Goal: Ask a question: Seek information or help from site administrators or community

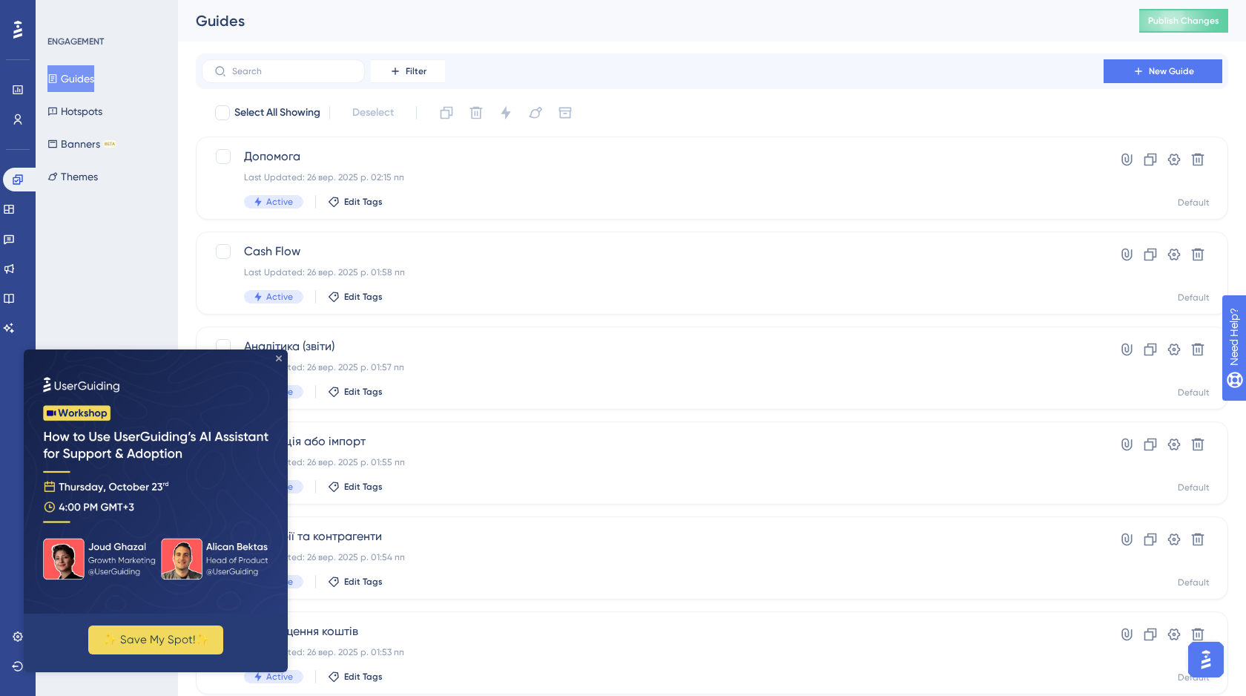
click at [280, 356] on icon "Close Preview" at bounding box center [279, 358] width 6 height 6
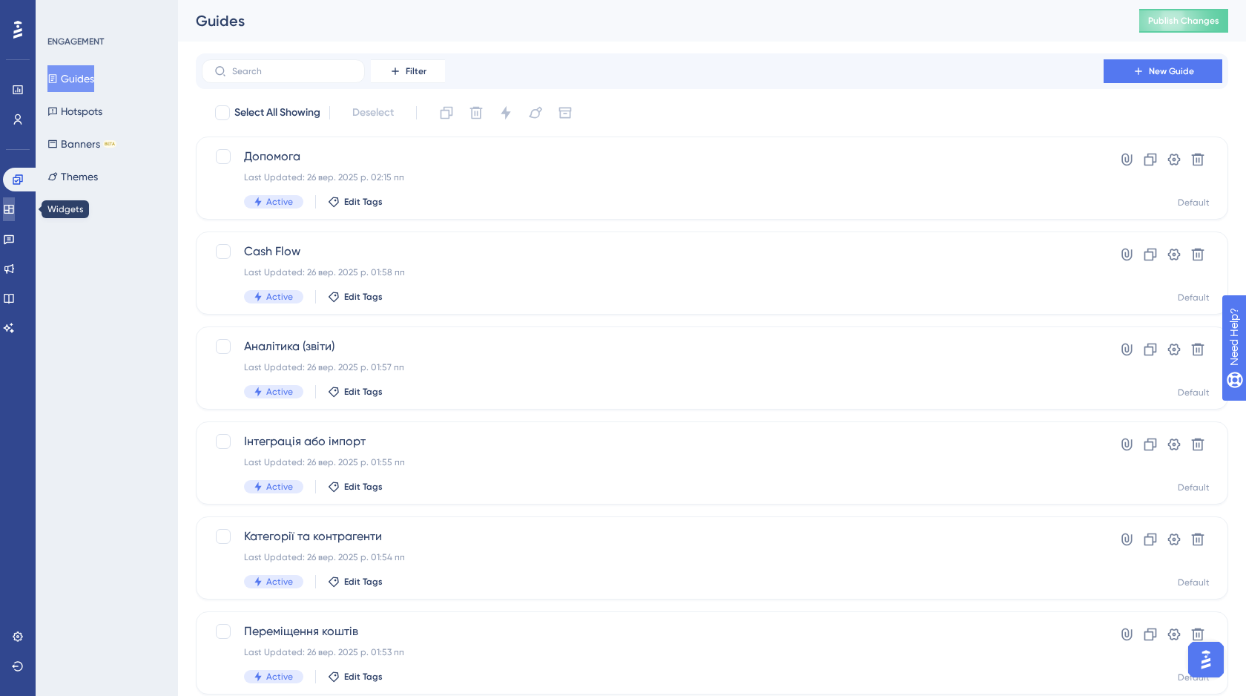
click at [13, 205] on icon at bounding box center [9, 209] width 10 height 9
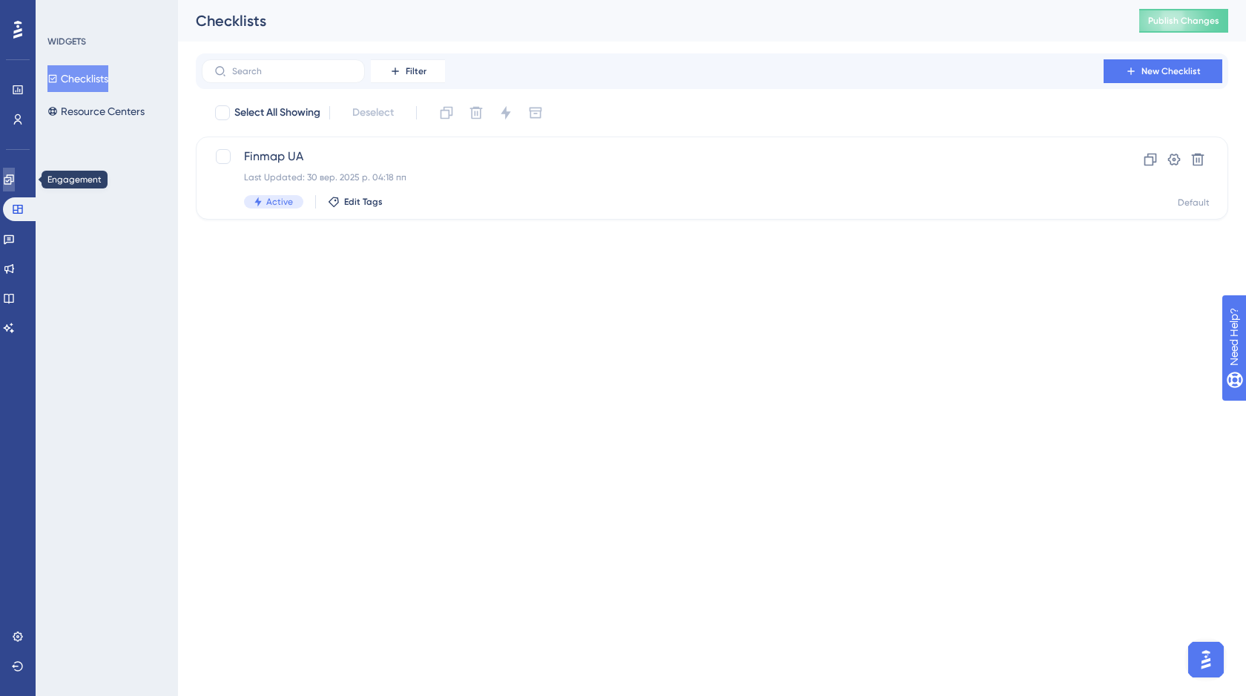
click at [14, 176] on icon at bounding box center [9, 180] width 12 height 12
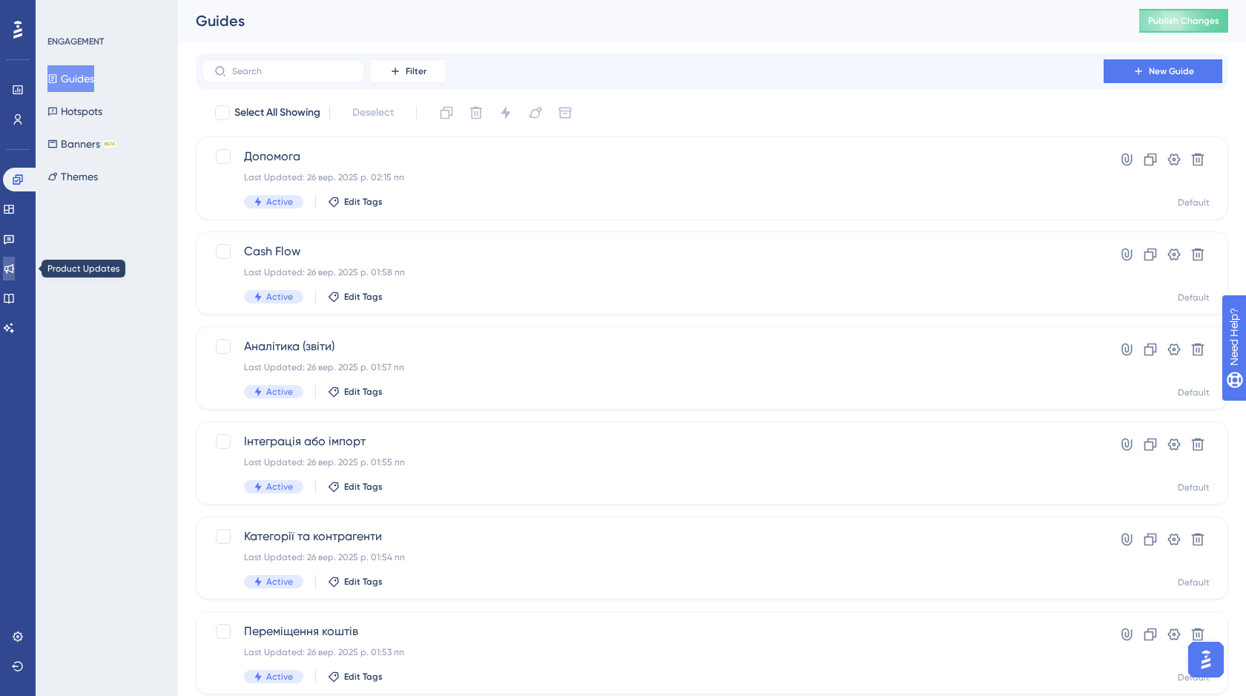
click at [14, 268] on icon at bounding box center [9, 269] width 10 height 10
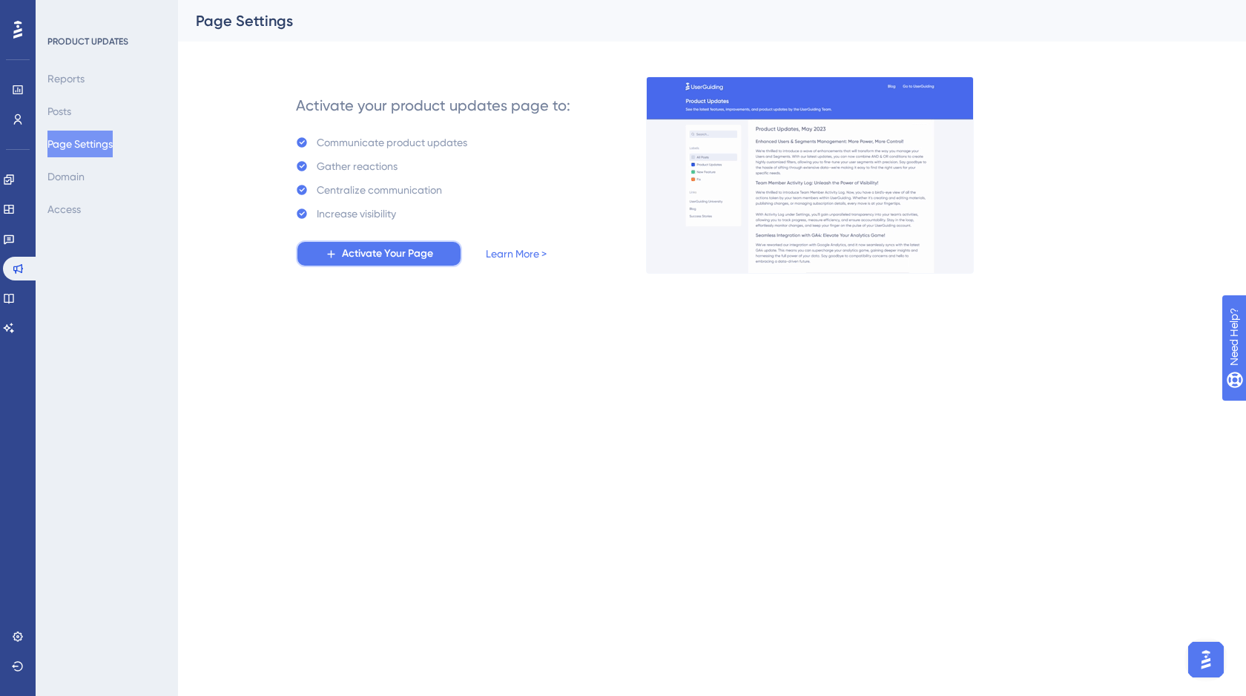
click at [396, 251] on span "Activate Your Page" at bounding box center [387, 254] width 91 height 18
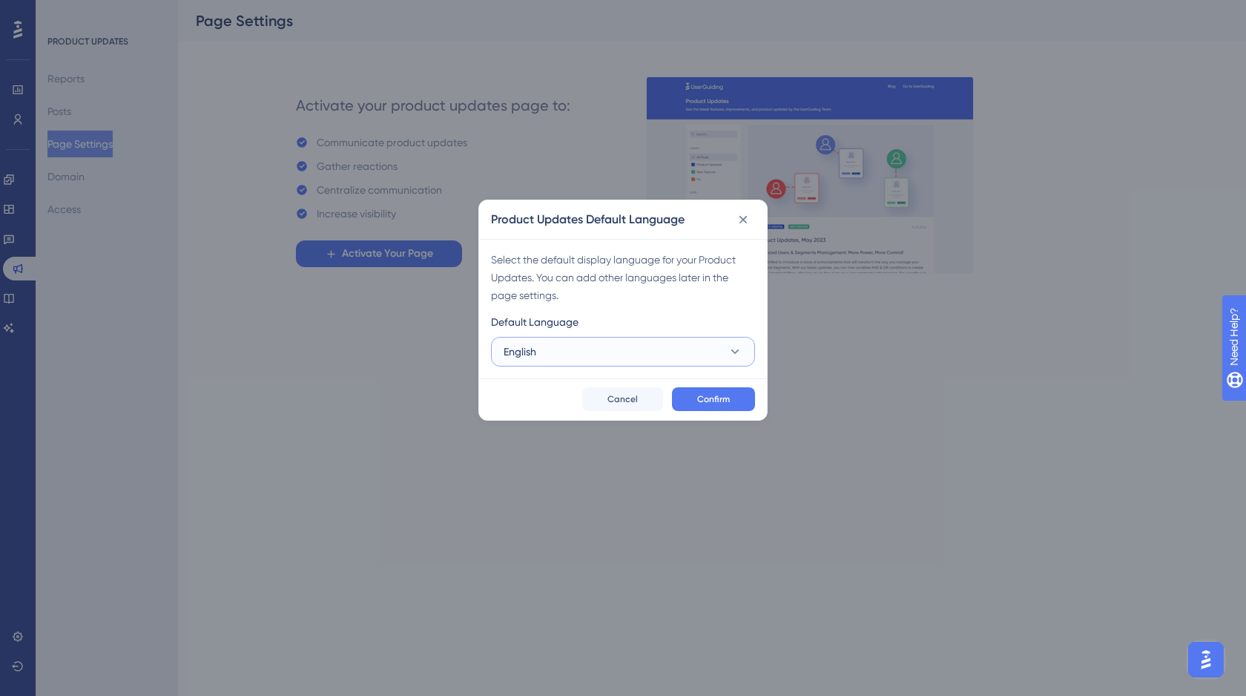
click at [592, 358] on button "English" at bounding box center [623, 352] width 264 height 30
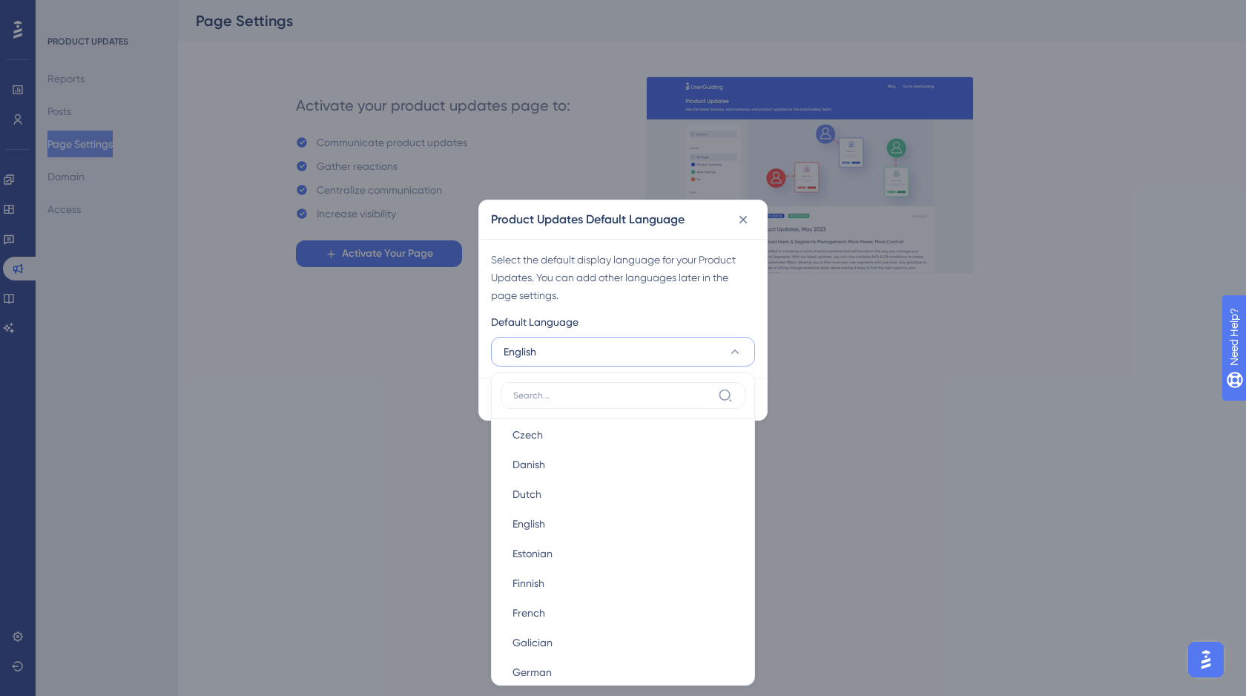
scroll to position [182, 0]
click at [746, 222] on icon at bounding box center [743, 220] width 8 height 8
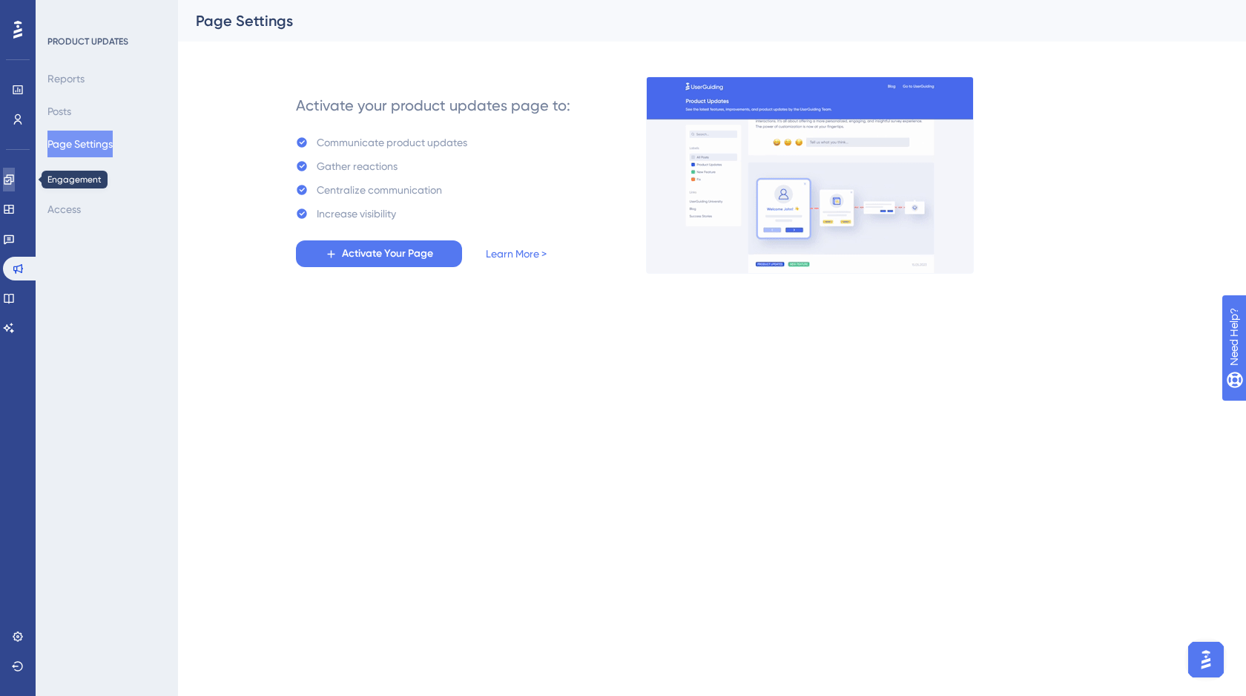
click at [13, 179] on icon at bounding box center [9, 179] width 10 height 10
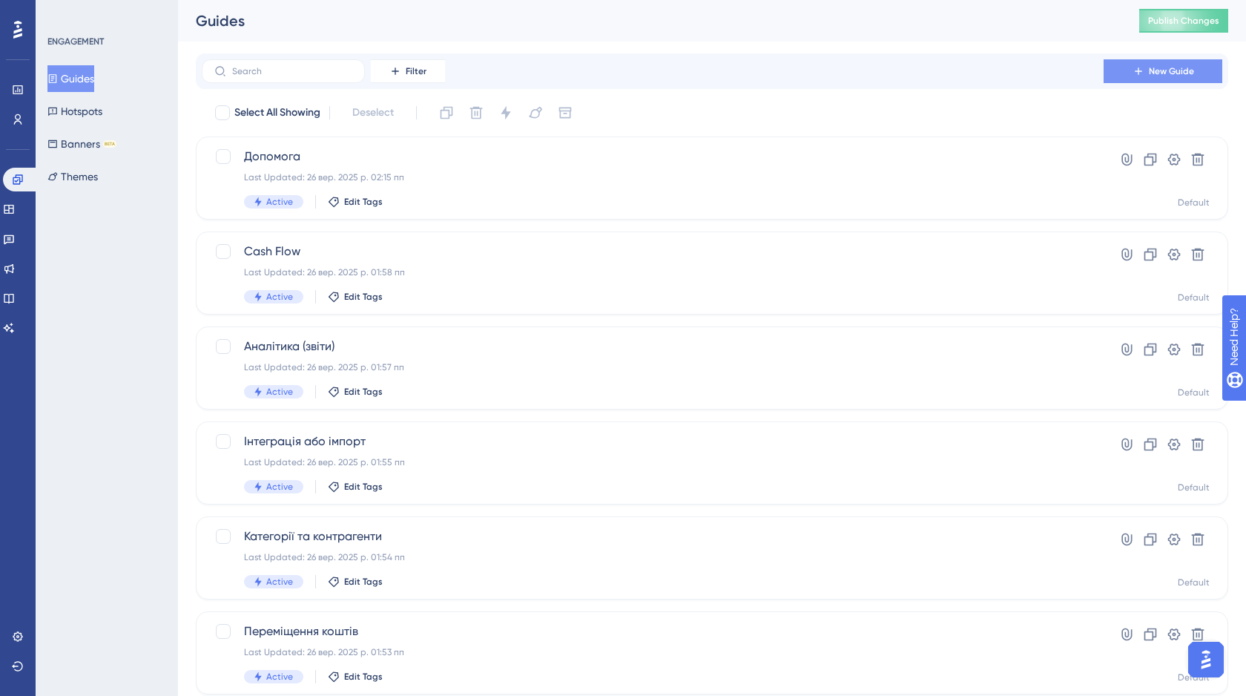
click at [1188, 67] on span "New Guide" at bounding box center [1171, 71] width 45 height 12
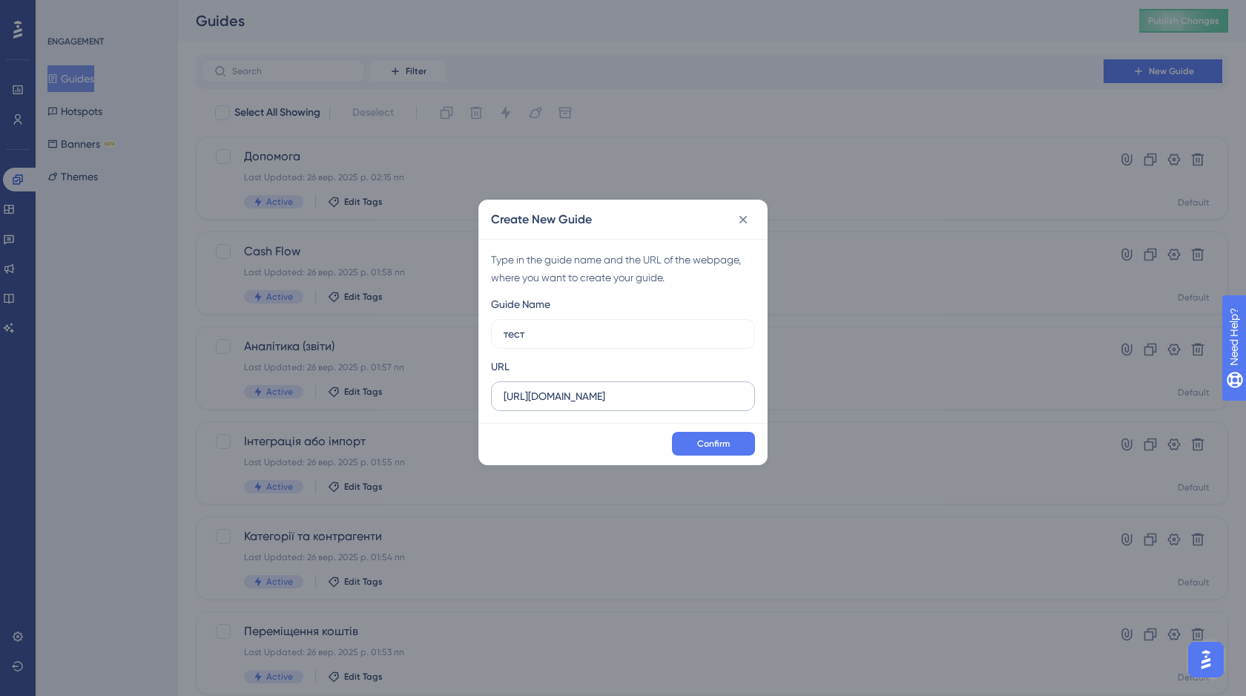
type input "тест"
click at [619, 397] on input "http://stage.finmap.to" at bounding box center [623, 396] width 239 height 16
drag, startPoint x: 621, startPoint y: 399, endPoint x: 500, endPoint y: 397, distance: 121.6
click at [500, 397] on label "http://stage.finmap.to" at bounding box center [623, 396] width 264 height 30
paste input "s://my.finmap.online/analytic/profitAndLoss"
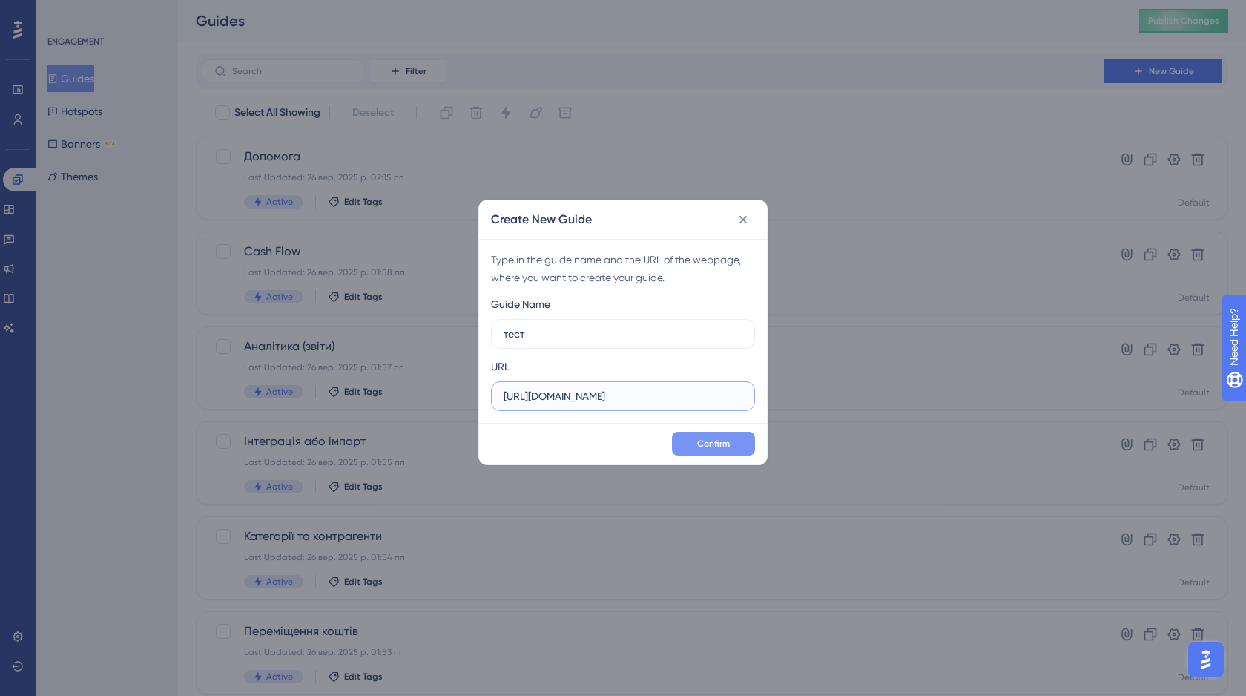
type input "https://my.finmap.online/analytic/profitAndLoss"
click at [707, 442] on span "Confirm" at bounding box center [713, 444] width 33 height 12
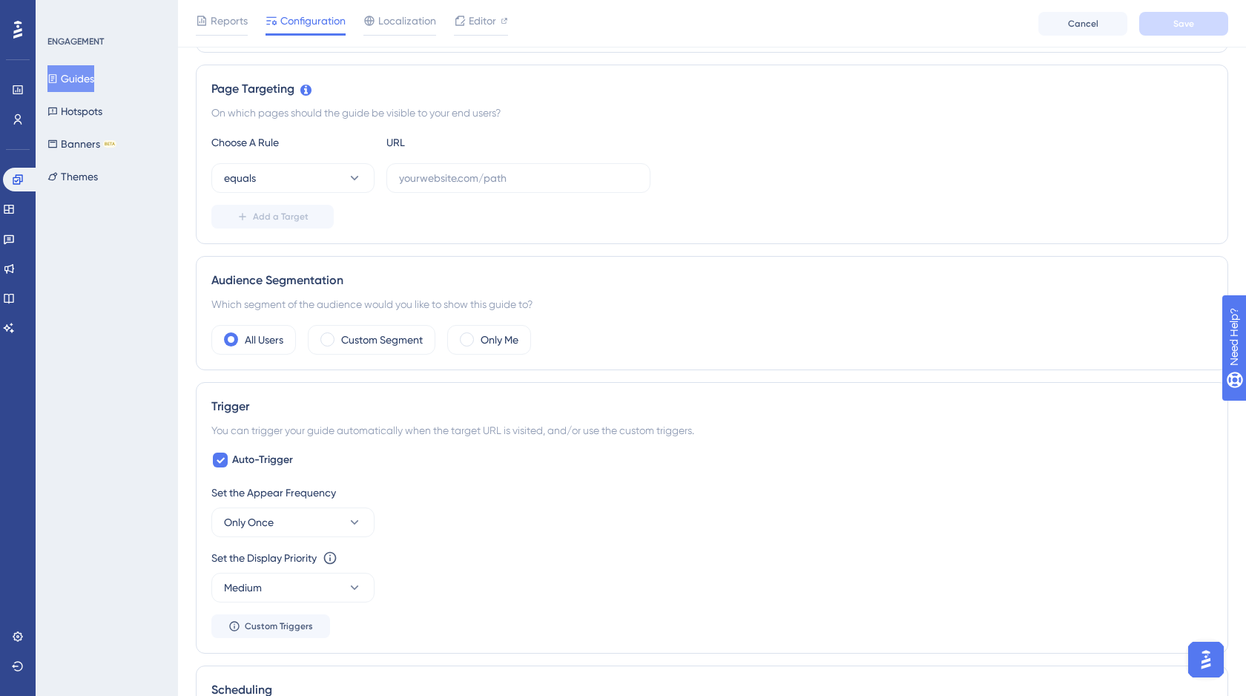
scroll to position [249, 0]
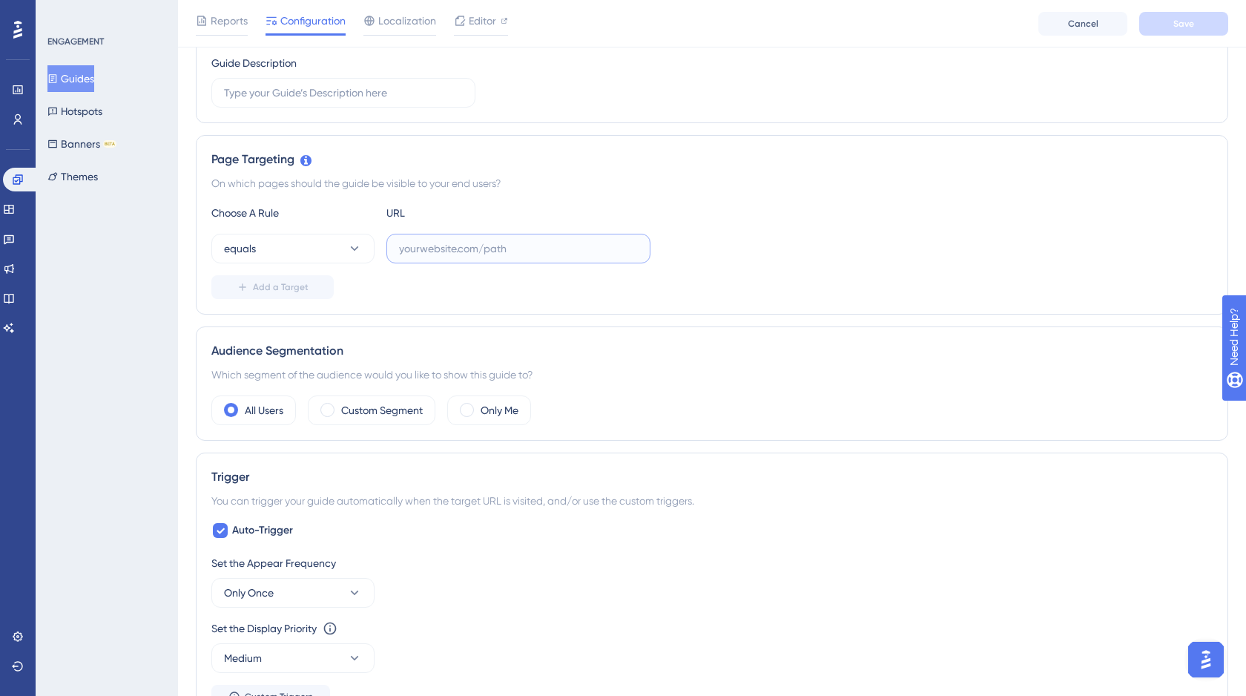
click at [423, 248] on input "text" at bounding box center [518, 248] width 239 height 16
click at [353, 249] on icon at bounding box center [355, 248] width 8 height 4
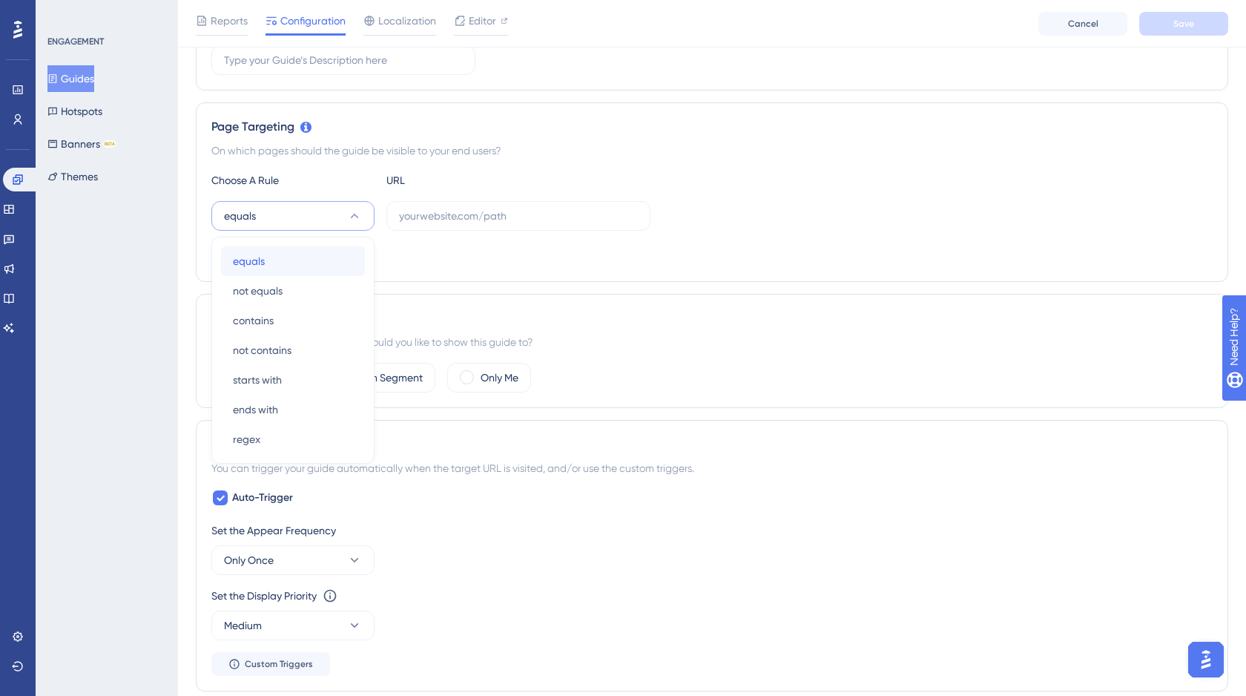
click at [272, 259] on div "equals equals" at bounding box center [293, 261] width 120 height 30
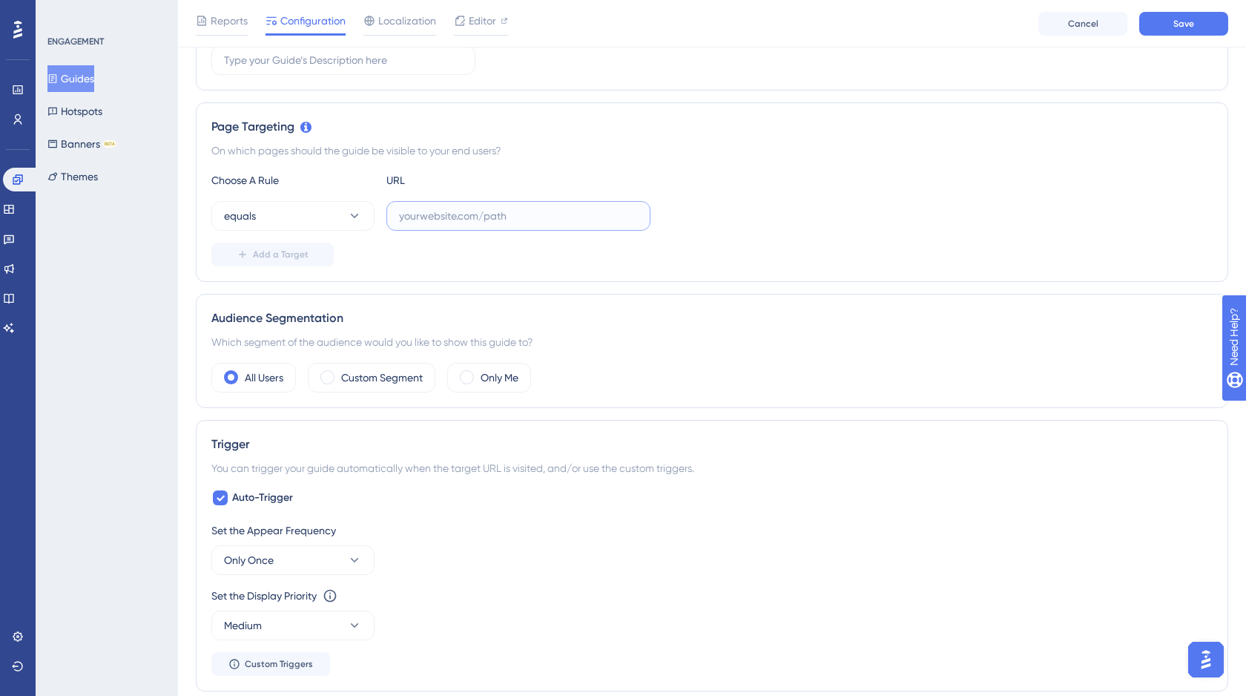
click at [421, 210] on input "text" at bounding box center [518, 216] width 239 height 16
paste input "https://my.finmap.online/analytic/profitAndLoss"
type input "https://my.finmap.online/analytic/profitAndLoss"
click at [796, 224] on div "equals https://my.finmap.online/analytic/profitAndLoss" at bounding box center [711, 216] width 1001 height 30
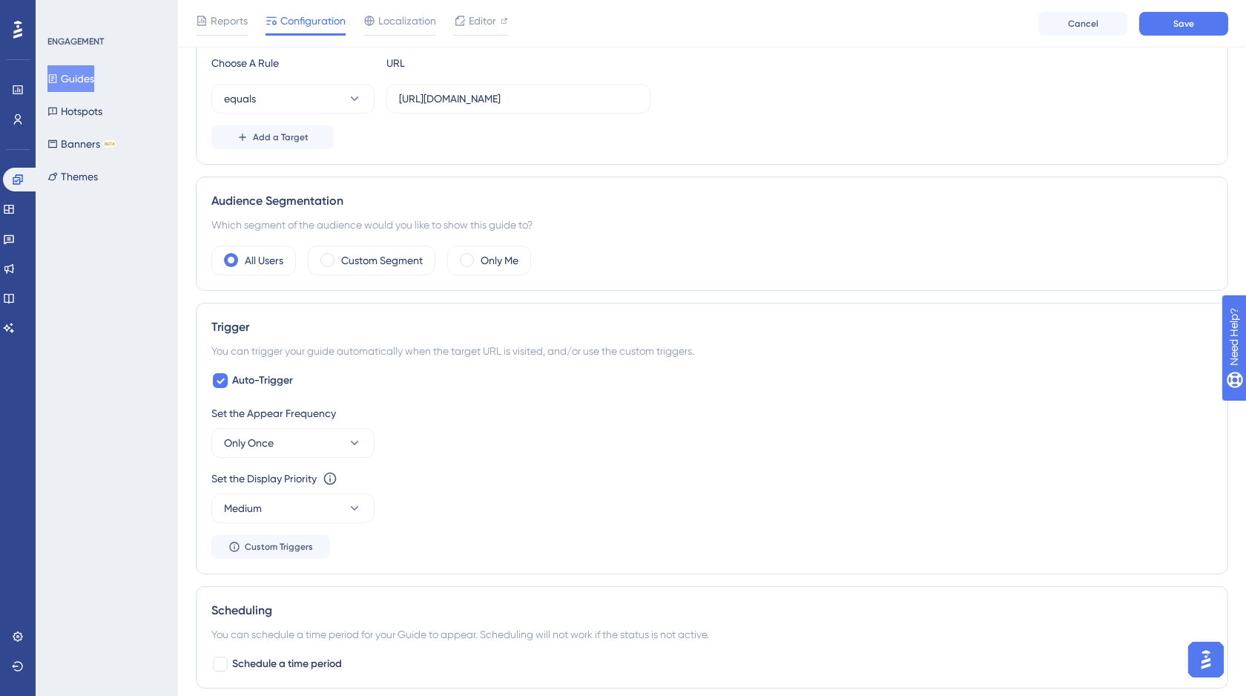
scroll to position [469, 0]
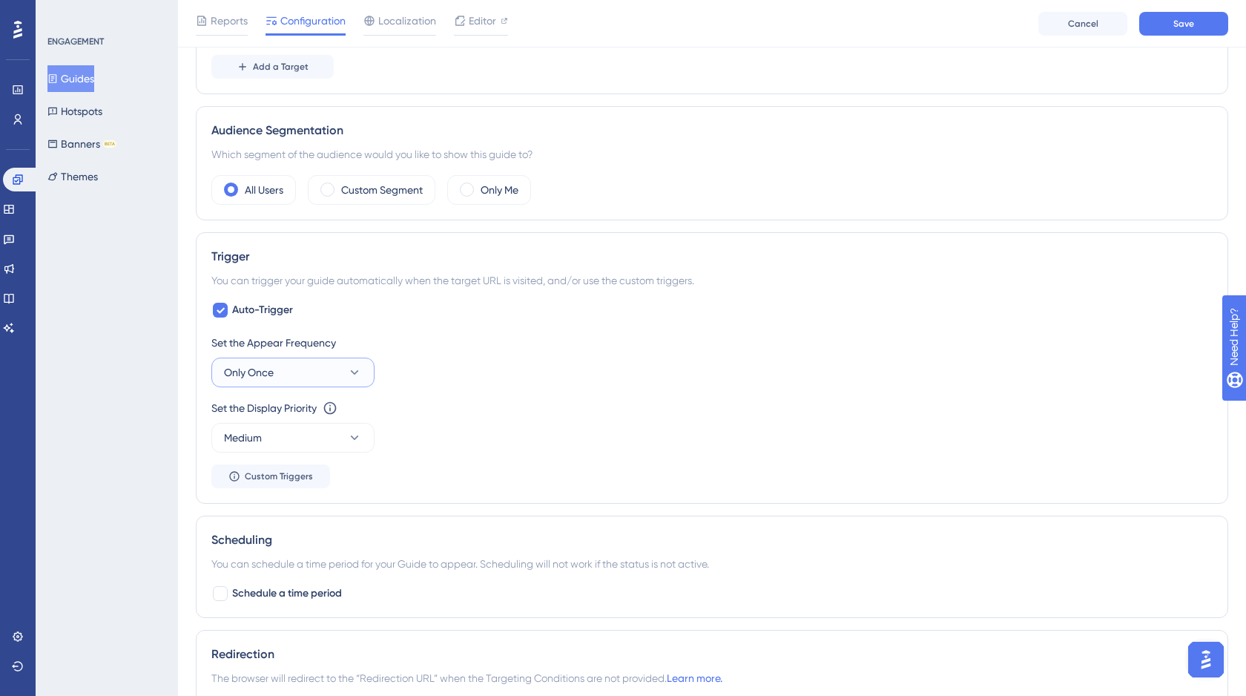
click at [351, 372] on icon at bounding box center [354, 372] width 15 height 15
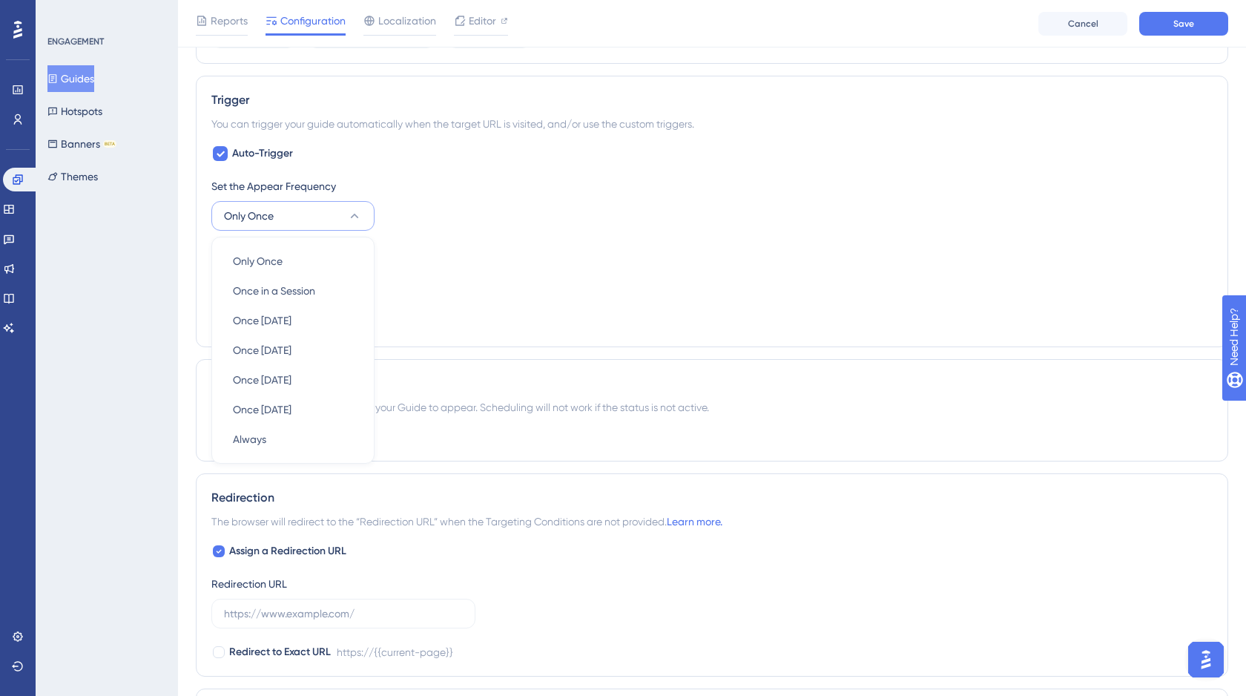
click at [602, 222] on div "Set the Appear Frequency Only Once Only Once Only Once Once in a Session Once i…" at bounding box center [711, 203] width 1001 height 53
click at [323, 216] on button "Only Once" at bounding box center [292, 216] width 163 height 30
click at [568, 182] on div "Set the Appear Frequency" at bounding box center [711, 186] width 1001 height 18
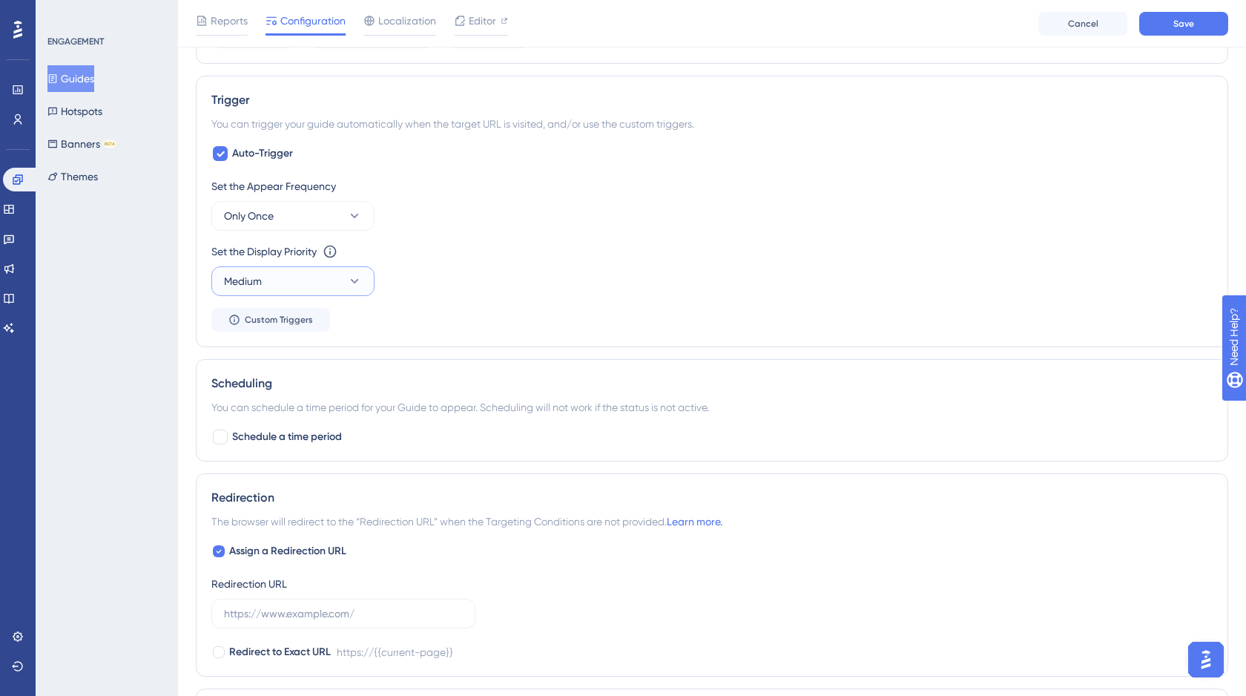
click at [357, 280] on icon at bounding box center [354, 281] width 15 height 15
click at [582, 224] on div "Set the Appear Frequency Only Once" at bounding box center [711, 203] width 1001 height 53
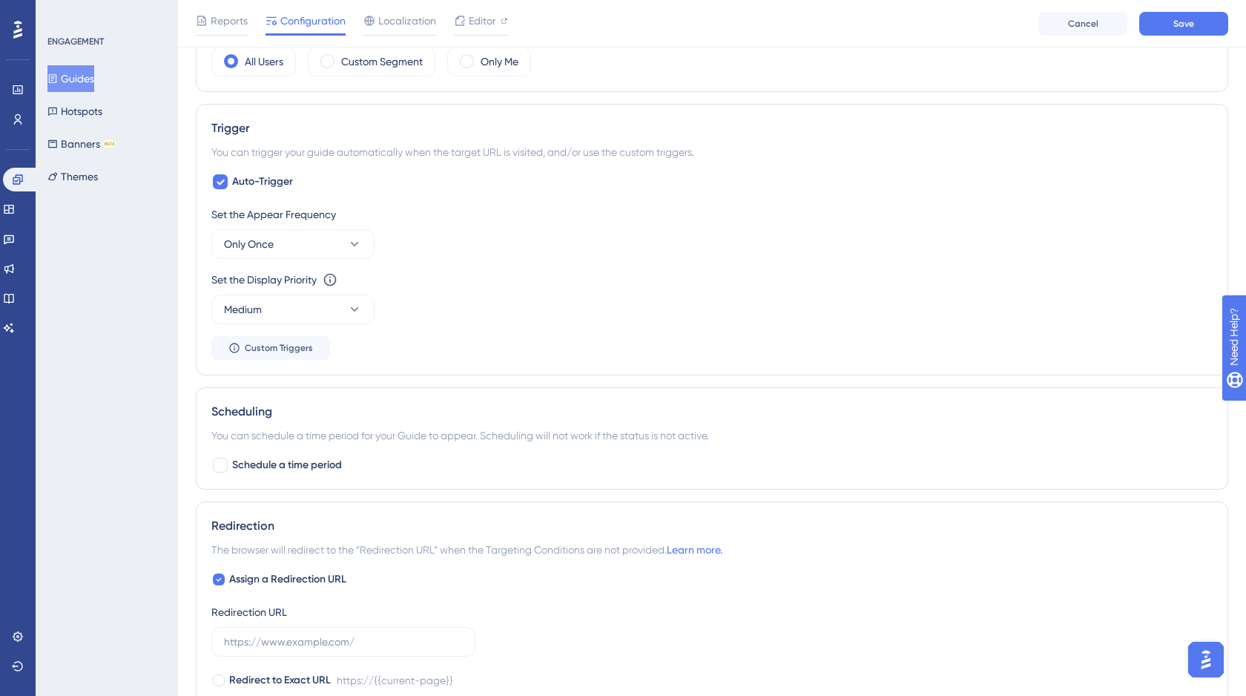
scroll to position [0, 0]
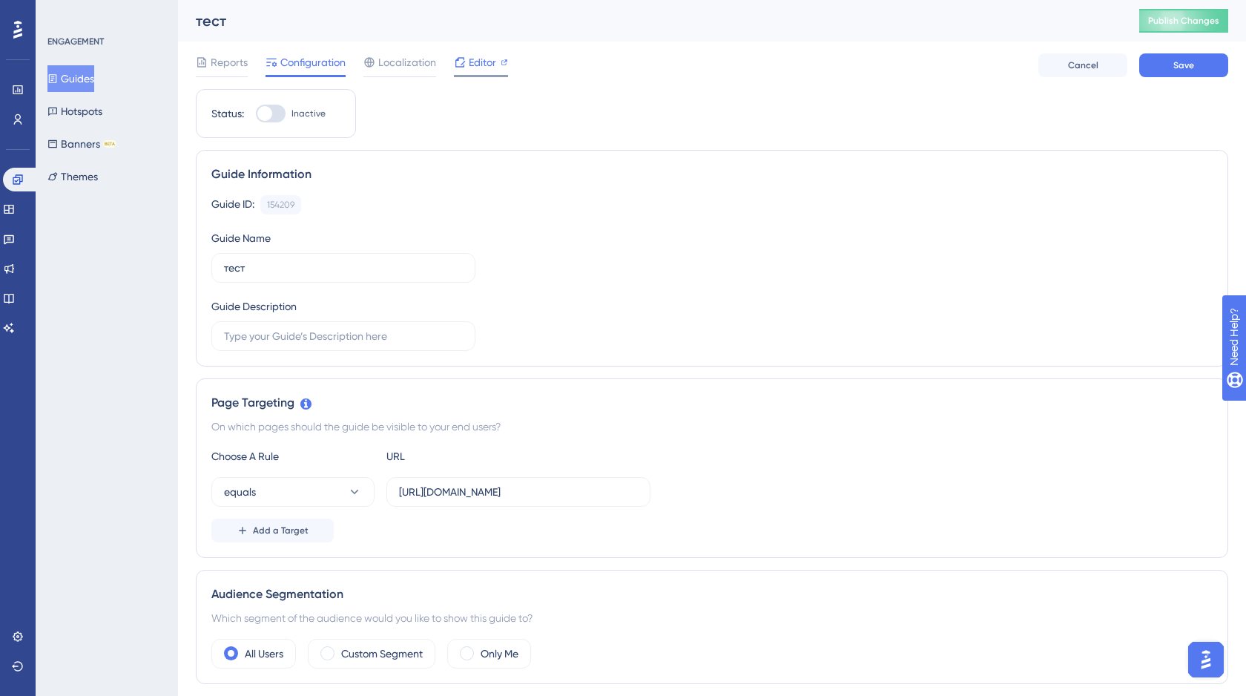
click at [478, 62] on span "Editor" at bounding box center [482, 62] width 27 height 18
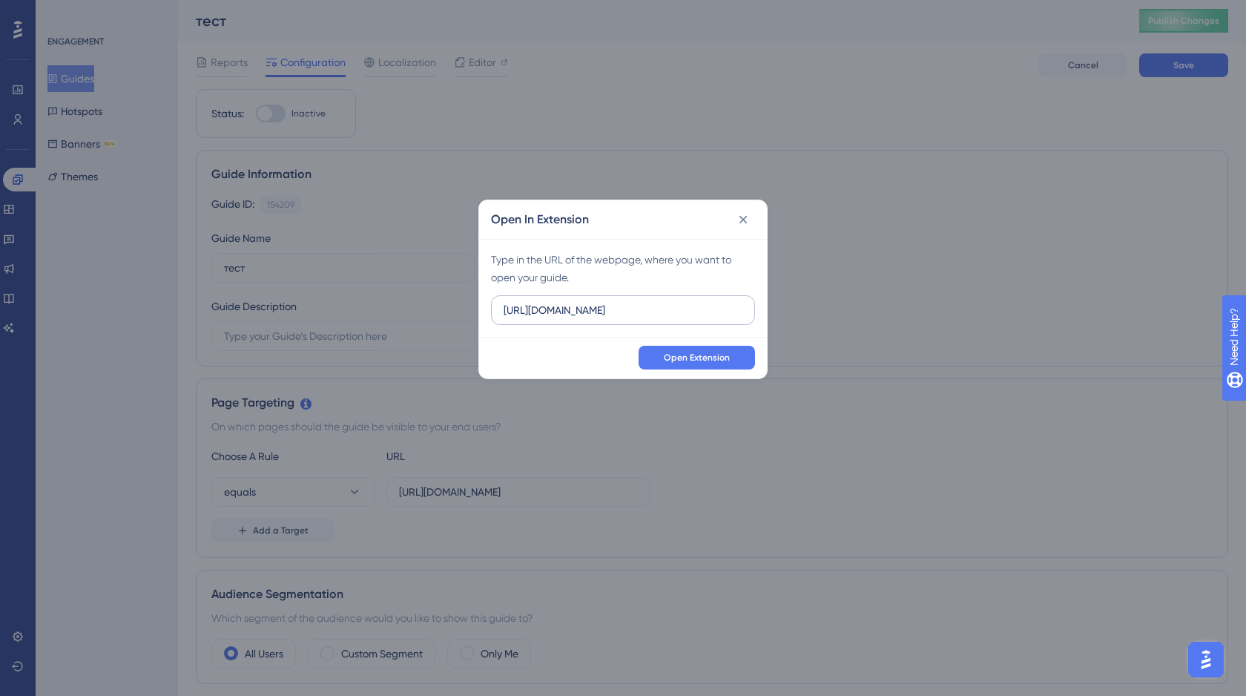
drag, startPoint x: 624, startPoint y: 313, endPoint x: 492, endPoint y: 315, distance: 132.8
click at [493, 314] on label "http://stage.finmap.to" at bounding box center [623, 310] width 264 height 30
type input "https://my.finmap.online/analytic/profitAndLoss"
click at [715, 360] on span "Open Extension" at bounding box center [697, 358] width 66 height 12
click at [745, 222] on icon at bounding box center [743, 219] width 15 height 15
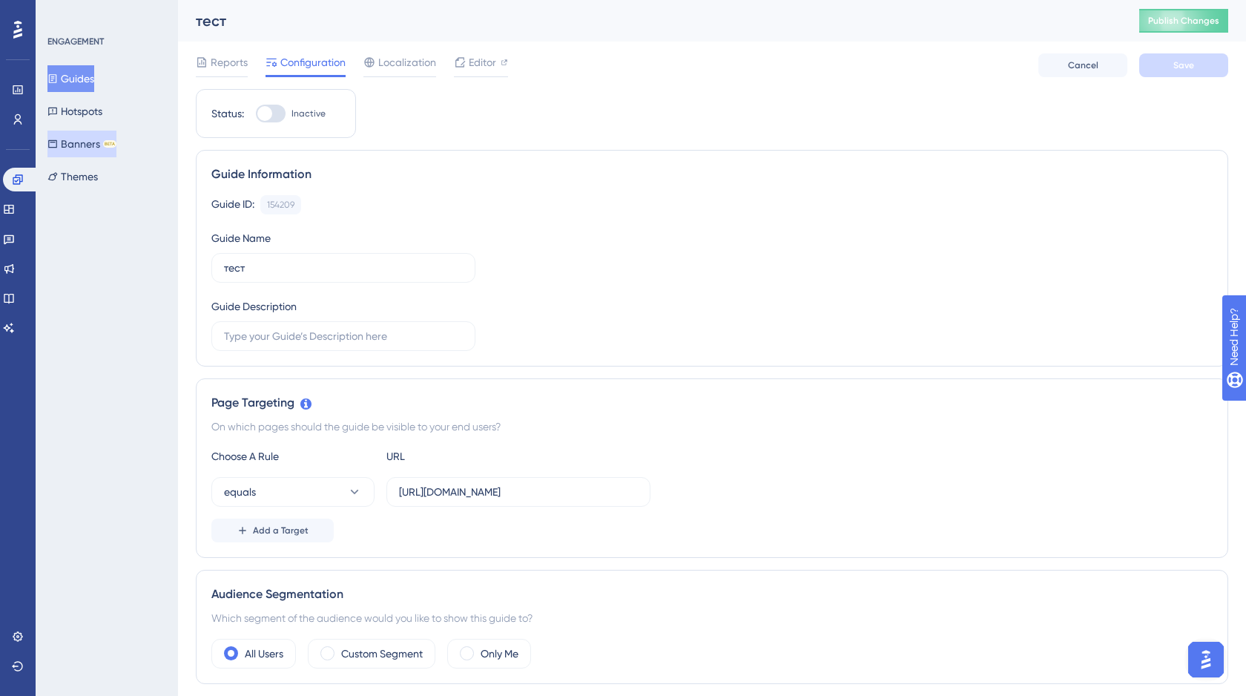
click at [88, 141] on button "Banners BETA" at bounding box center [81, 144] width 69 height 27
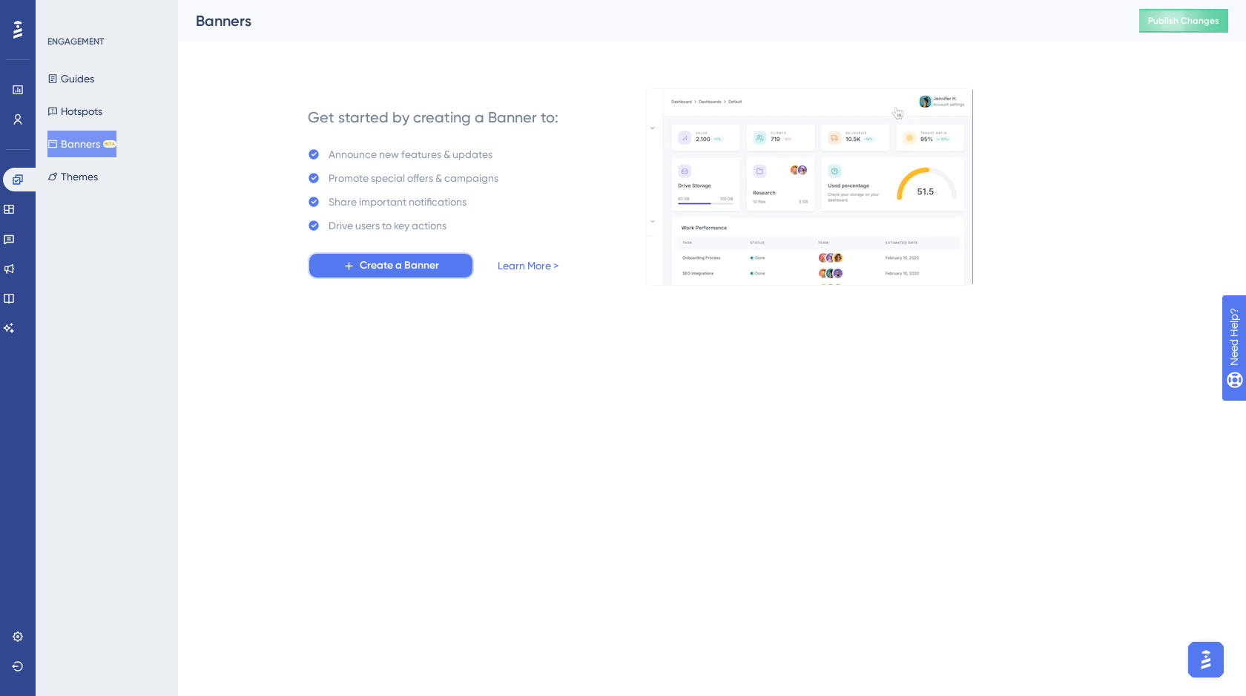
click at [404, 264] on span "Create a Banner" at bounding box center [399, 266] width 79 height 18
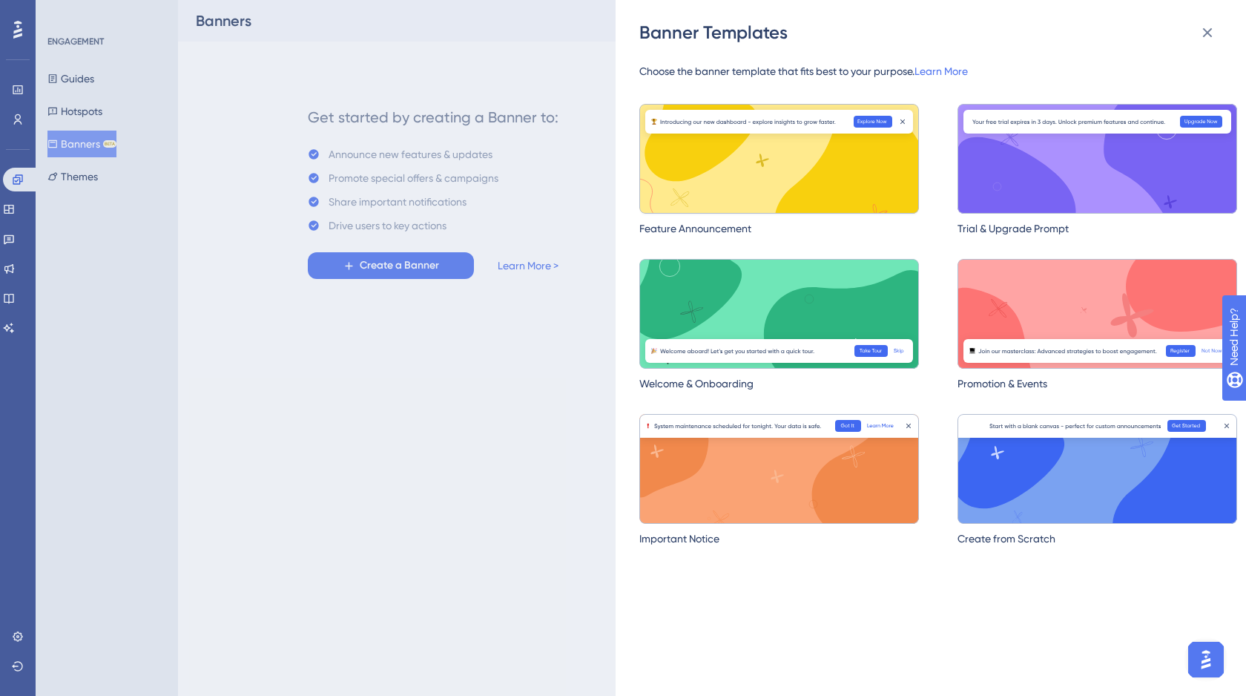
click at [741, 156] on img at bounding box center [779, 159] width 280 height 110
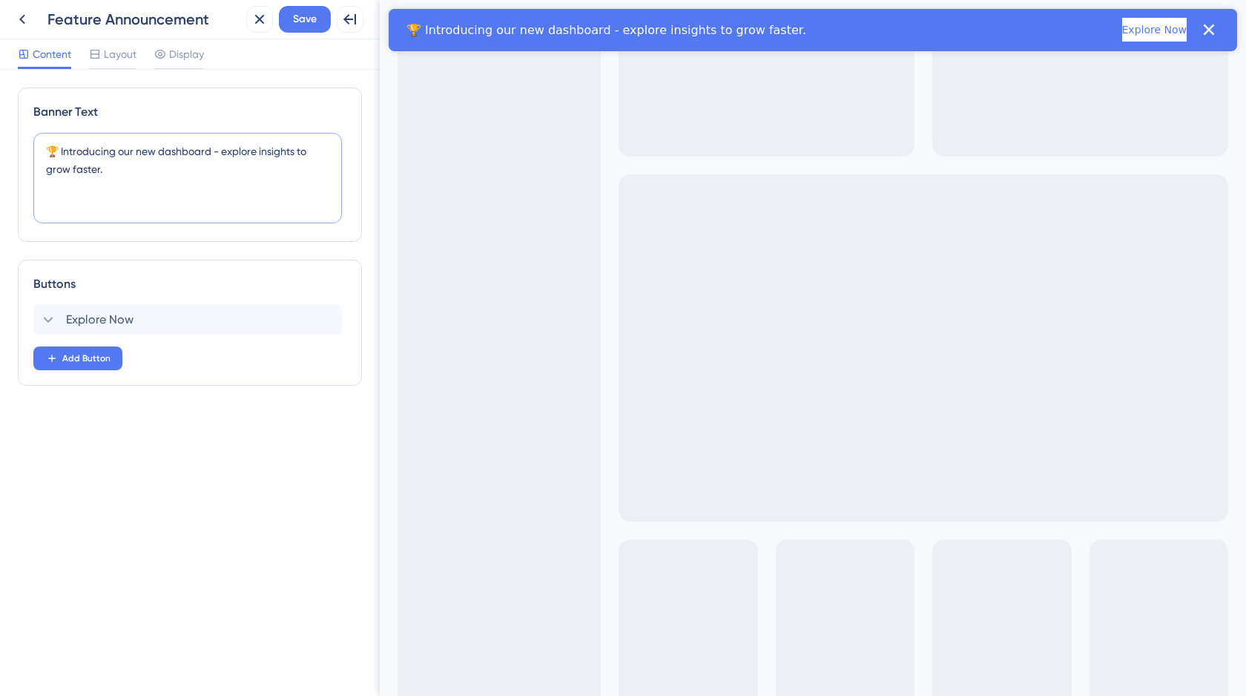
click at [102, 166] on textarea "🏆 Introducing our new dashboard - explore insights to grow faster." at bounding box center [187, 178] width 308 height 90
drag, startPoint x: 120, startPoint y: 168, endPoint x: 39, endPoint y: 150, distance: 82.9
click at [39, 150] on textarea "🏆 Introducing our new dashboard - explore insights to grow faster." at bounding box center [187, 178] width 308 height 90
click at [22, 23] on icon at bounding box center [22, 19] width 18 height 18
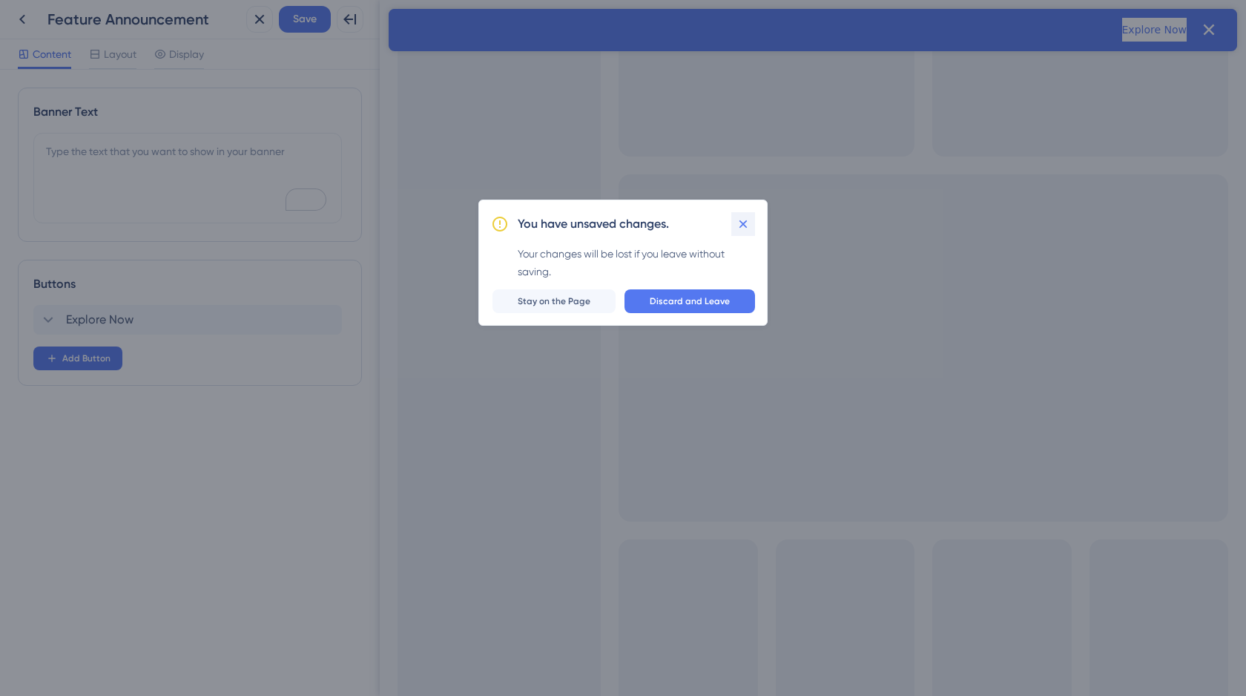
click at [742, 221] on icon at bounding box center [743, 224] width 15 height 15
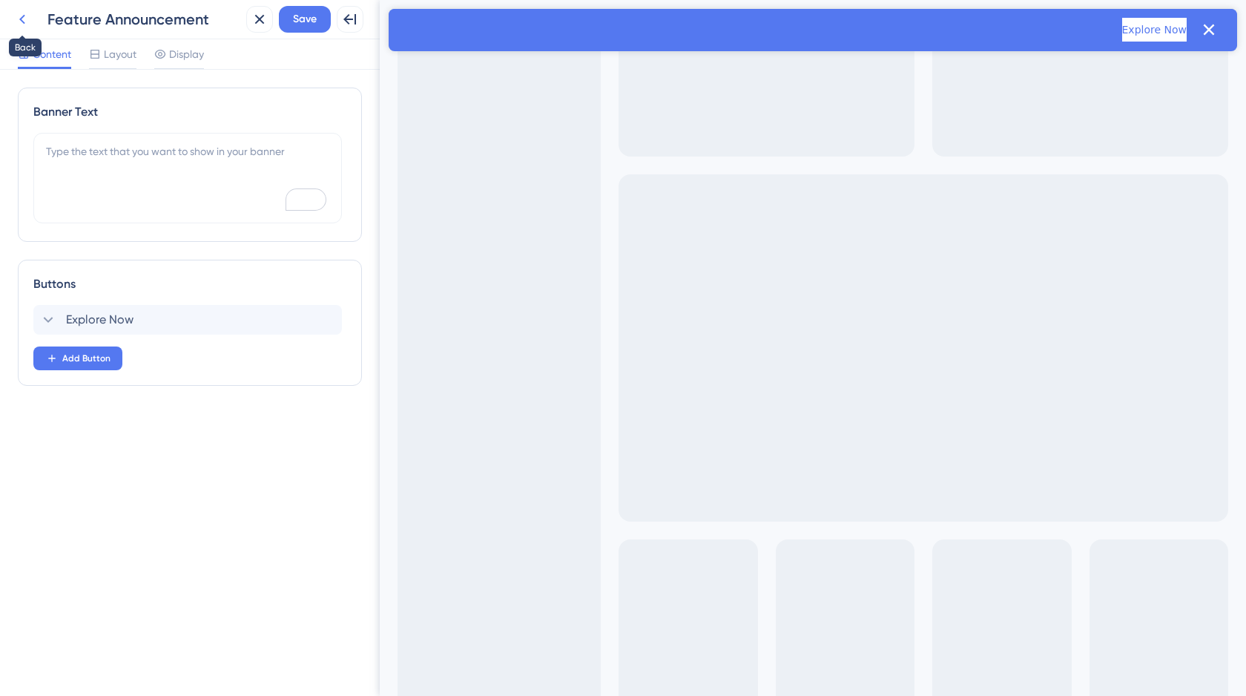
click at [16, 21] on icon at bounding box center [22, 19] width 18 height 18
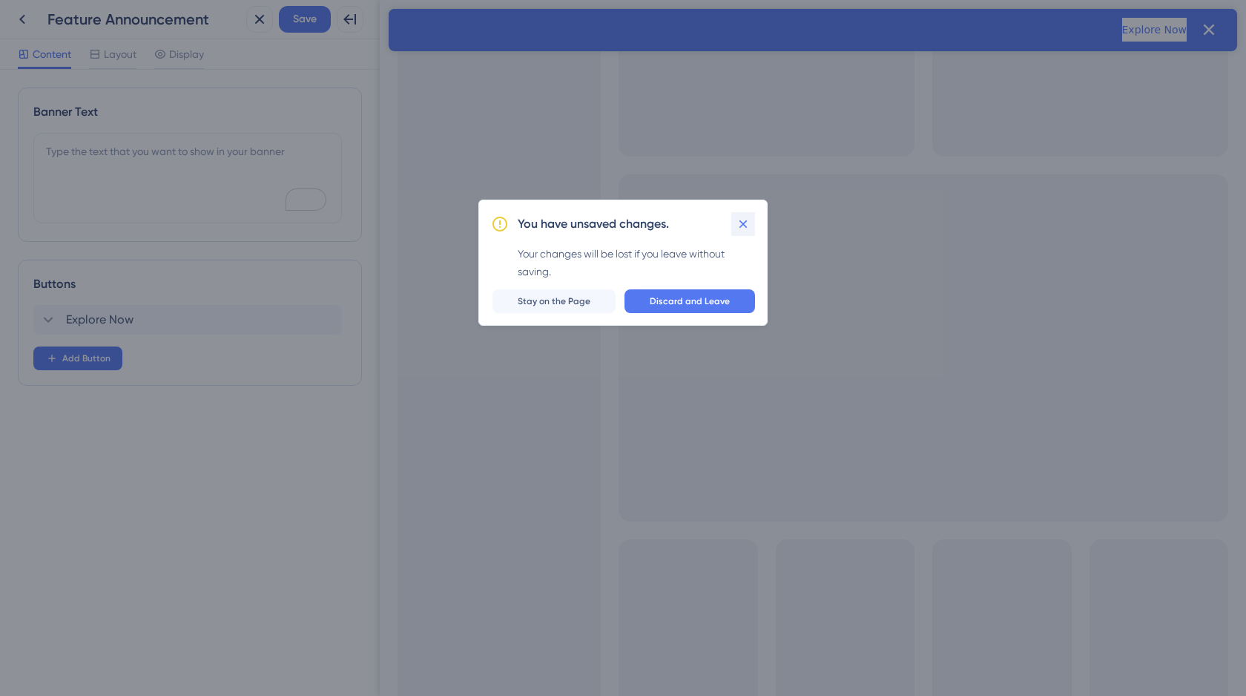
click at [740, 222] on icon at bounding box center [743, 224] width 15 height 15
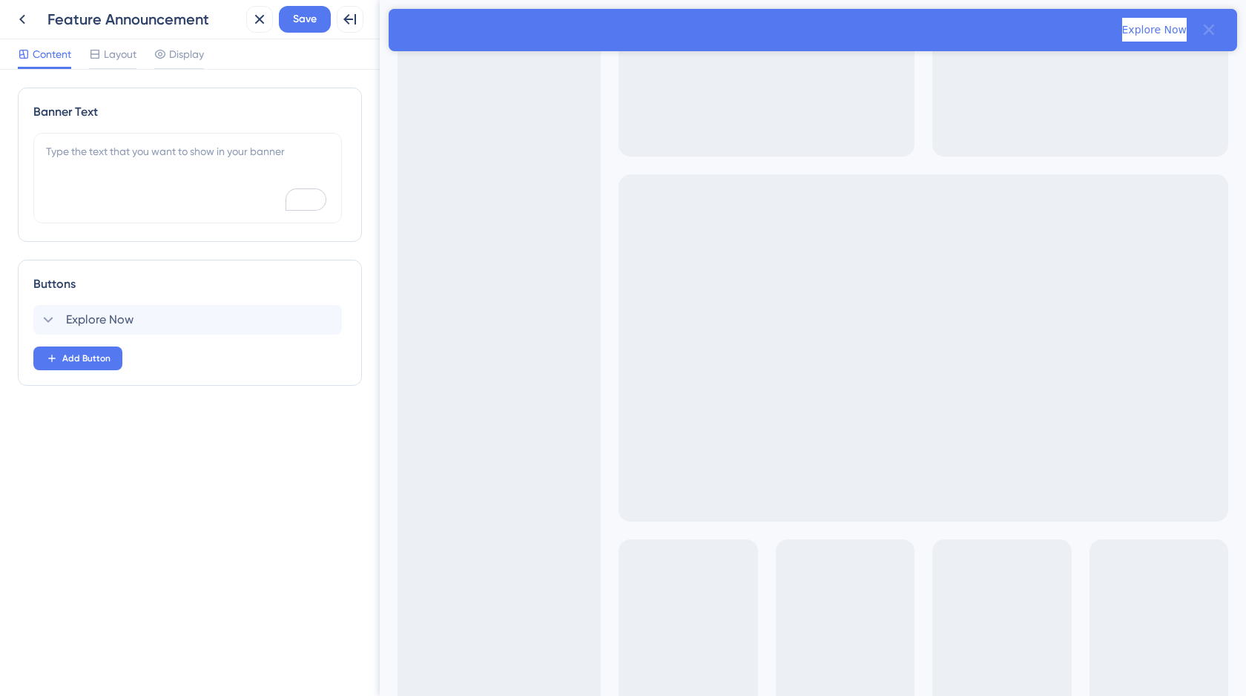
click at [1207, 27] on icon "Close banner" at bounding box center [1209, 29] width 11 height 11
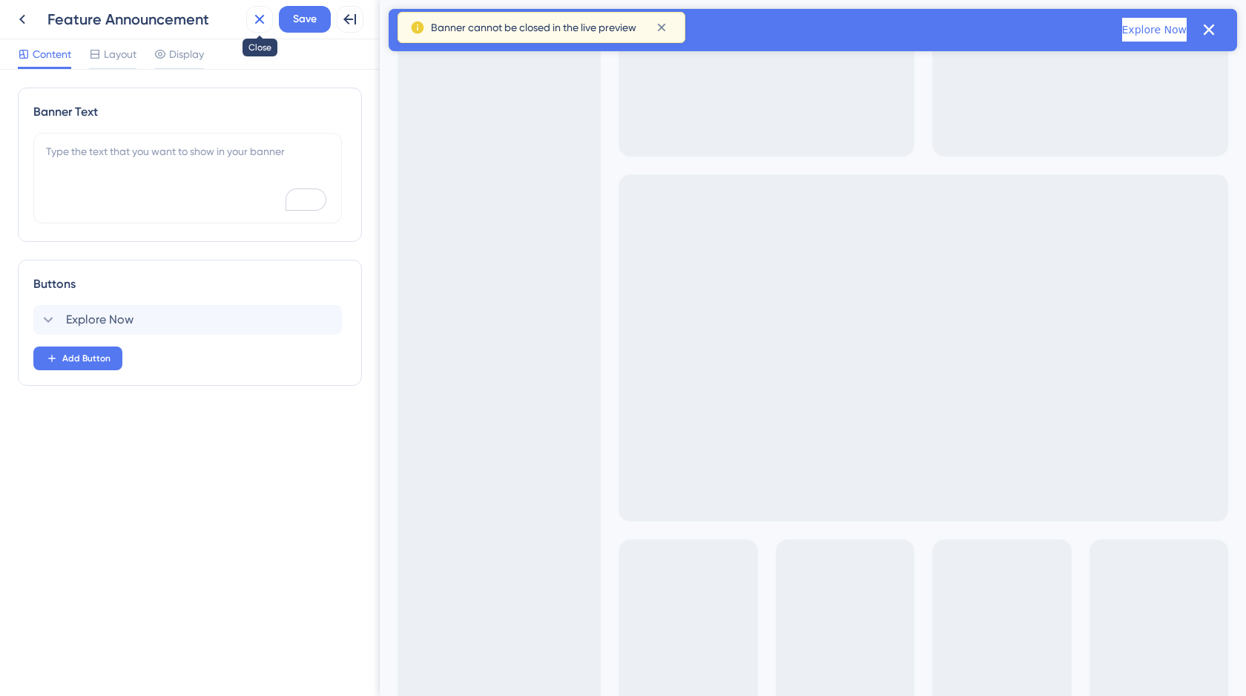
click at [254, 19] on icon at bounding box center [260, 19] width 18 height 18
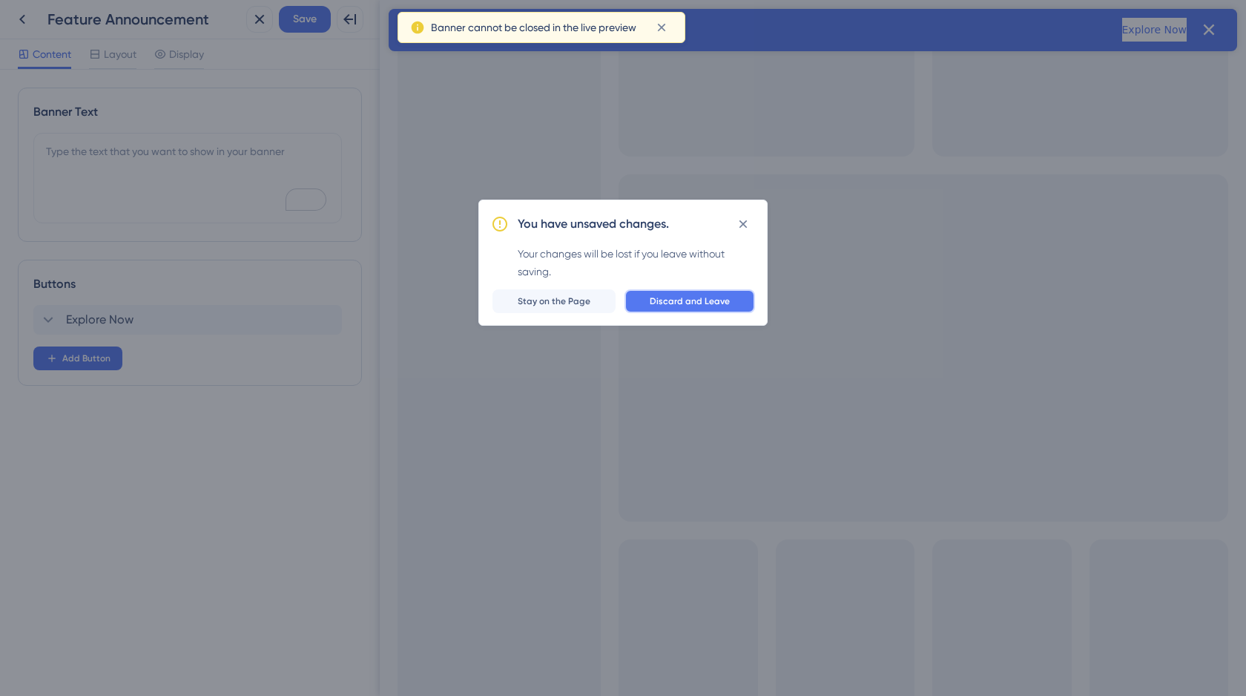
click at [693, 297] on span "Discard and Leave" at bounding box center [690, 301] width 80 height 12
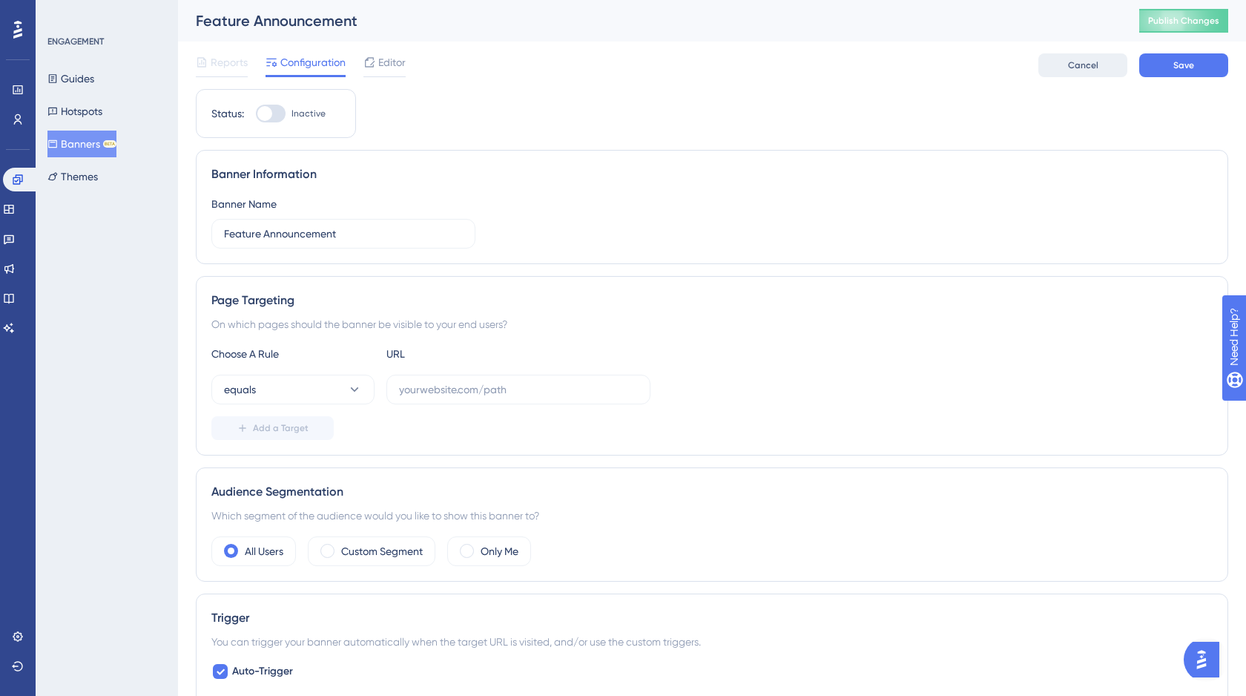
click at [1081, 67] on span "Cancel" at bounding box center [1083, 65] width 30 height 12
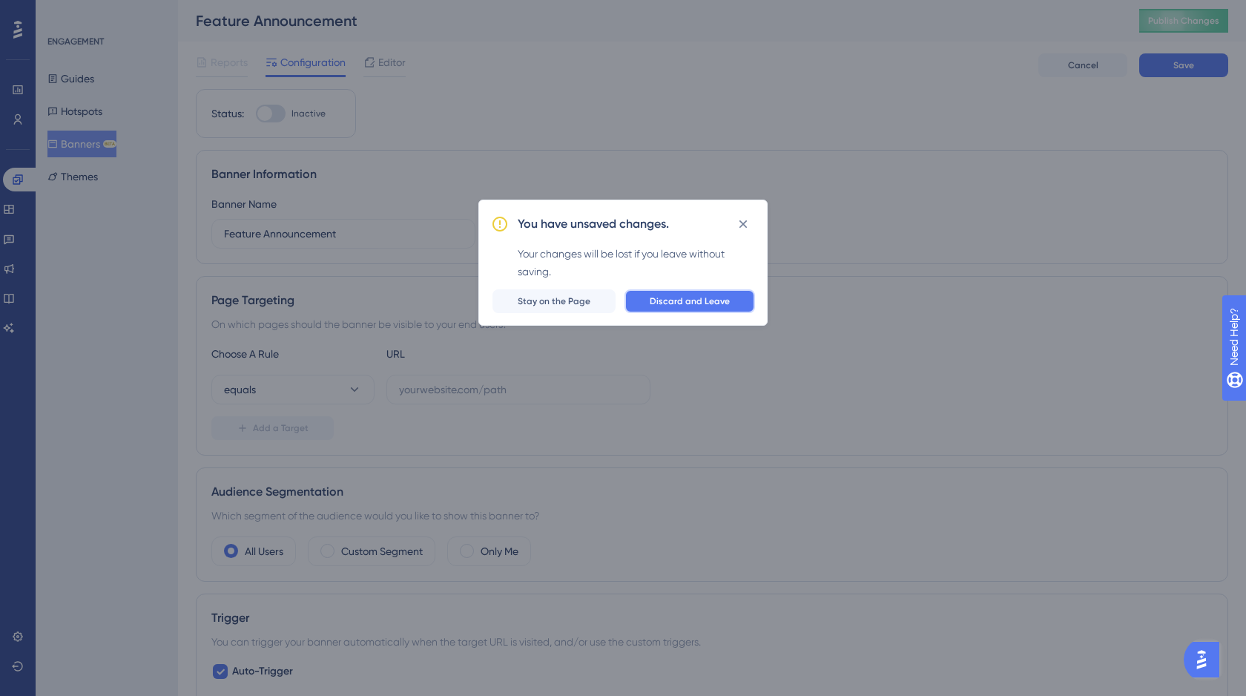
click at [701, 303] on span "Discard and Leave" at bounding box center [690, 301] width 80 height 12
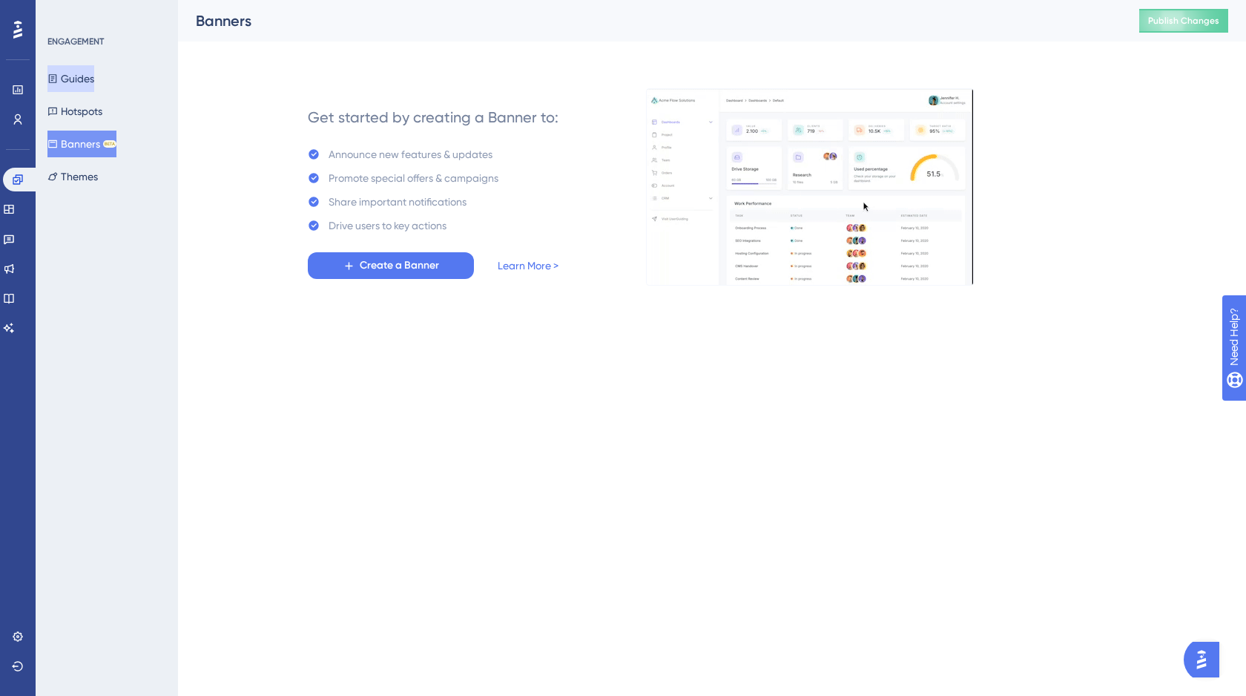
click at [78, 81] on button "Guides" at bounding box center [70, 78] width 47 height 27
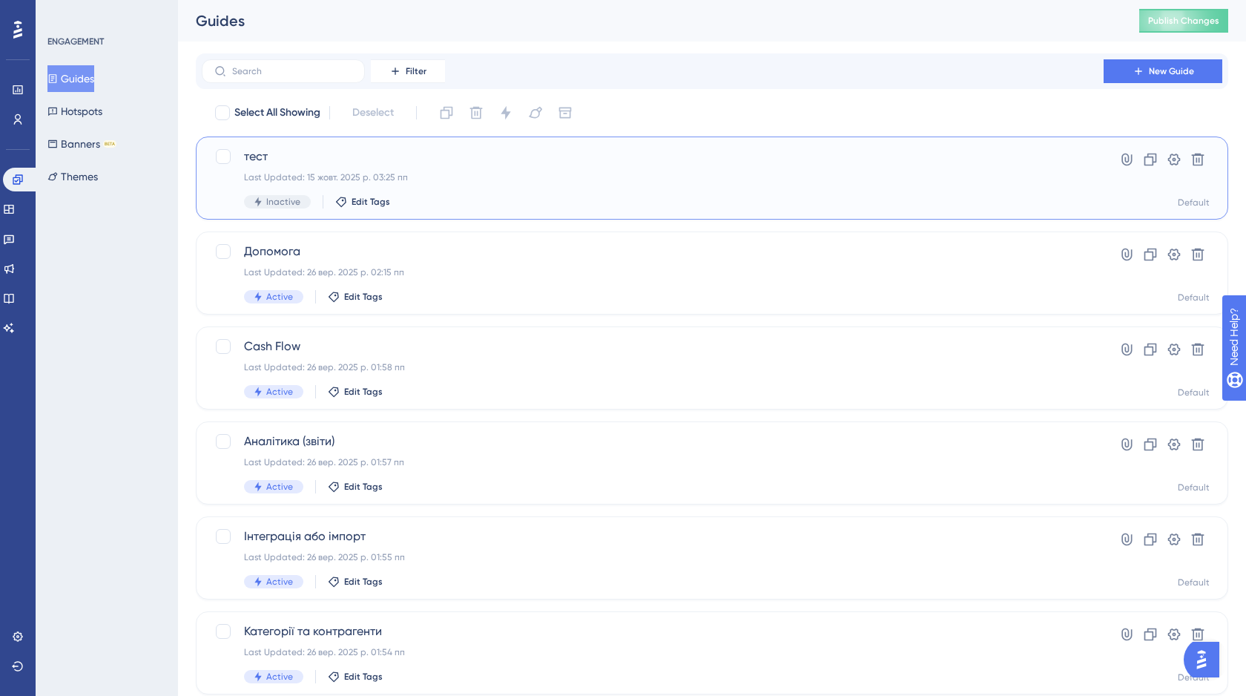
click at [476, 185] on div "тест Last Updated: 15 жовт. 2025 р. 03:25 пп Inactive Edit Tags" at bounding box center [652, 178] width 817 height 61
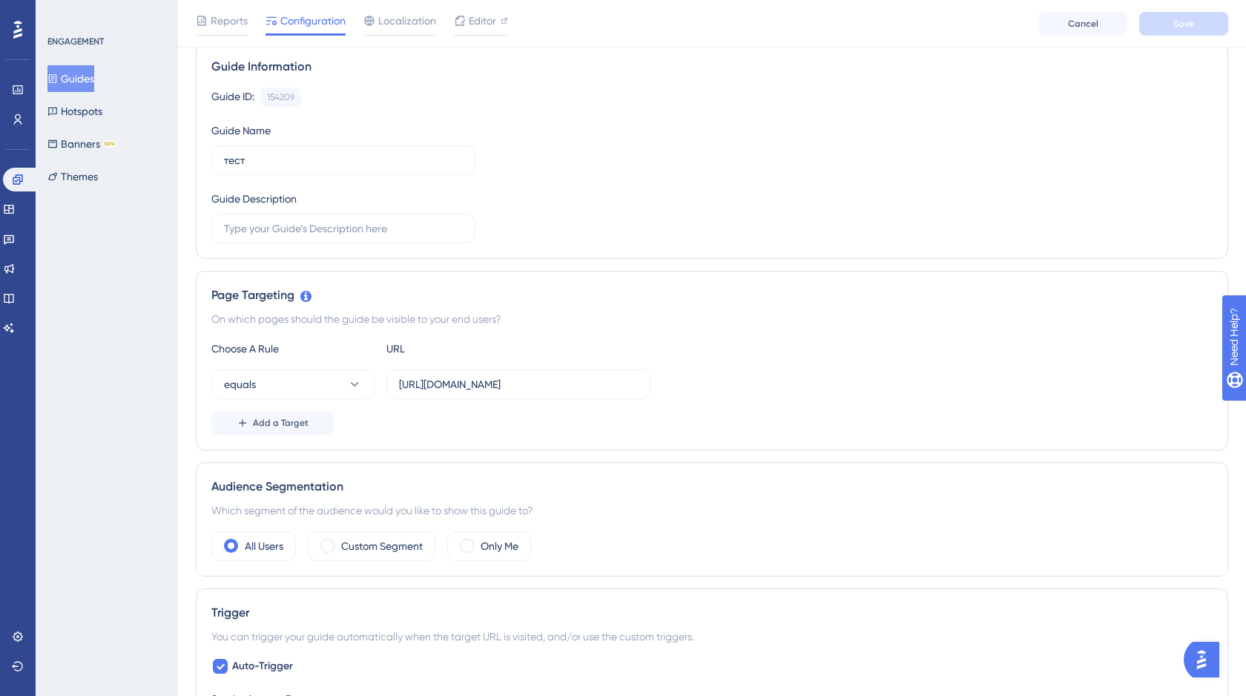
scroll to position [268, 0]
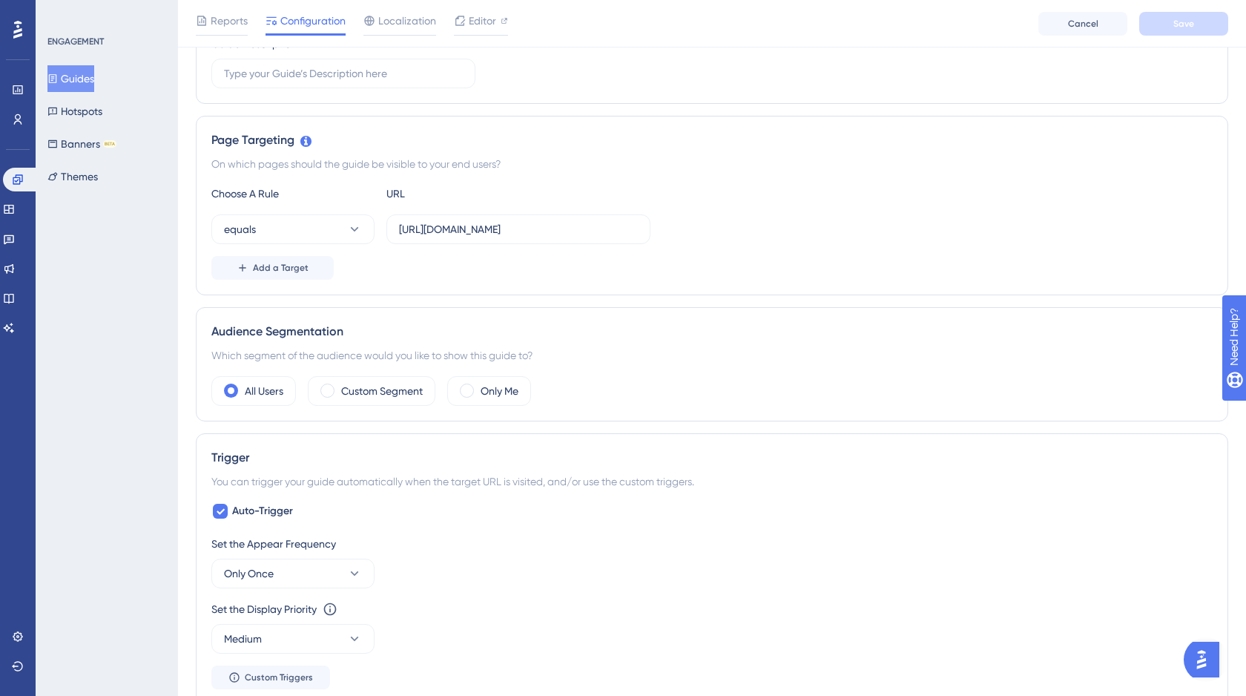
click at [92, 76] on button "Guides" at bounding box center [70, 78] width 47 height 27
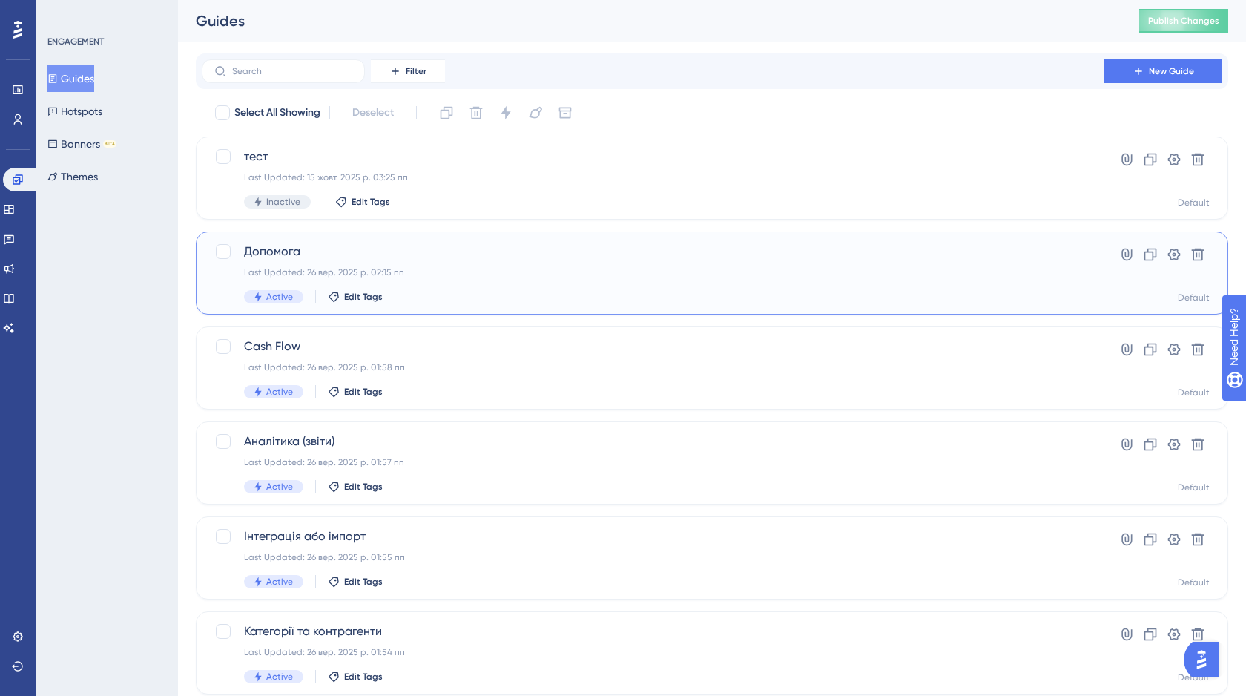
click at [423, 259] on span "Допомога" at bounding box center [652, 251] width 817 height 18
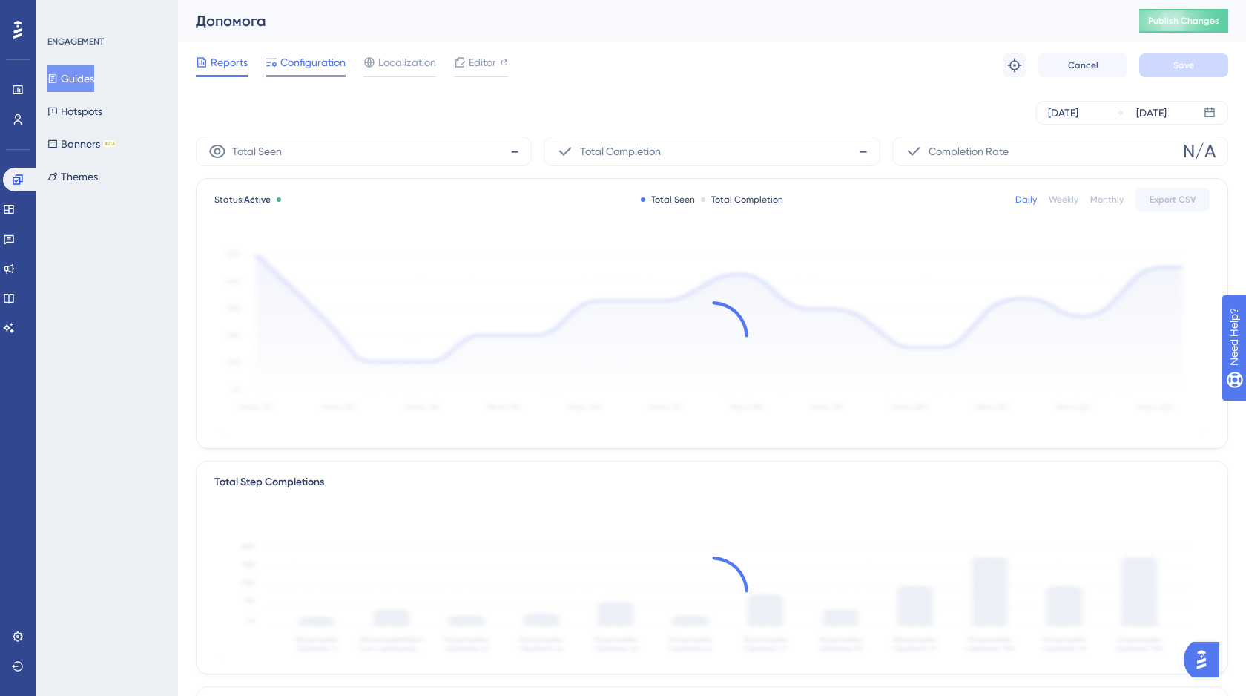
click at [316, 62] on span "Configuration" at bounding box center [312, 62] width 65 height 18
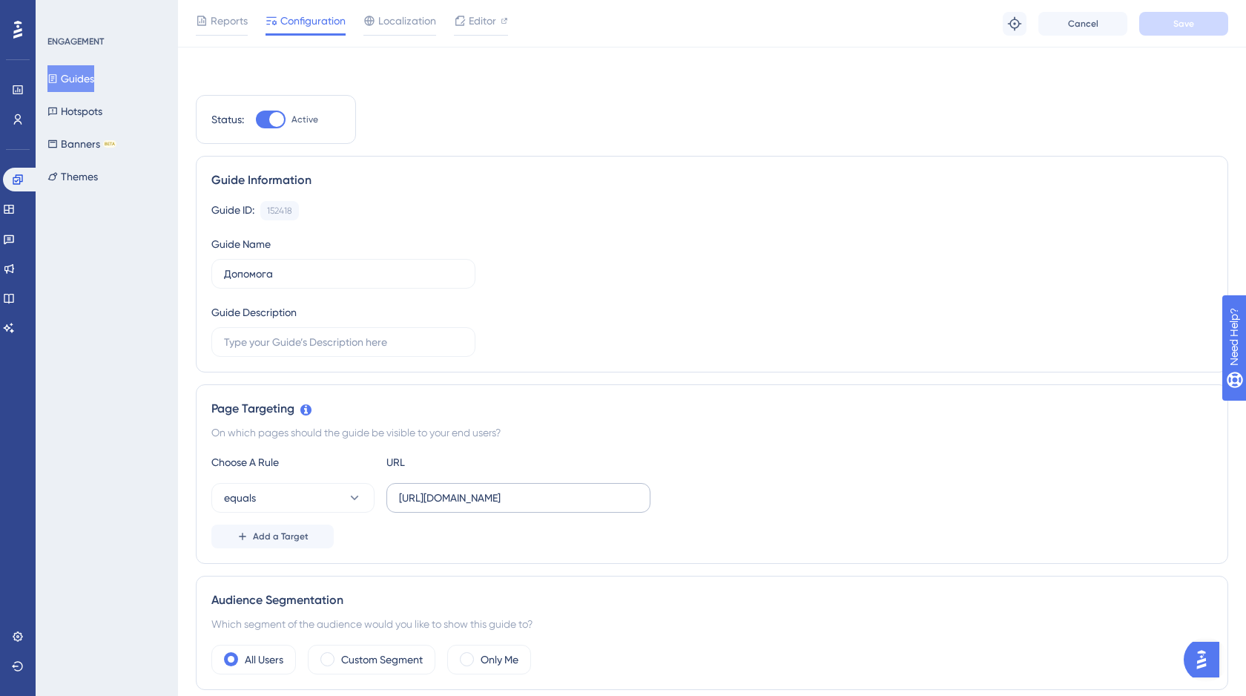
scroll to position [159, 0]
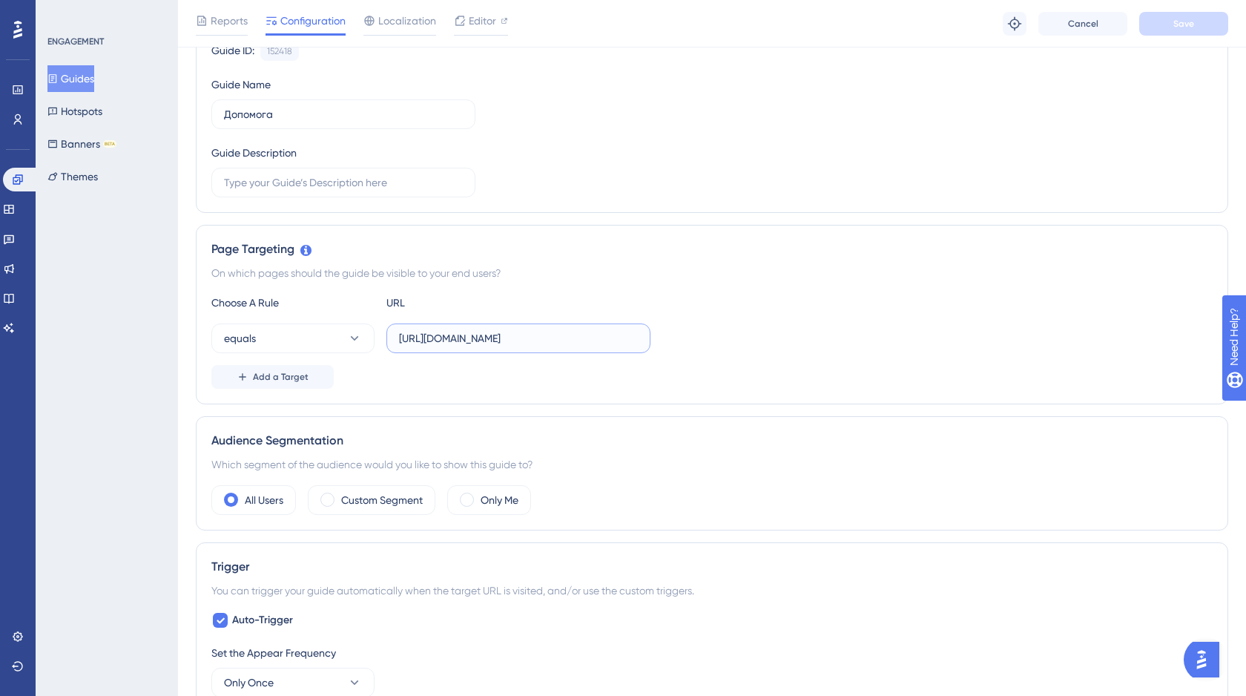
click at [484, 334] on input "http://stage.finmap.to/onboarding" at bounding box center [518, 338] width 239 height 16
click at [575, 340] on input "http://stage.finmap.to/onboarding" at bounding box center [518, 338] width 239 height 16
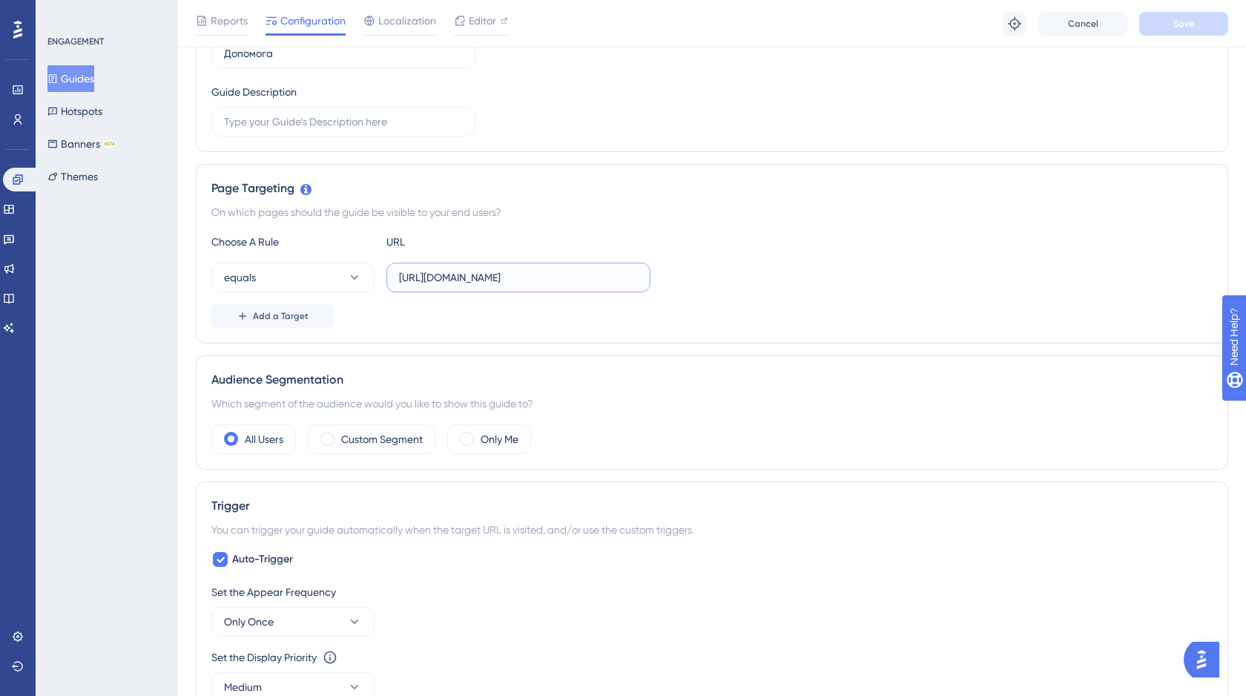
scroll to position [308, 0]
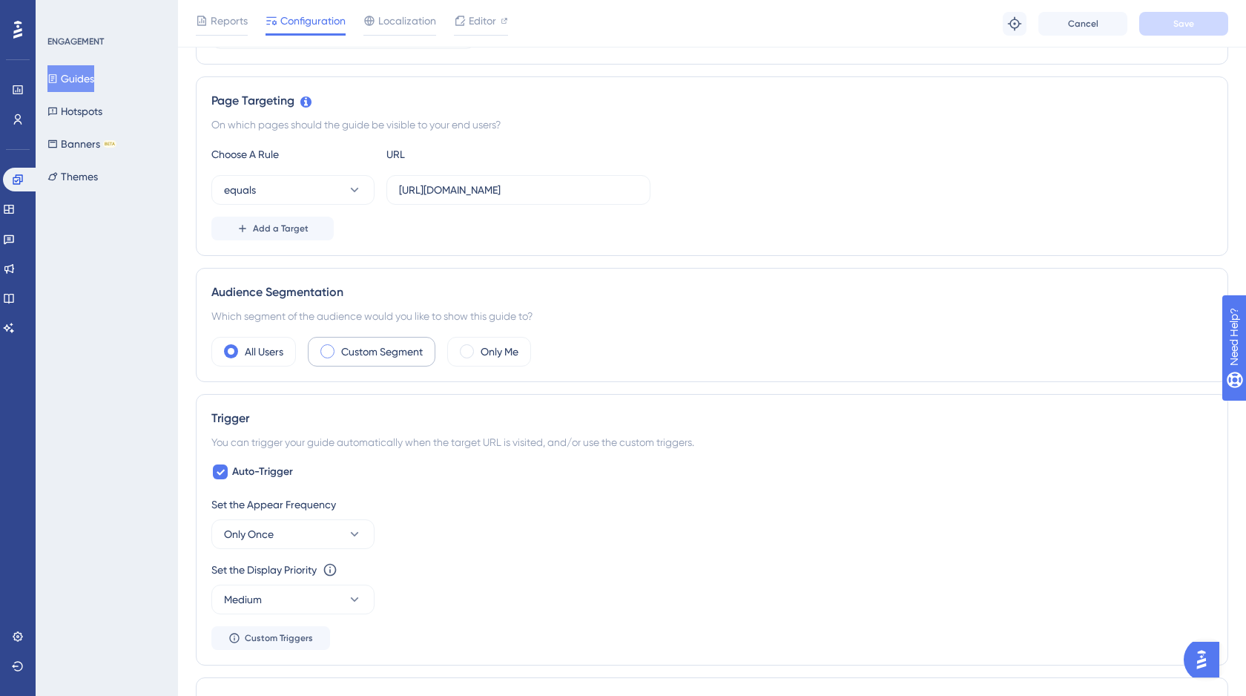
click at [397, 349] on label "Custom Segment" at bounding box center [382, 352] width 82 height 18
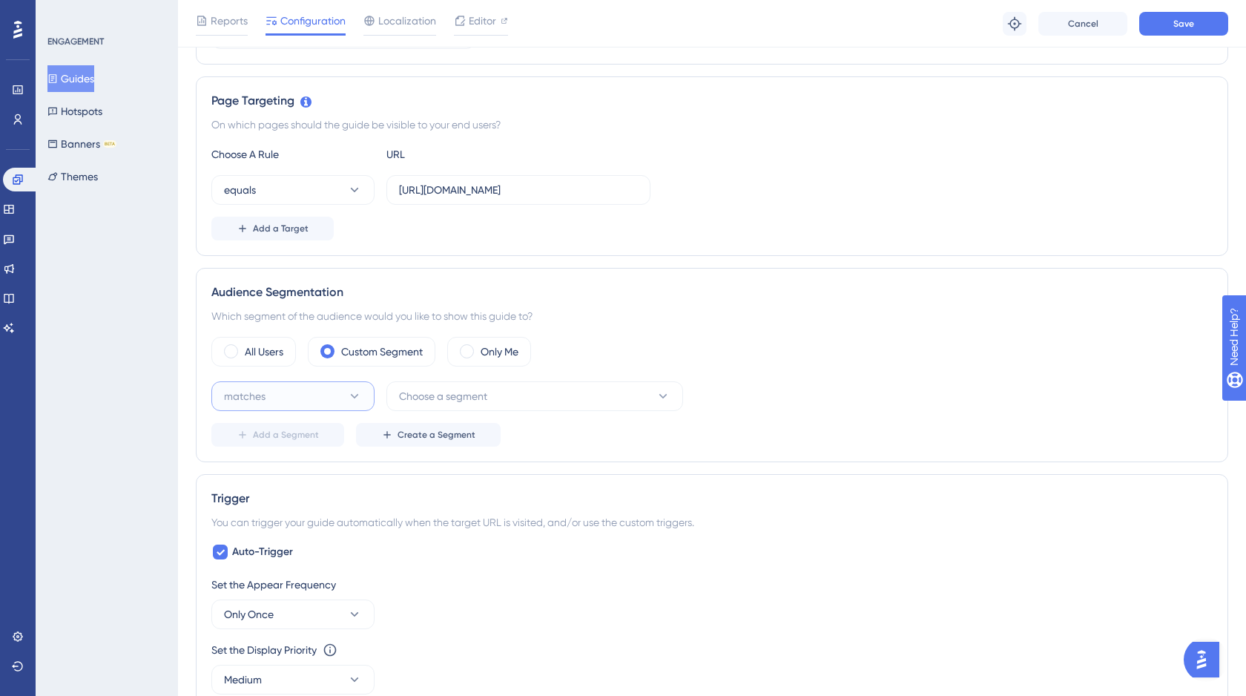
click at [309, 408] on button "matches" at bounding box center [292, 396] width 163 height 30
click at [420, 389] on span "Choose a segment" at bounding box center [443, 396] width 88 height 18
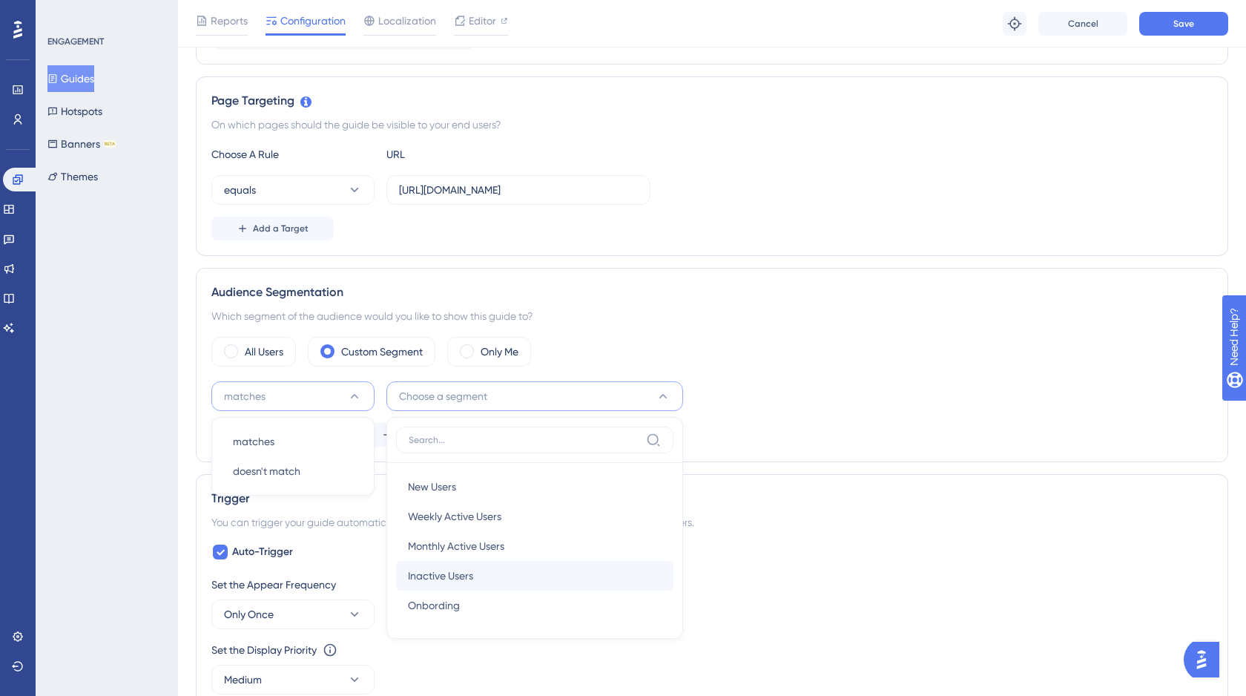
scroll to position [355, 0]
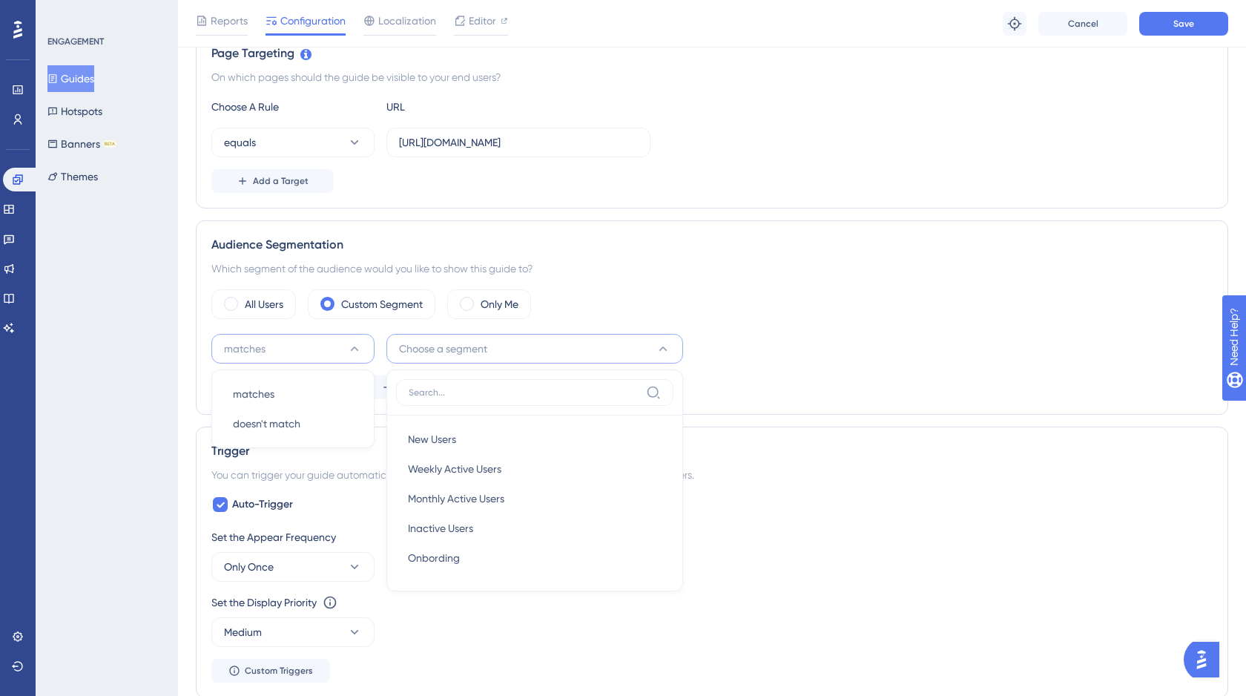
click at [736, 289] on div "All Users Custom Segment Only Me" at bounding box center [711, 304] width 1001 height 30
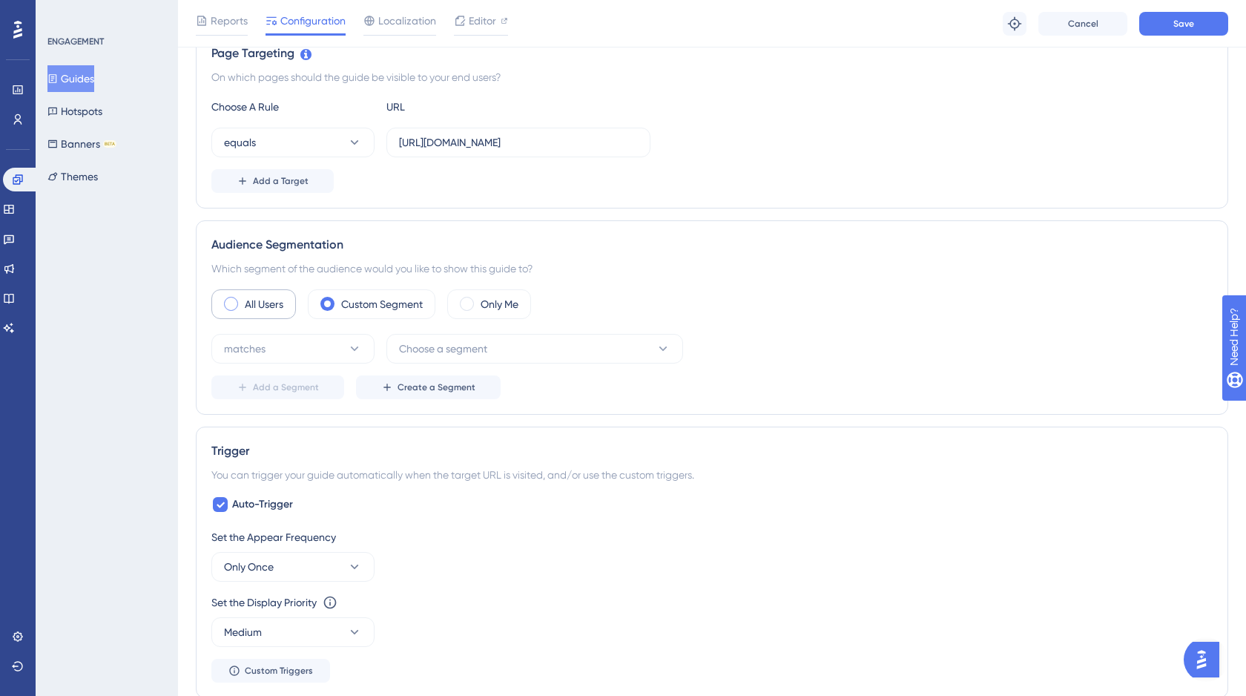
click at [246, 302] on label "All Users" at bounding box center [264, 304] width 39 height 18
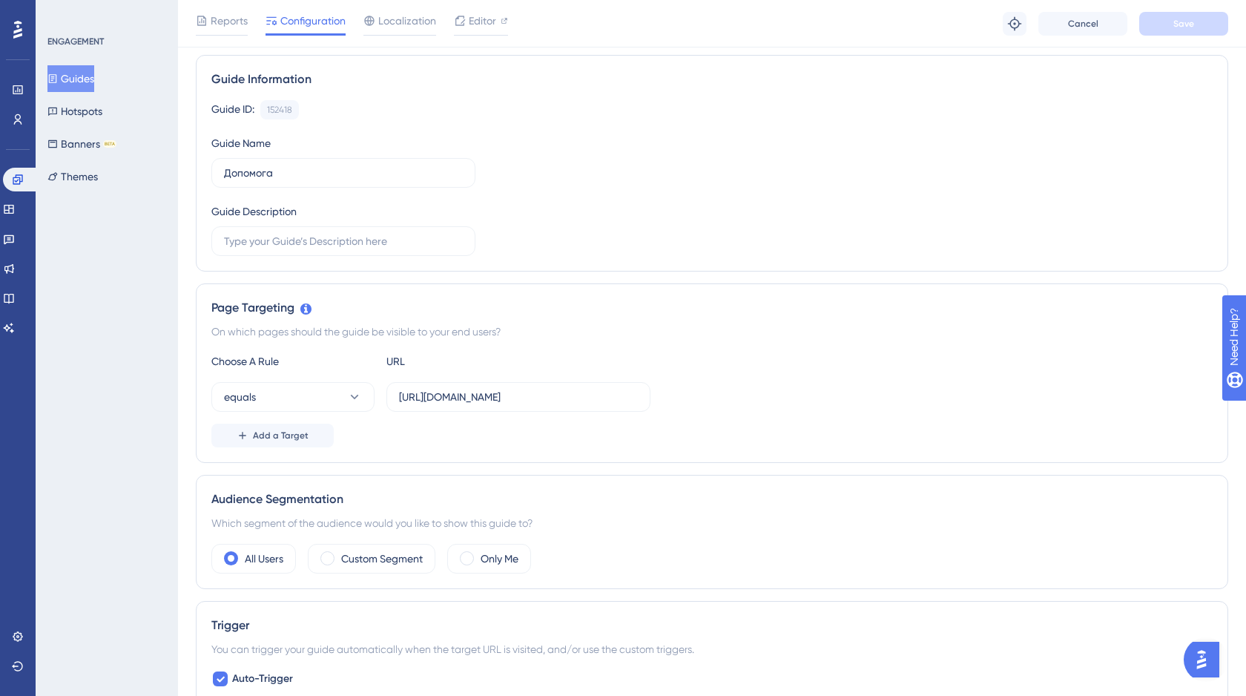
scroll to position [98, 0]
click at [400, 24] on span "Localization" at bounding box center [407, 21] width 58 height 18
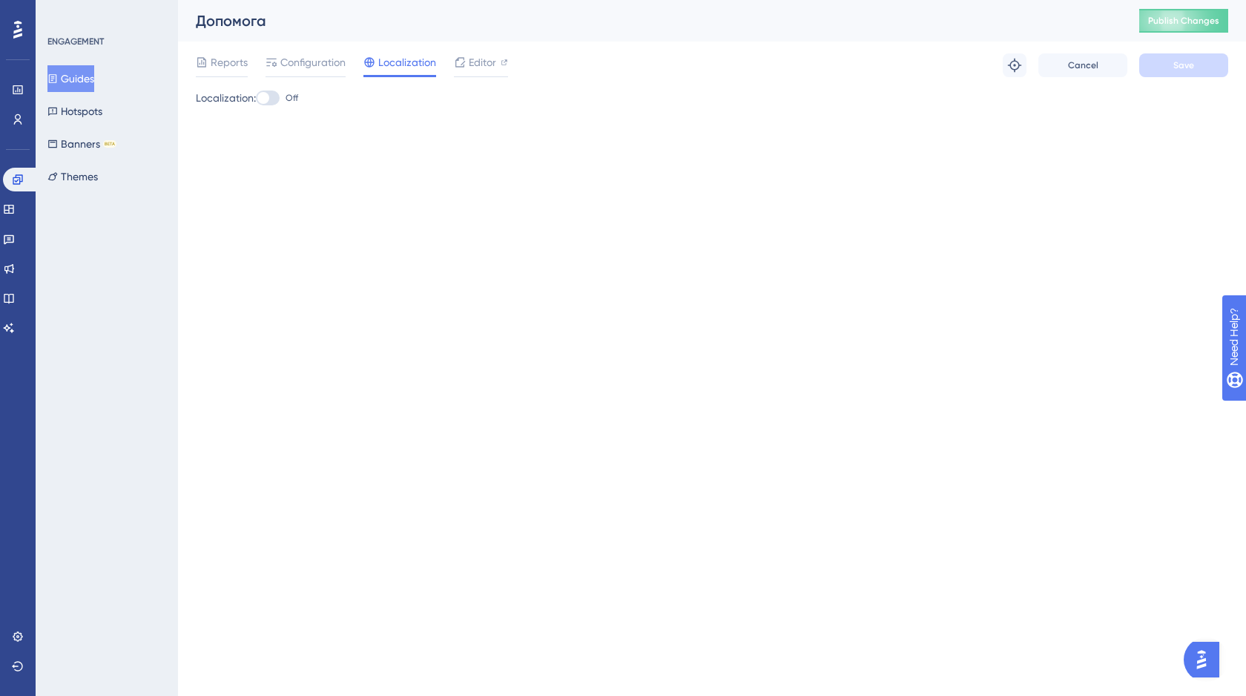
click at [277, 99] on div at bounding box center [268, 97] width 24 height 15
click at [256, 99] on input "Off" at bounding box center [255, 98] width 1 height 1
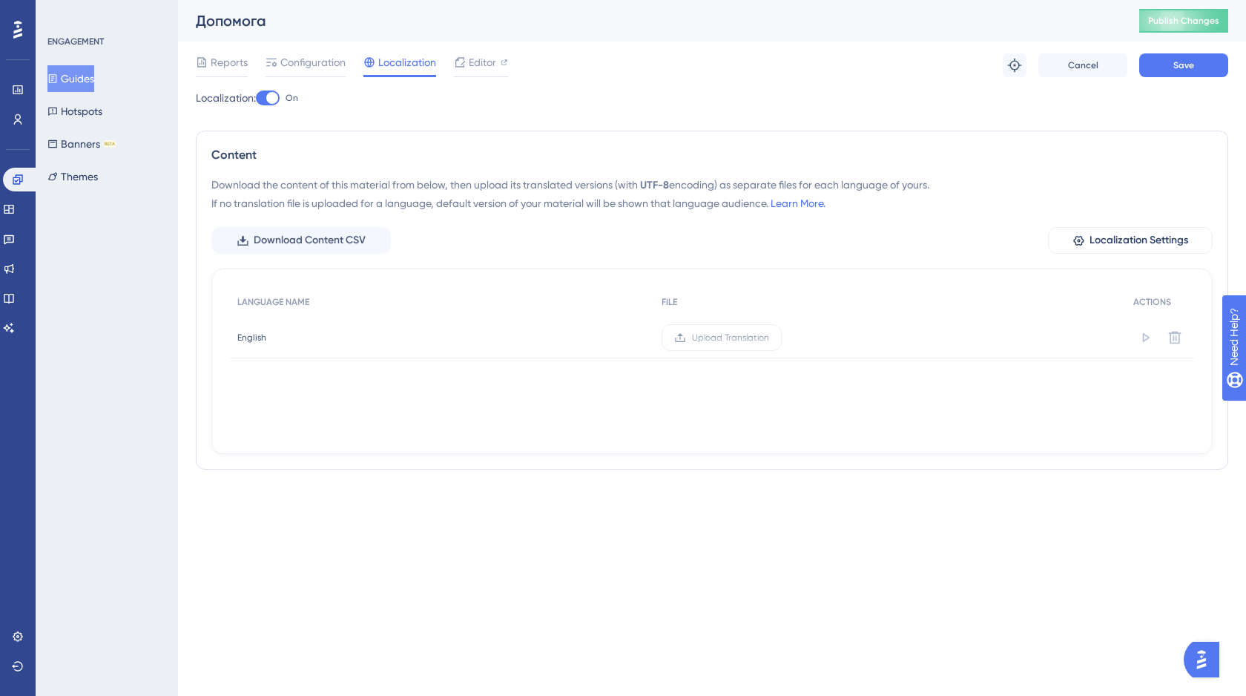
click at [267, 101] on div at bounding box center [268, 97] width 24 height 15
click at [256, 99] on input "On" at bounding box center [255, 98] width 1 height 1
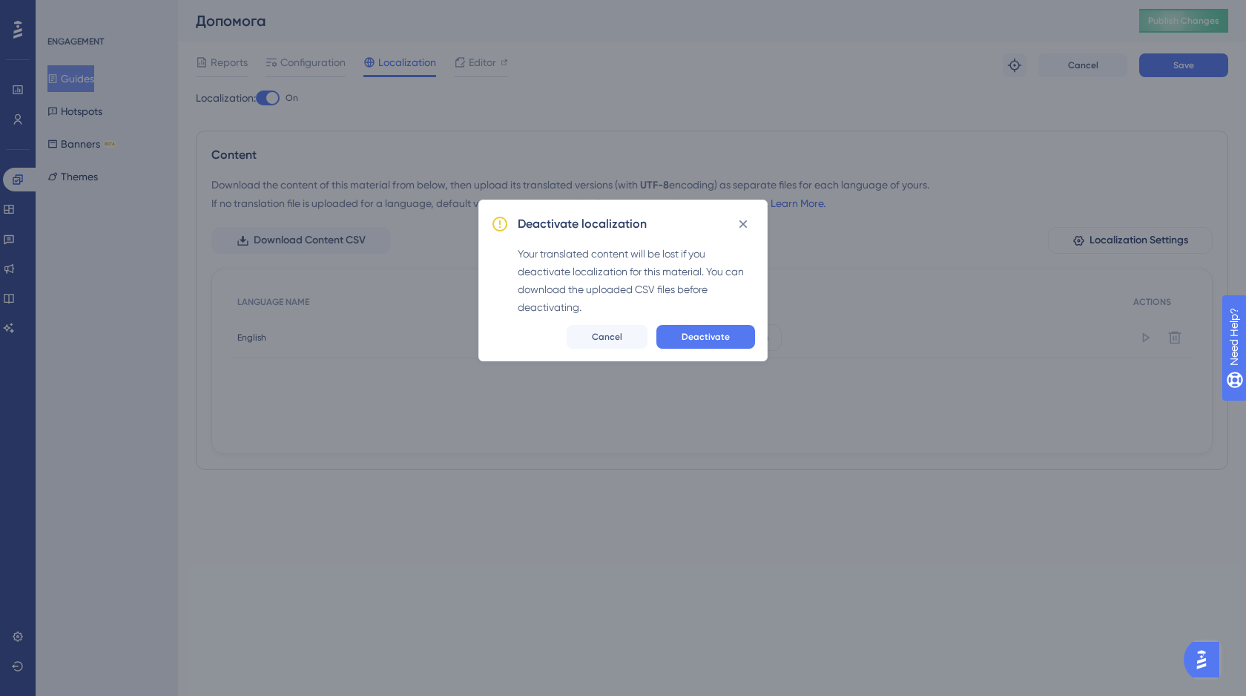
click at [715, 351] on div "Deactivate localization Your translated content will be lost if you deactivate …" at bounding box center [622, 280] width 289 height 162
click at [716, 342] on span "Deactivate" at bounding box center [705, 337] width 48 height 12
checkbox input "false"
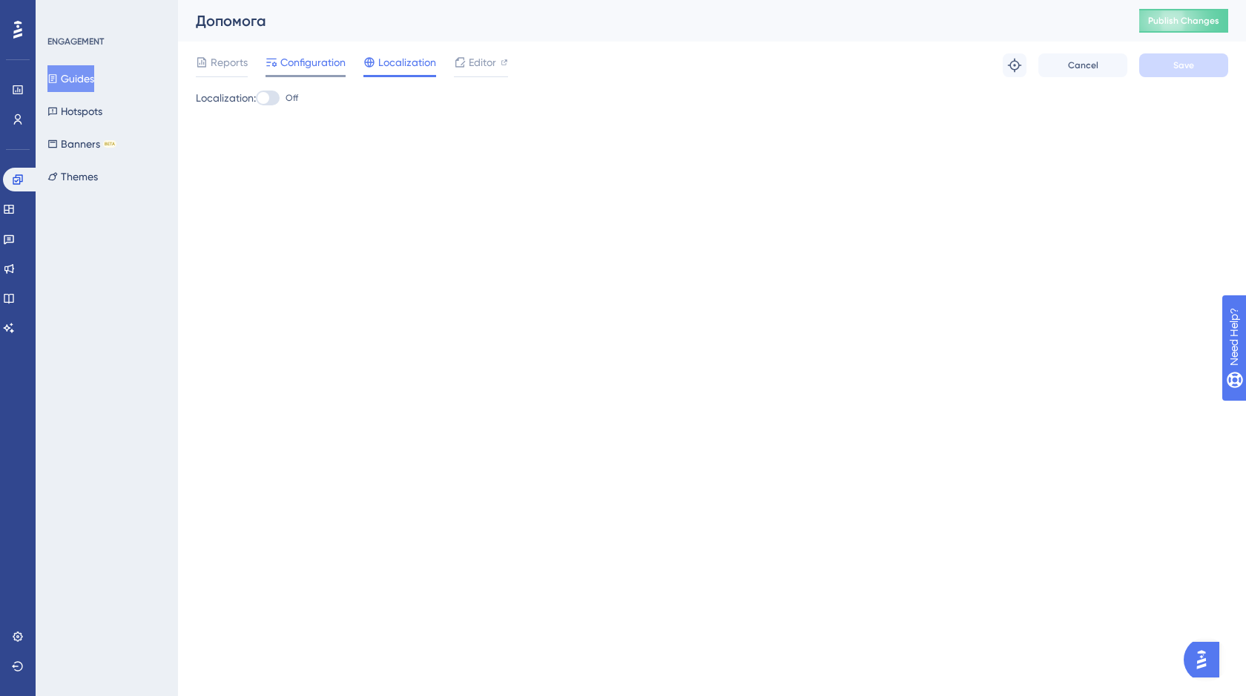
click at [314, 75] on div at bounding box center [305, 76] width 80 height 2
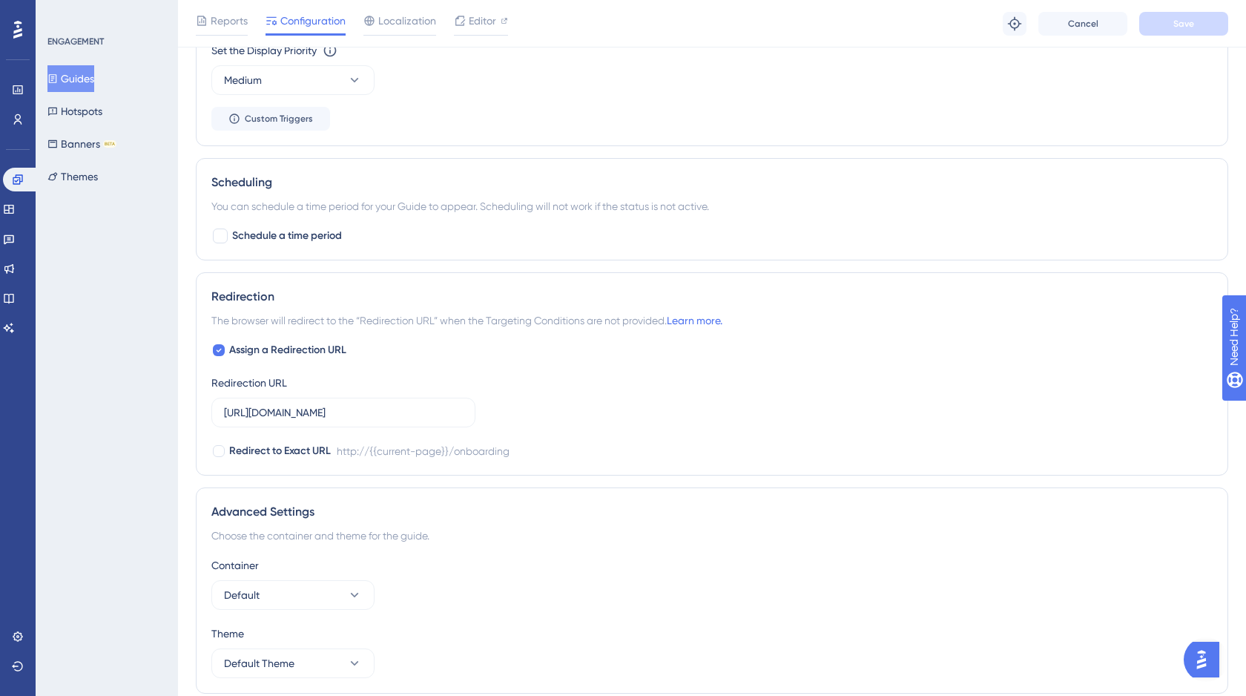
scroll to position [884, 0]
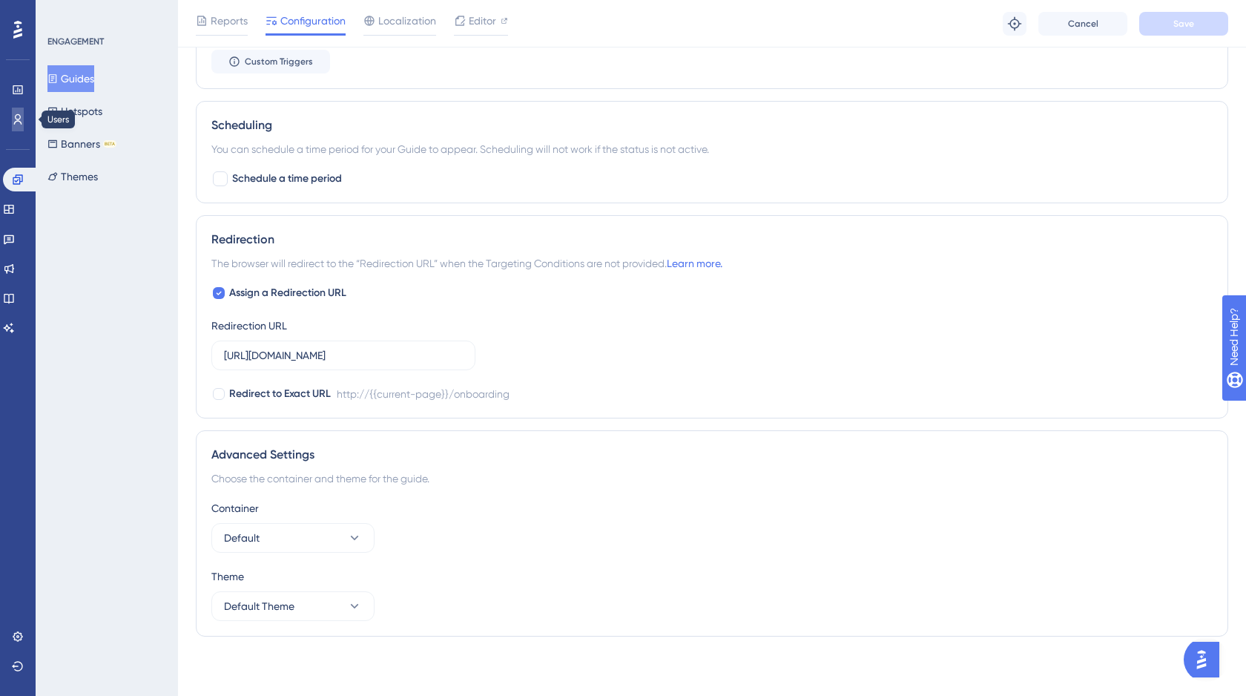
click at [19, 120] on icon at bounding box center [18, 119] width 8 height 10
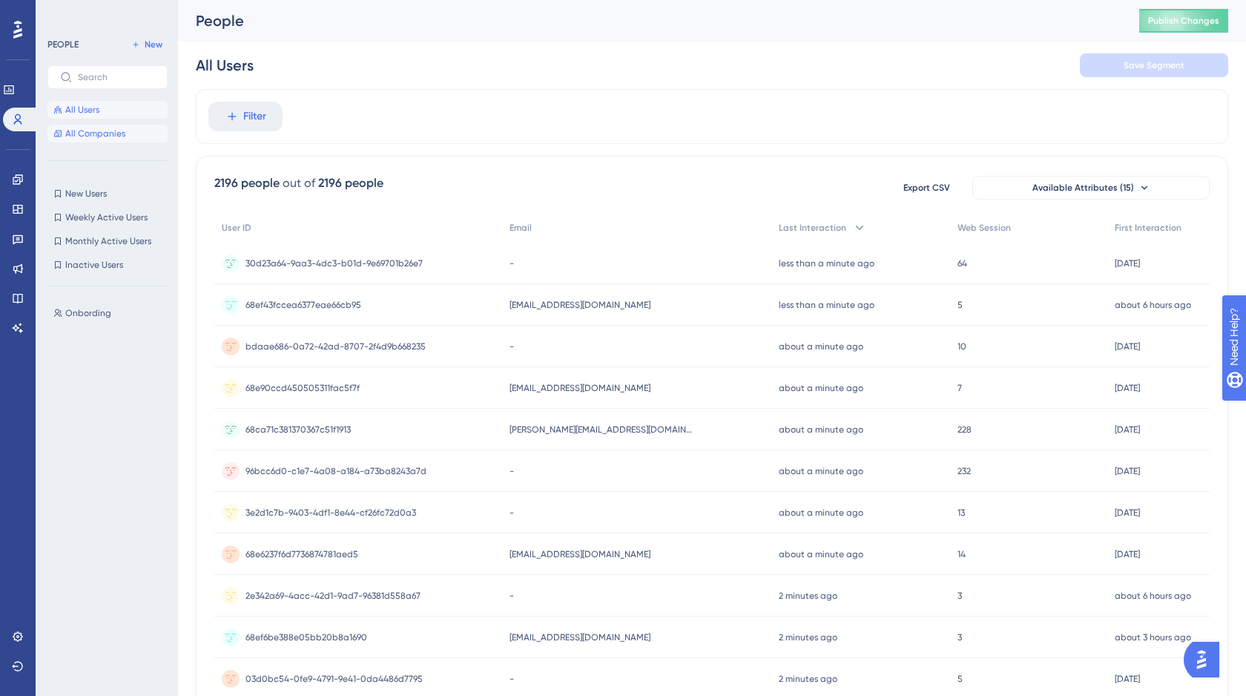
click at [100, 132] on span "All Companies" at bounding box center [95, 134] width 60 height 12
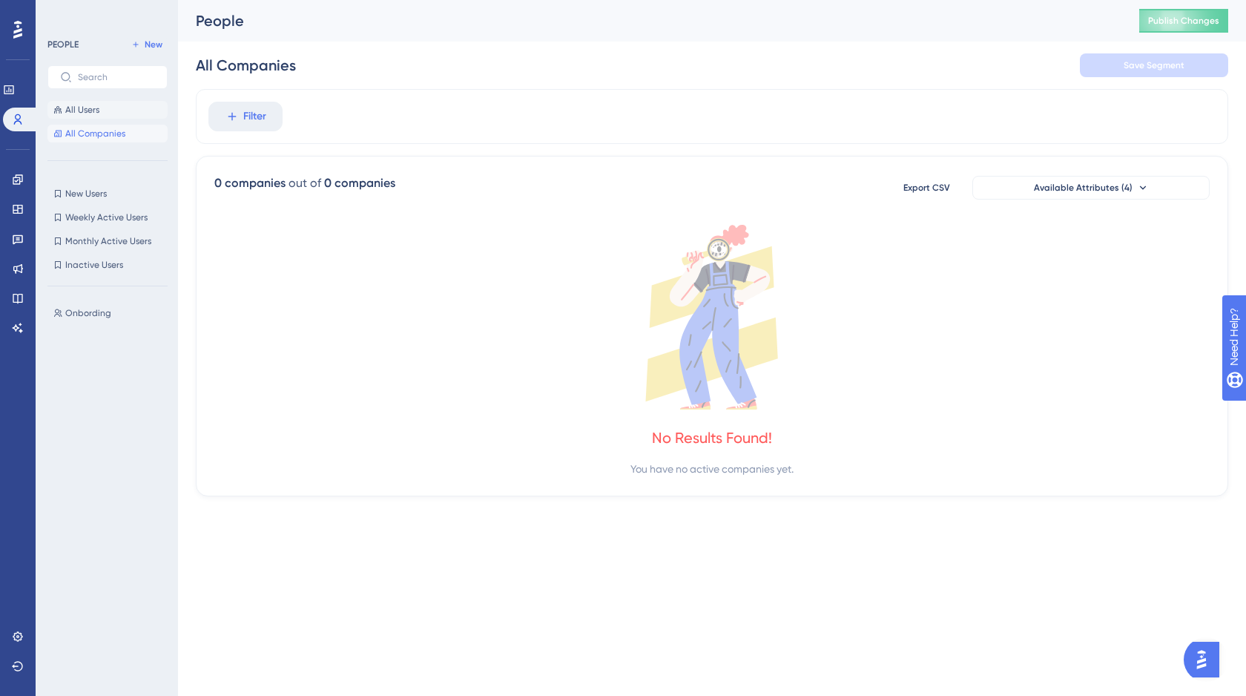
click at [90, 111] on span "All Users" at bounding box center [82, 110] width 34 height 12
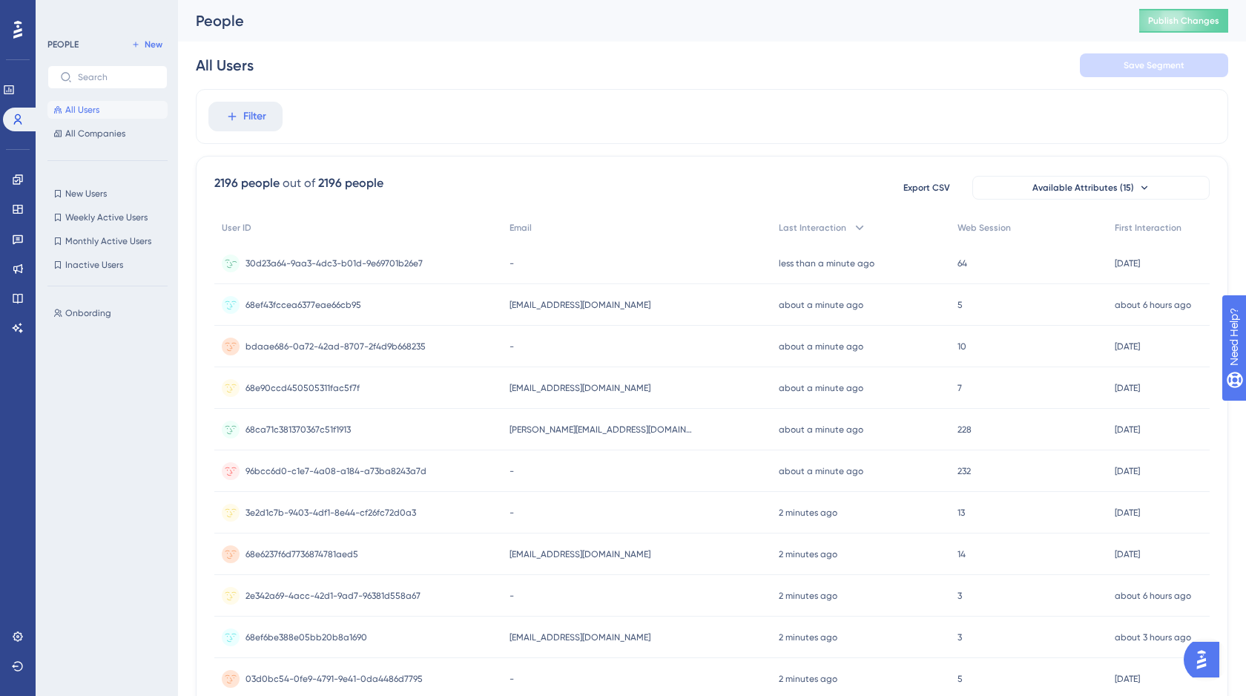
click at [369, 265] on span "30d23a64-9aa3-4dc3-b01d-9e69701b26e7" at bounding box center [333, 263] width 177 height 12
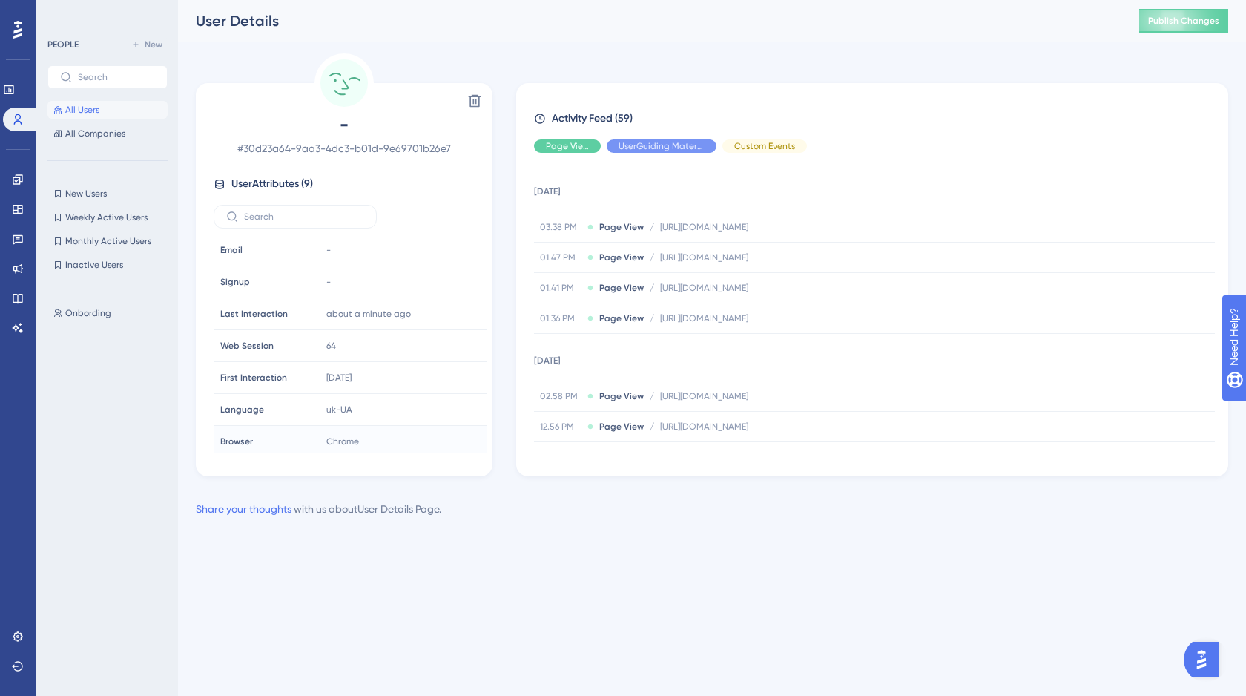
scroll to position [69, 0]
click at [238, 508] on link "Share your thoughts" at bounding box center [244, 509] width 96 height 12
click at [244, 512] on link "Share your thoughts" at bounding box center [244, 509] width 96 height 12
click at [96, 110] on span "All Users" at bounding box center [82, 110] width 34 height 12
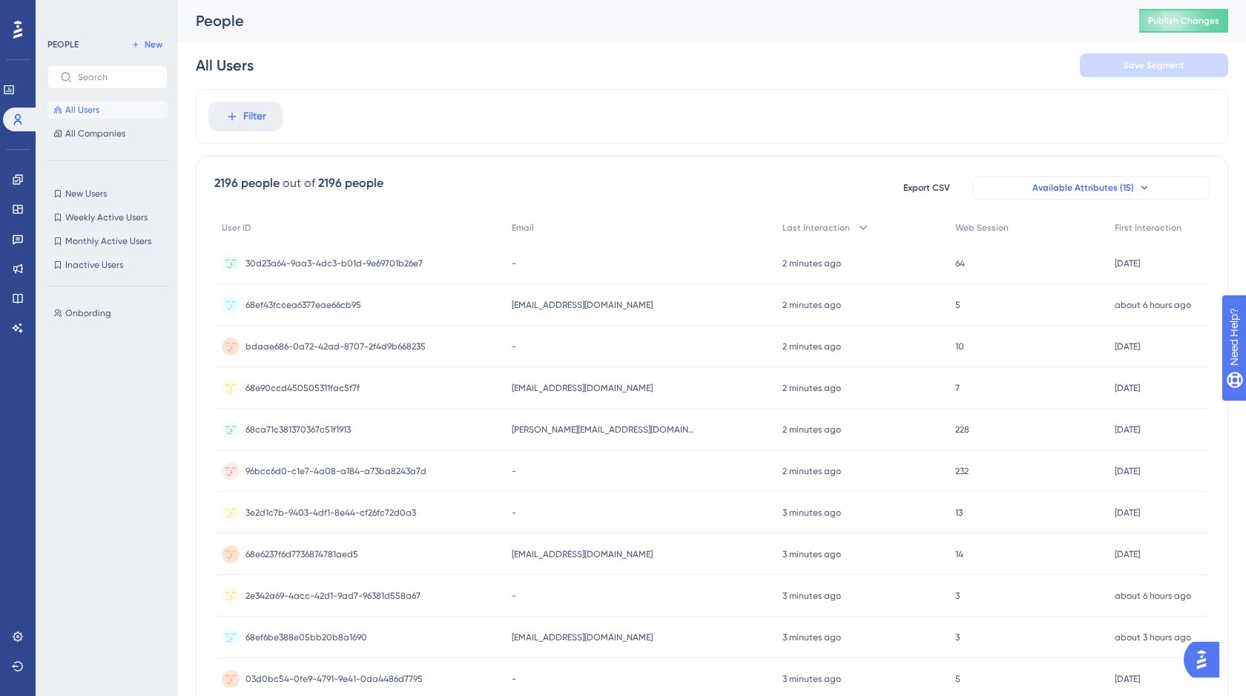
click at [1116, 191] on span "Available Attributes (15)" at bounding box center [1083, 188] width 102 height 12
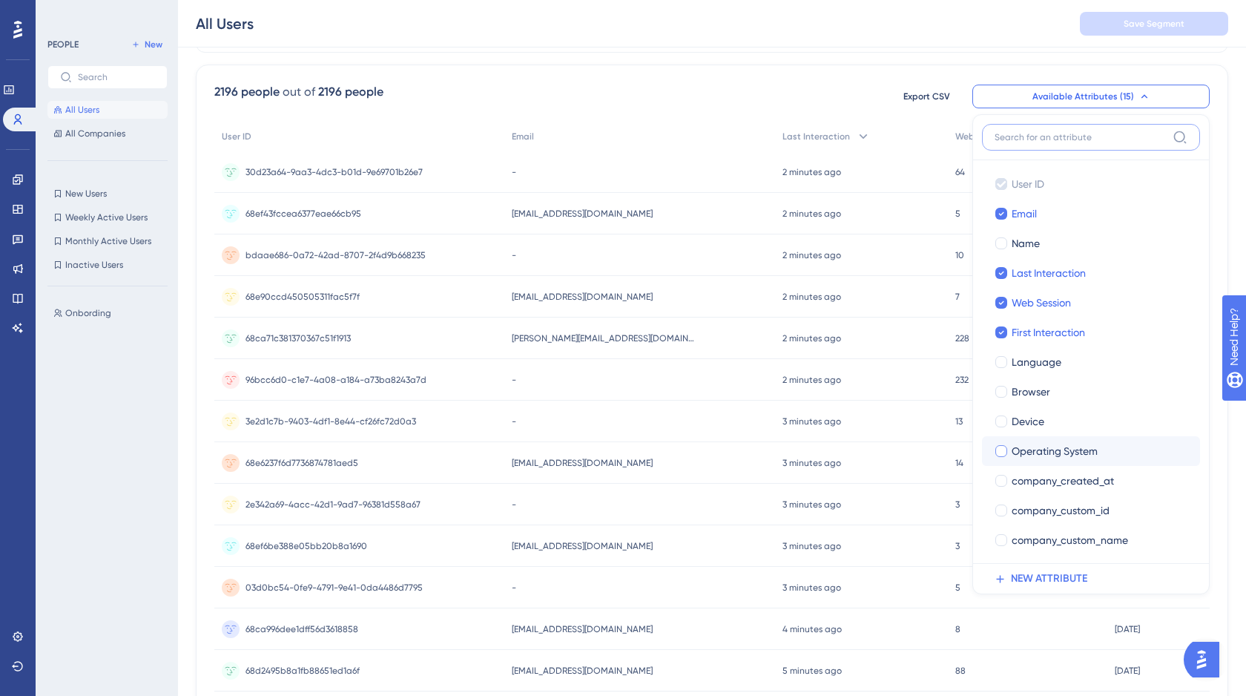
scroll to position [60, 0]
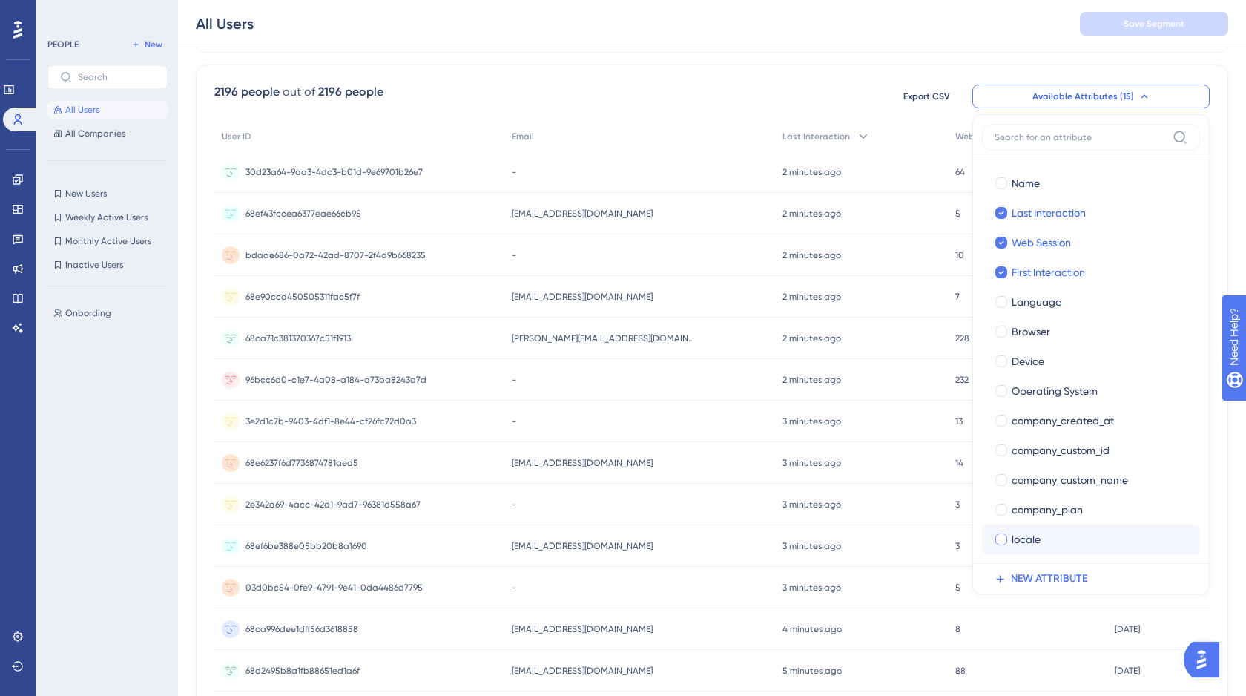
click at [1002, 537] on div at bounding box center [1001, 539] width 12 height 12
checkbox input "true"
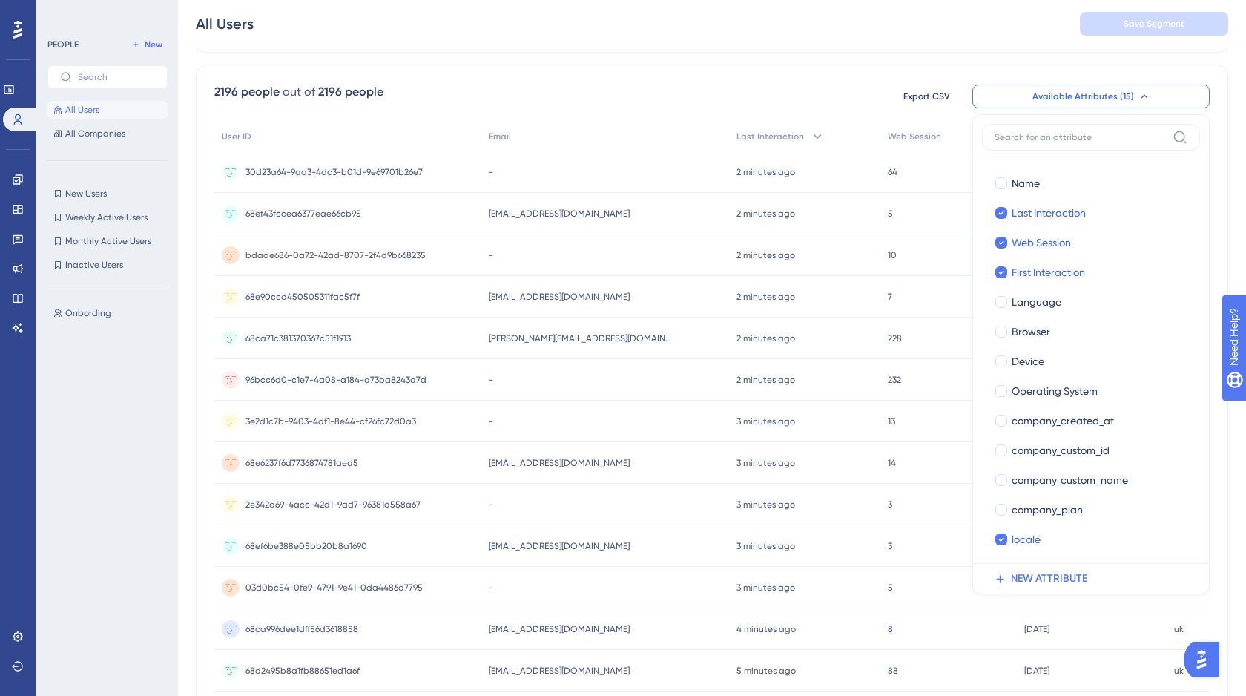
click at [785, 85] on div "2196 people out of 2196 people Export CSV Available Attributes (15) User ID Use…" at bounding box center [711, 96] width 995 height 27
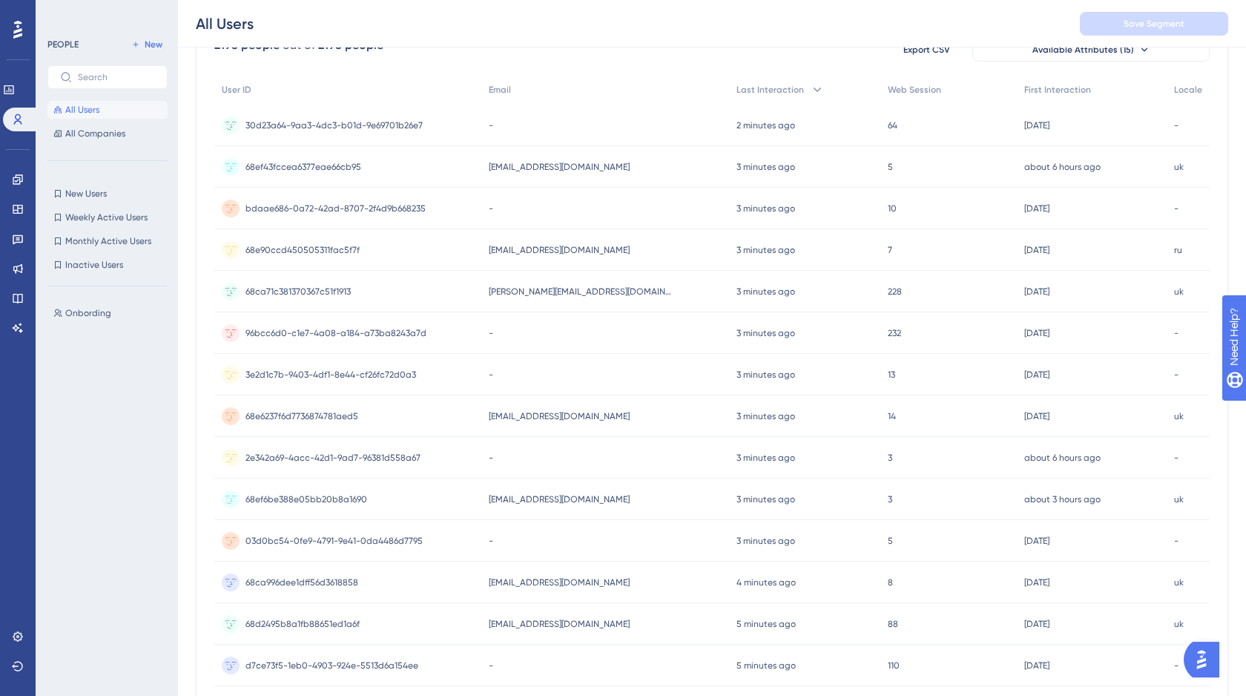
scroll to position [195, 0]
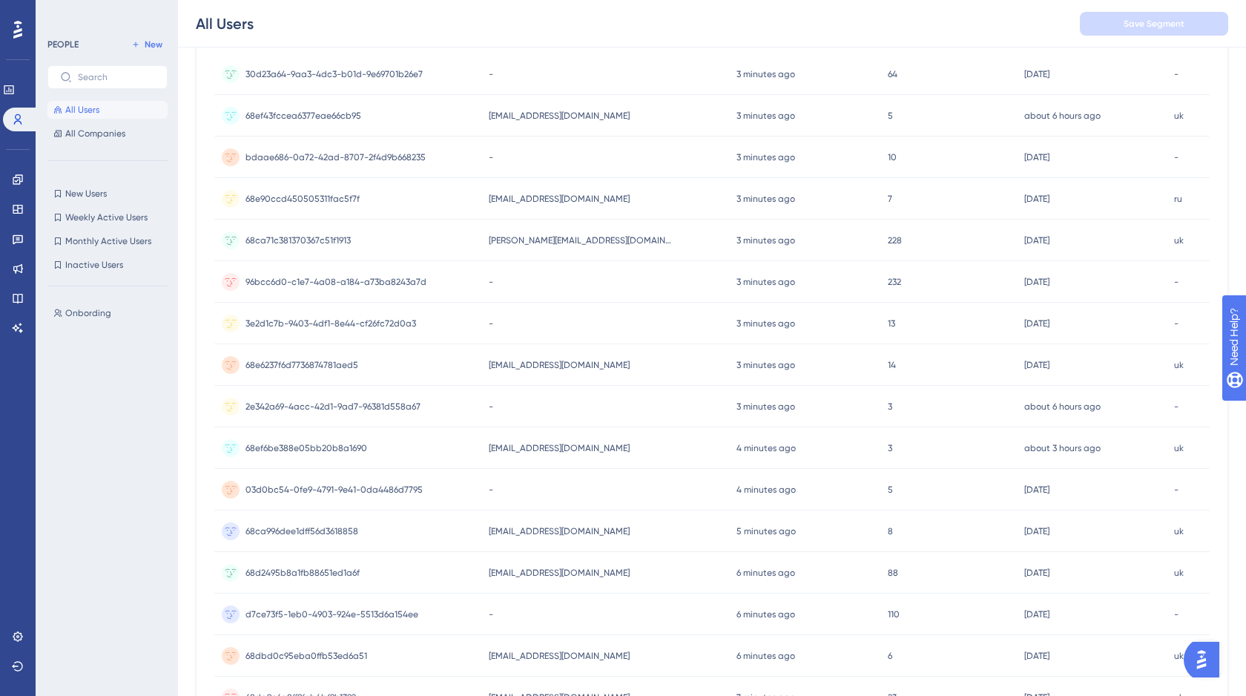
click at [1198, 661] on img "Open AI Assistant Launcher" at bounding box center [1201, 659] width 27 height 27
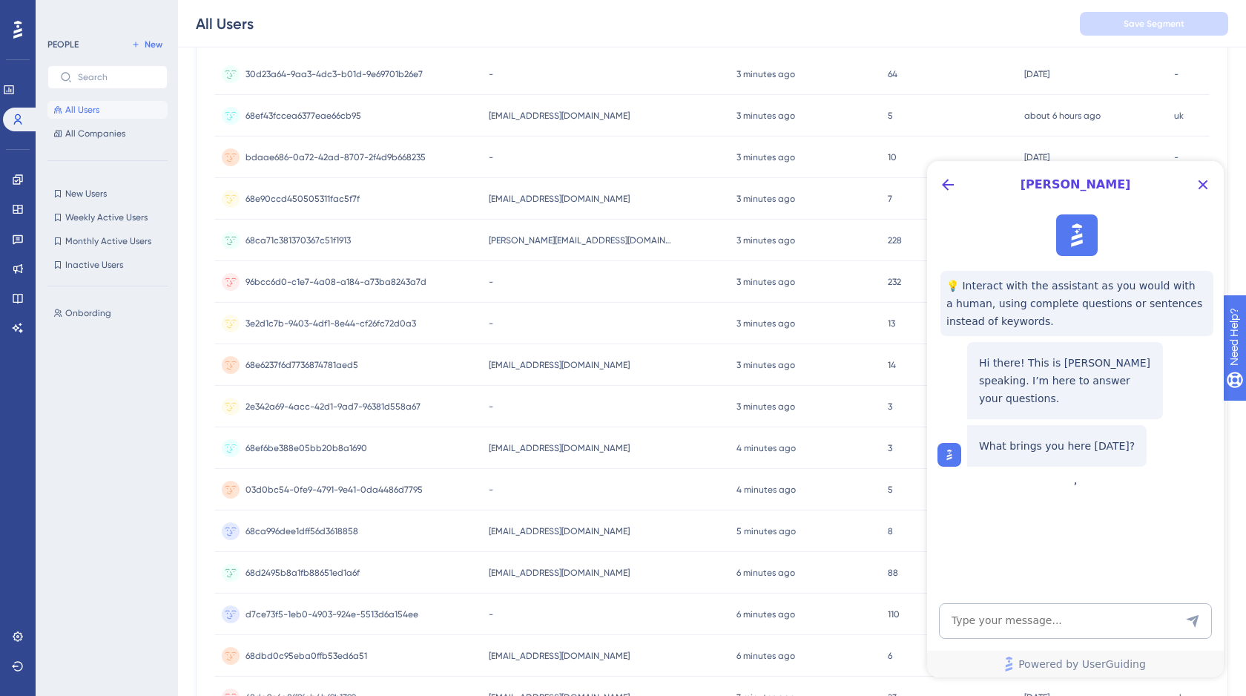
scroll to position [0, 0]
click at [945, 188] on icon "Back Button" at bounding box center [948, 185] width 12 height 12
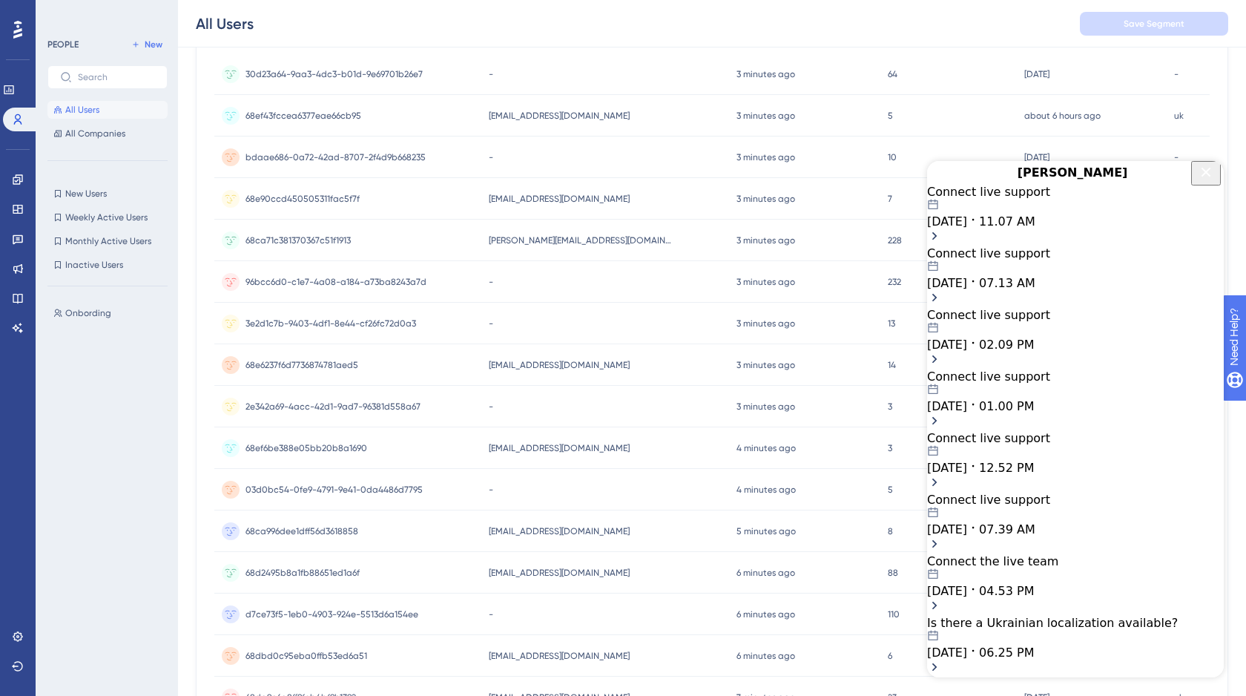
click at [1074, 228] on div "10.14.2025 11.07 AM" at bounding box center [1075, 214] width 297 height 30
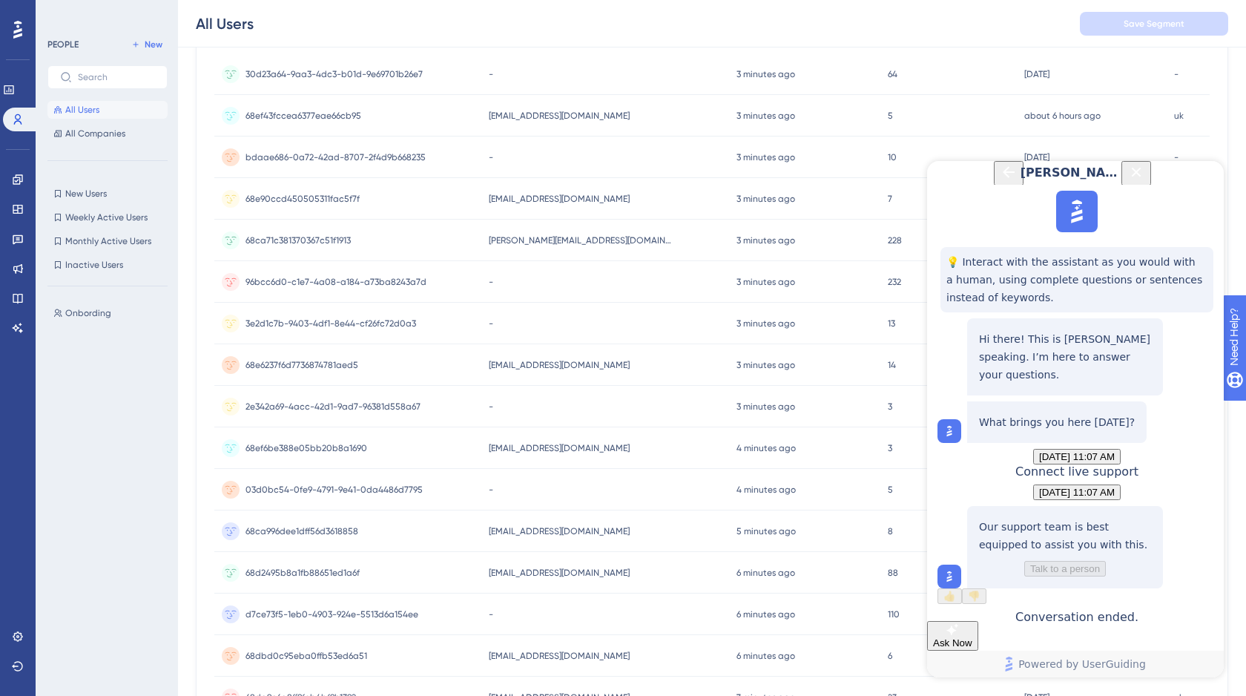
scroll to position [144, 0]
drag, startPoint x: 1204, startPoint y: 369, endPoint x: 1099, endPoint y: 366, distance: 105.3
click at [1099, 464] on div "Connect live support" at bounding box center [1076, 471] width 123 height 14
copy span "Connect live support"
click at [972, 637] on span "Ask Now" at bounding box center [952, 642] width 39 height 11
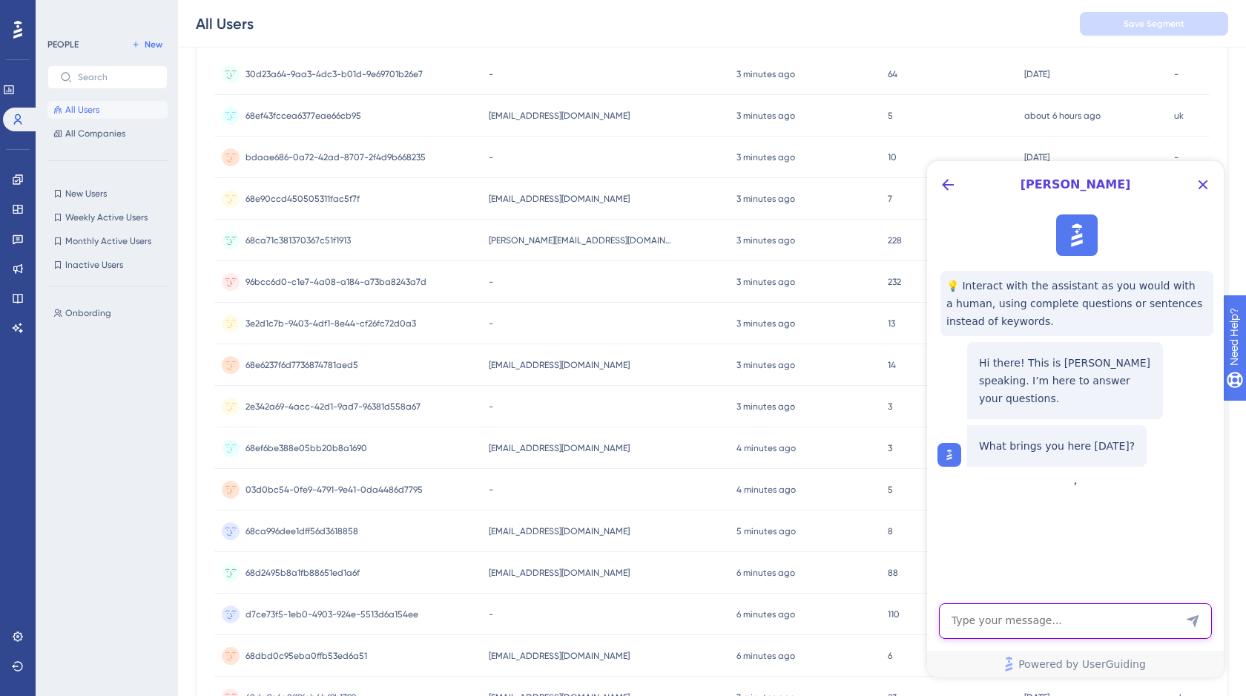
click at [980, 620] on textarea "AI Assistant Text Input" at bounding box center [1075, 621] width 273 height 36
paste textarea "Connect live support"
type textarea "Connect live support"
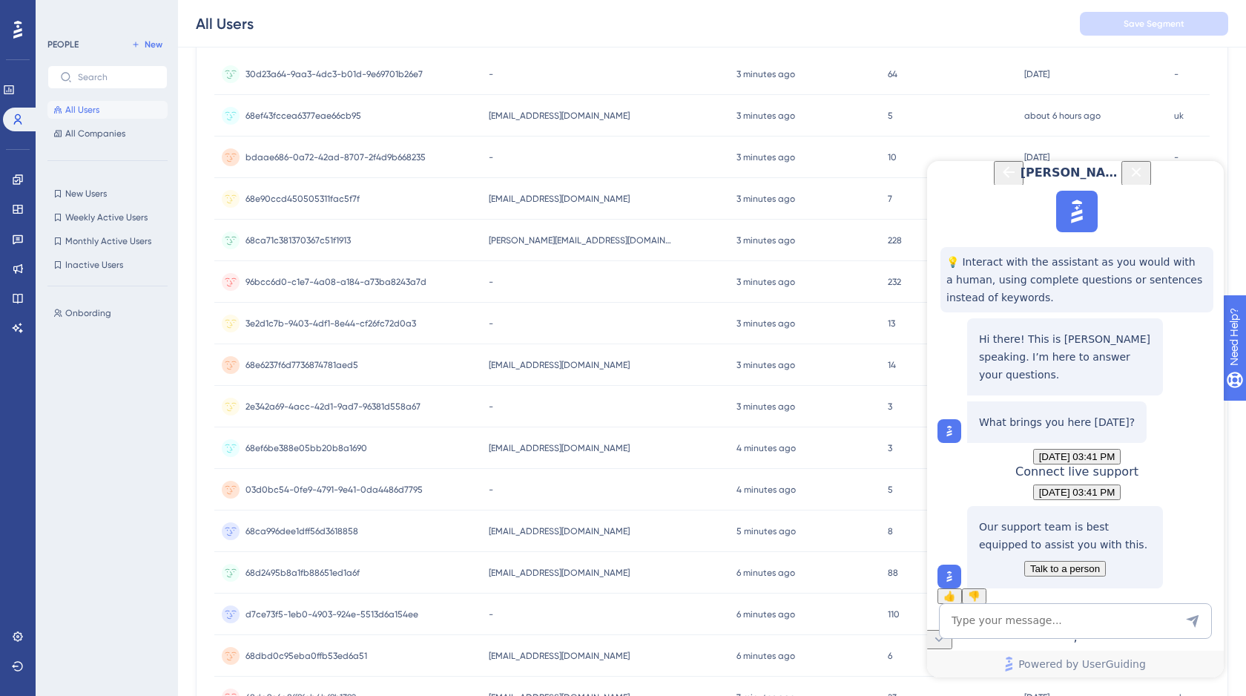
scroll to position [114, 0]
click at [1066, 563] on span "Talk to a person" at bounding box center [1065, 568] width 70 height 11
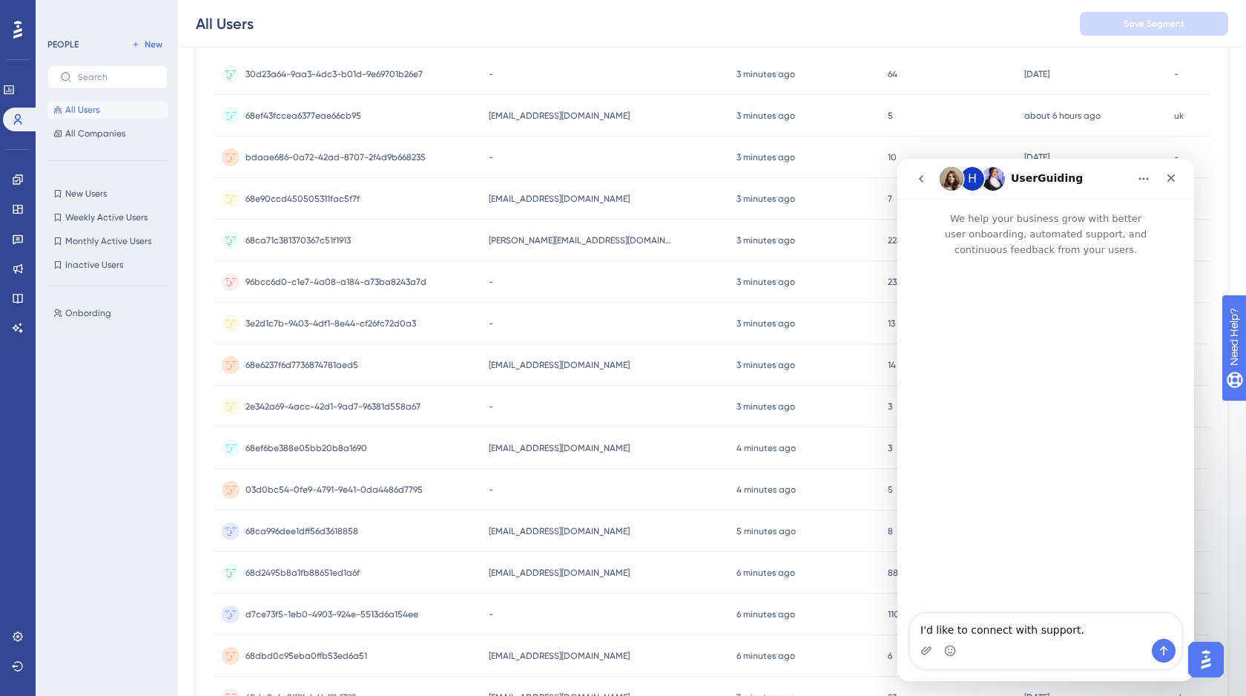
scroll to position [0, 0]
drag, startPoint x: 1077, startPoint y: 628, endPoint x: 894, endPoint y: 625, distance: 183.2
click at [897, 625] on html "H UserGuiding We help your business grow with better user onboarding, automated…" at bounding box center [1045, 420] width 297 height 522
click at [937, 633] on textarea "Message…" at bounding box center [1045, 625] width 271 height 25
paste textarea "Hi, could you please tell me where I can set it so that checklists and guides a…"
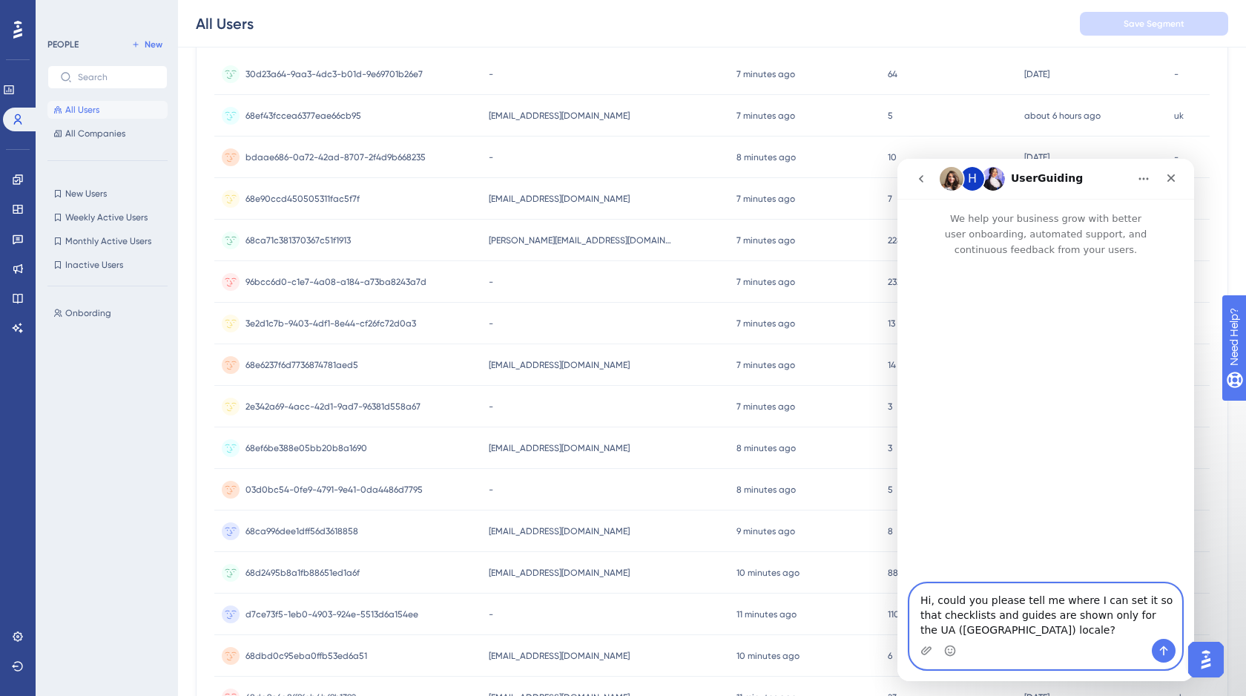
click at [1153, 615] on textarea "Hi, could you please tell me where I can set it so that checklists and guides a…" at bounding box center [1045, 611] width 271 height 55
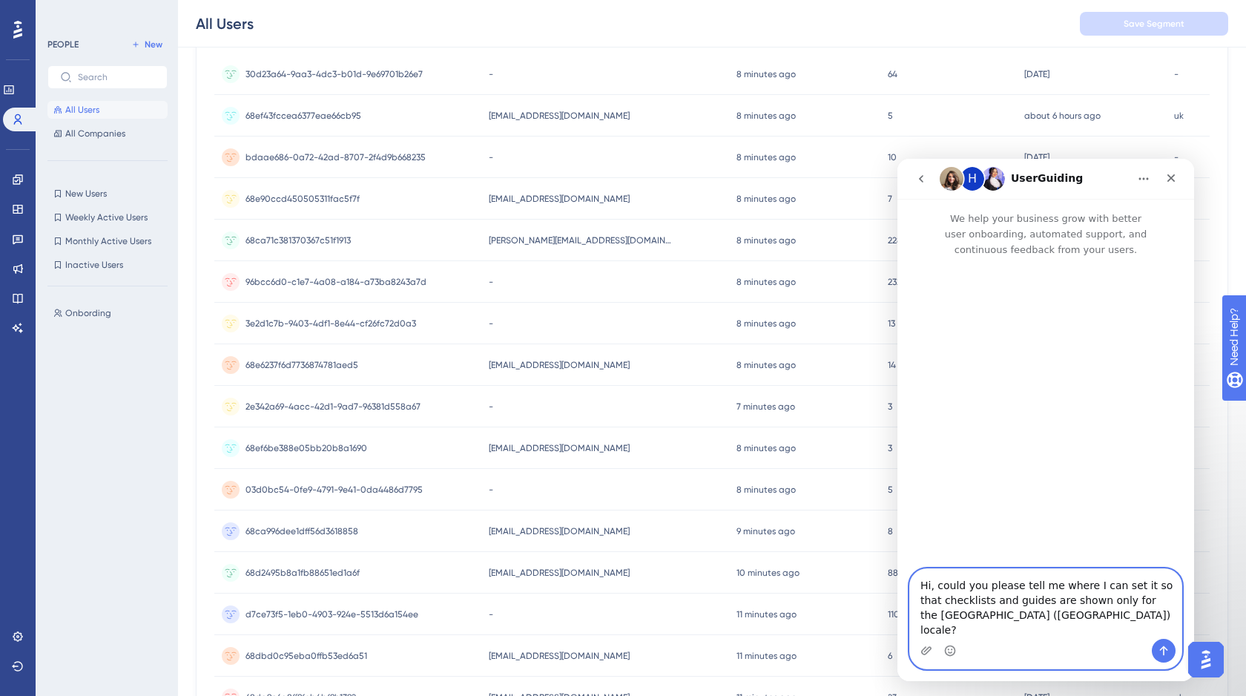
click at [1009, 633] on textarea "Hi, could you please tell me where I can set it so that checklists and guides a…" at bounding box center [1045, 604] width 271 height 70
type textarea "Hi, could you please tell me where I can set it so that checklists and guides a…"
click at [925, 647] on icon "Upload attachment" at bounding box center [926, 650] width 10 height 8
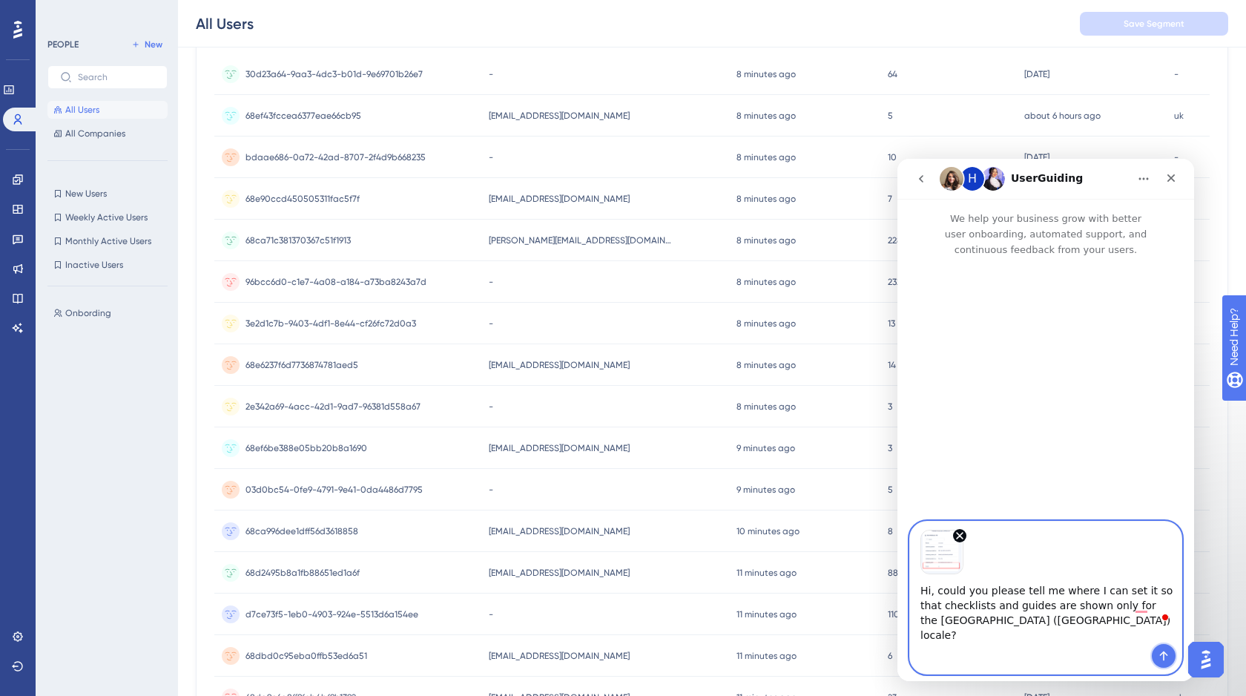
click at [1167, 650] on icon "Send a message…" at bounding box center [1164, 656] width 12 height 12
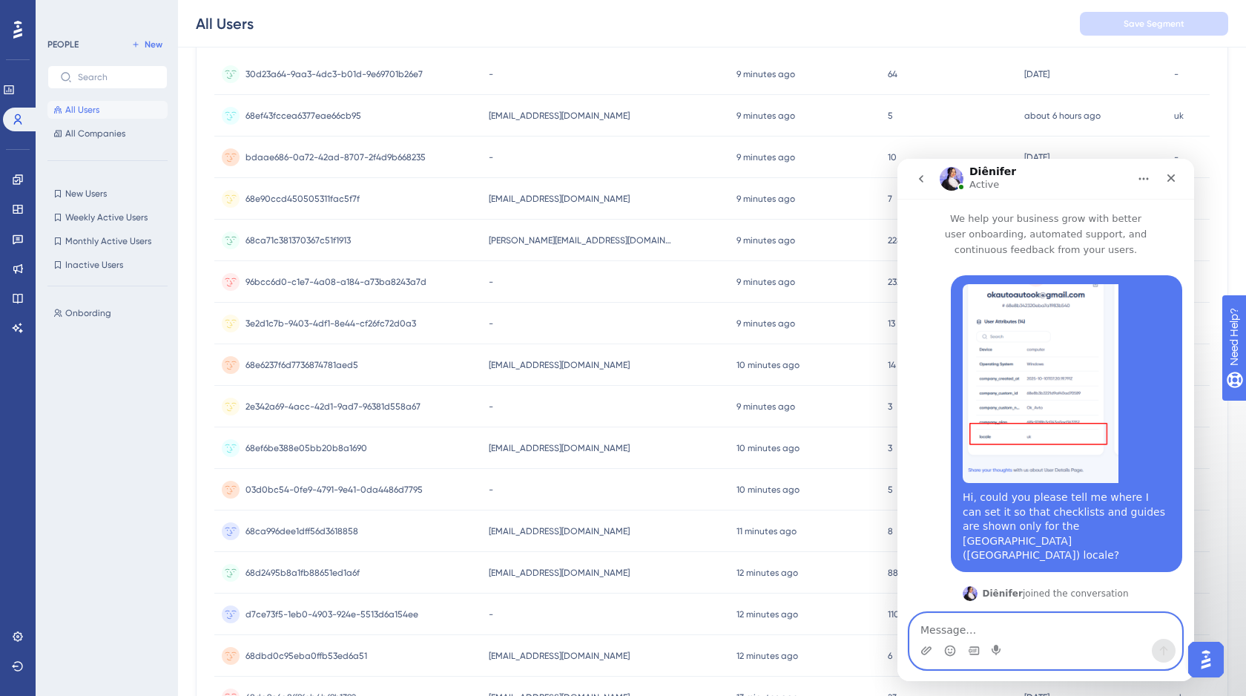
scroll to position [75, 0]
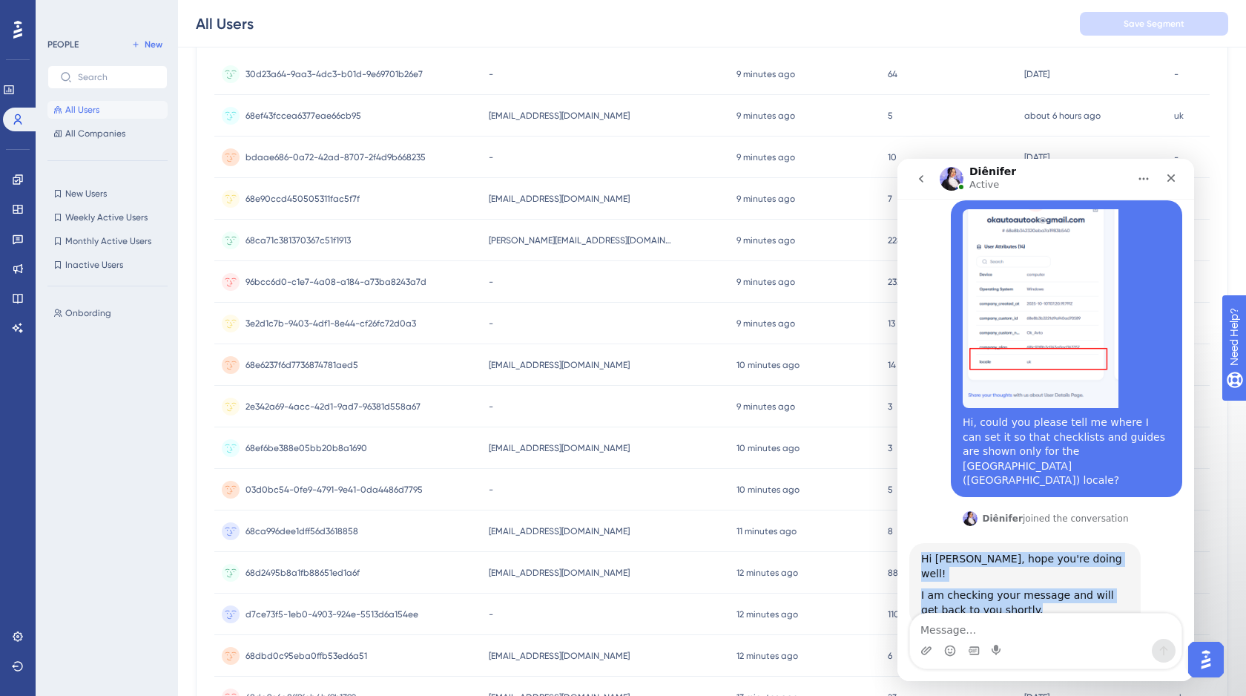
drag, startPoint x: 1021, startPoint y: 567, endPoint x: 921, endPoint y: 531, distance: 106.5
click at [921, 552] on div "Hi Anna, hope you're doing well! I am checking your message and will get back t…" at bounding box center [1025, 584] width 208 height 65
click at [1034, 588] on div "I am checking your message and will get back to you shortly." at bounding box center [1025, 602] width 208 height 29
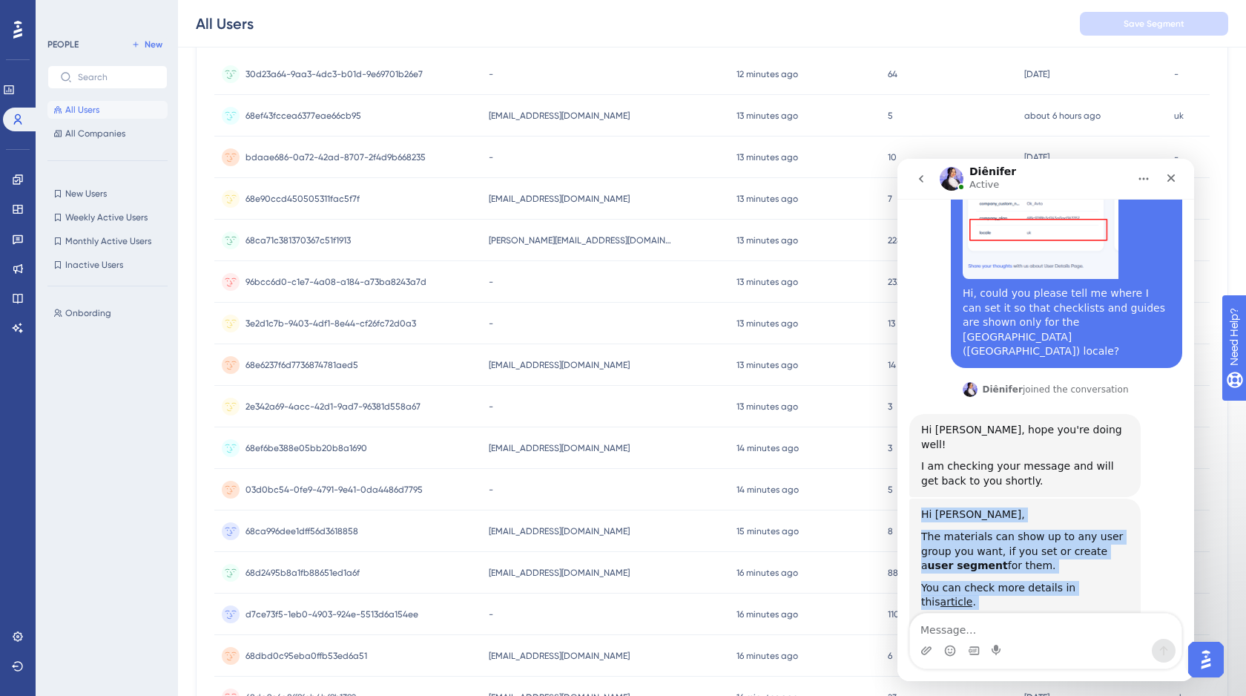
drag, startPoint x: 1111, startPoint y: 574, endPoint x: 924, endPoint y: 468, distance: 214.9
click at [924, 498] on div "Hi Anna, The materials can show up to any user group you want, if you set or cr…" at bounding box center [1024, 569] width 231 height 142
copy div "Hi Anna, The materials can show up to any user group you want, if you set or cr…"
click at [973, 595] on link "article" at bounding box center [956, 601] width 33 height 12
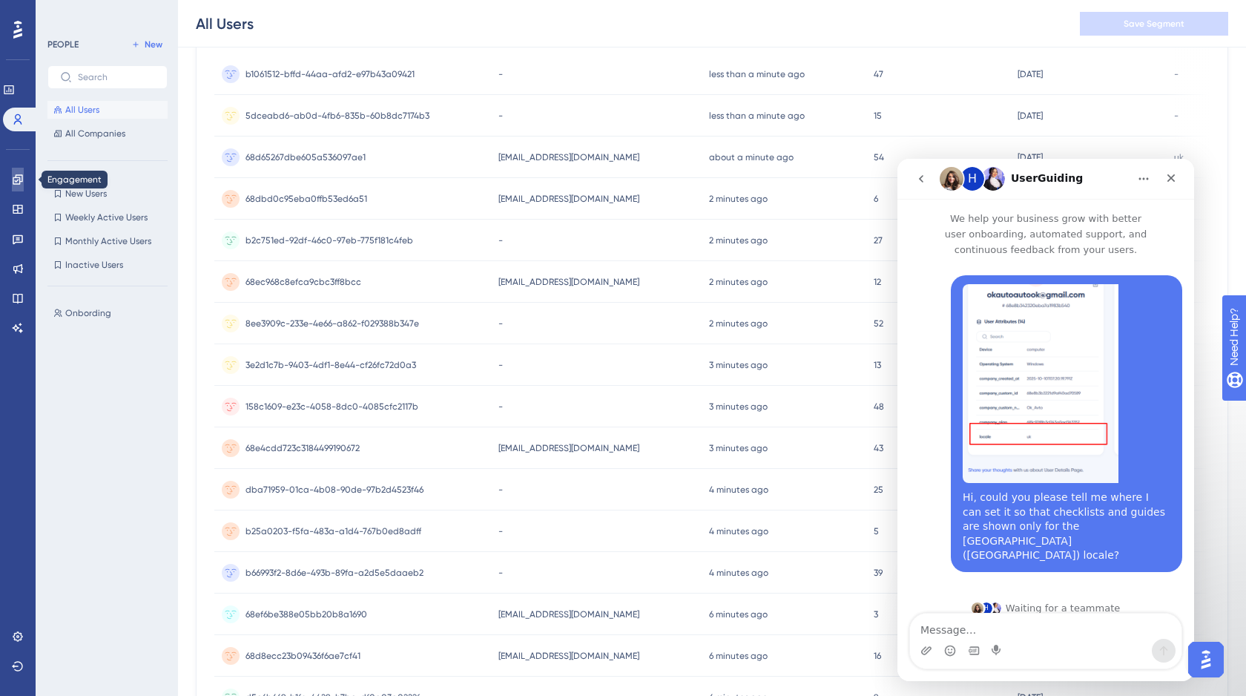
click at [22, 180] on icon at bounding box center [18, 179] width 10 height 10
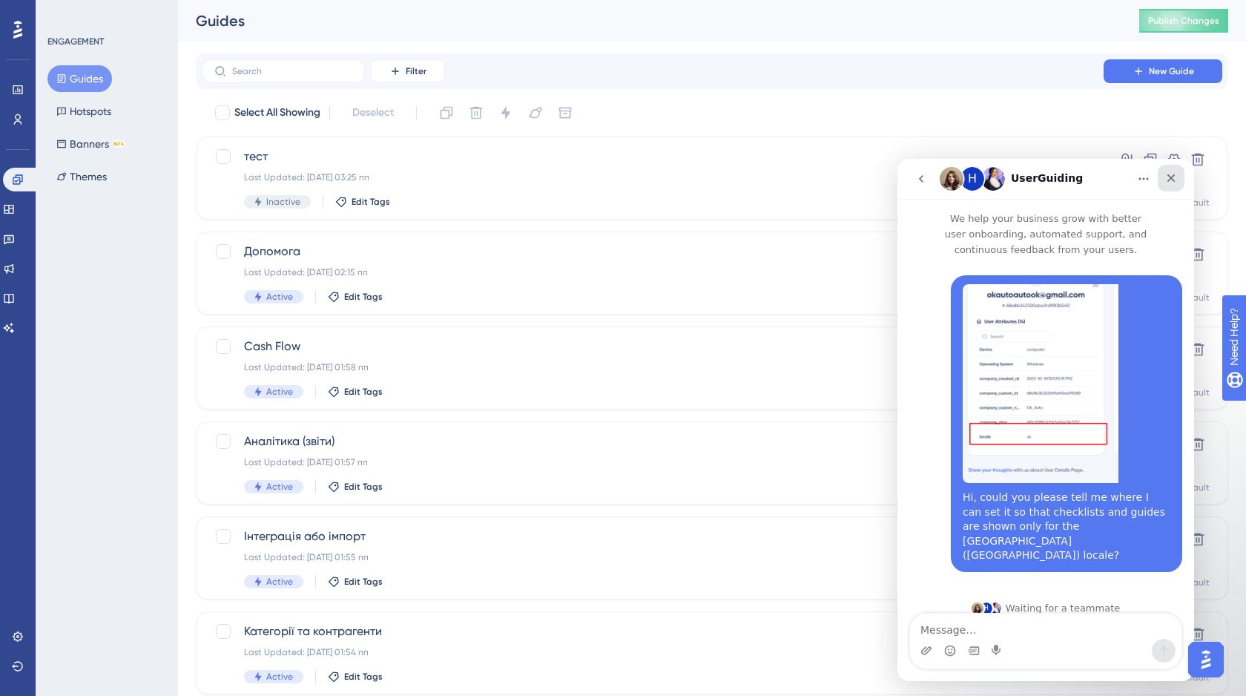
click at [1178, 177] on div "Close" at bounding box center [1171, 178] width 27 height 27
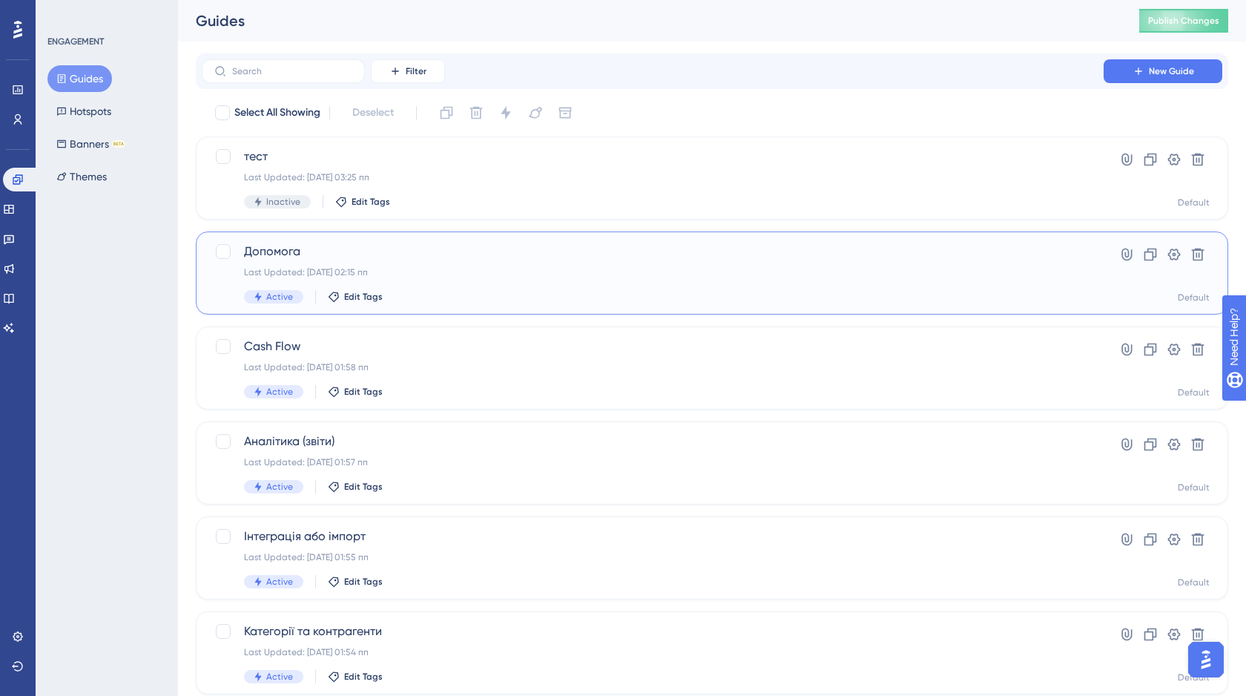
click at [443, 274] on div "Last Updated: 26 вер. 2025 р. 02:15 пп" at bounding box center [652, 272] width 817 height 12
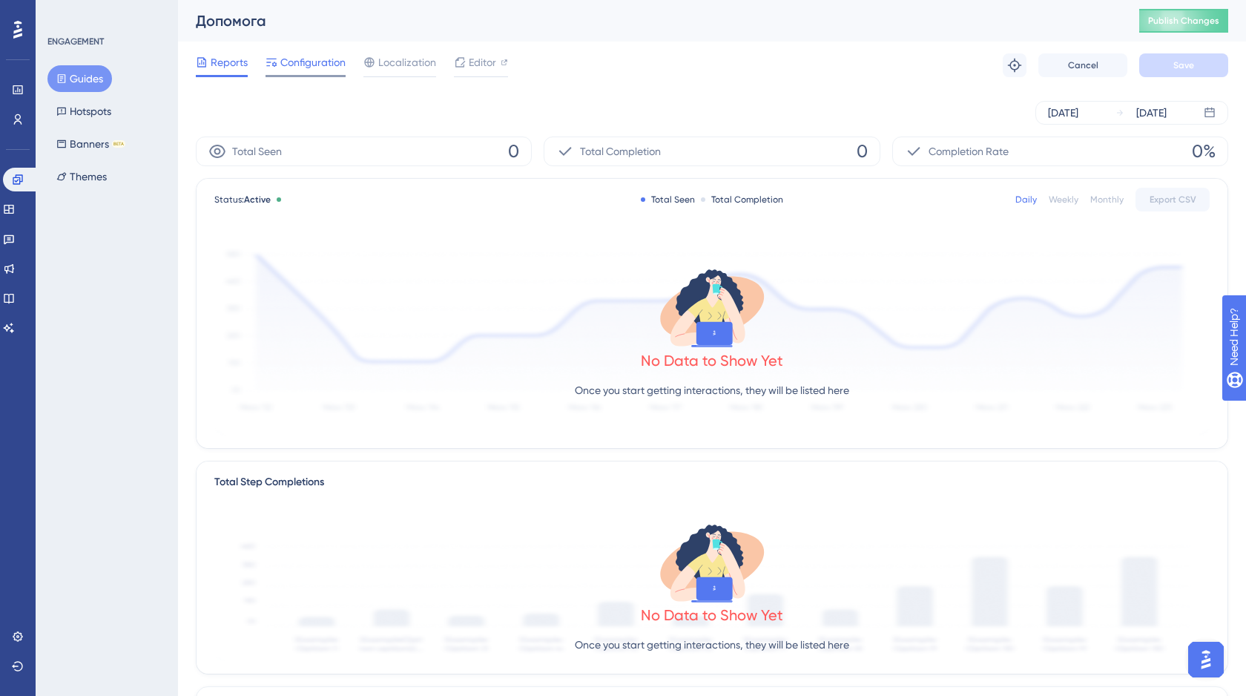
click at [317, 66] on span "Configuration" at bounding box center [312, 62] width 65 height 18
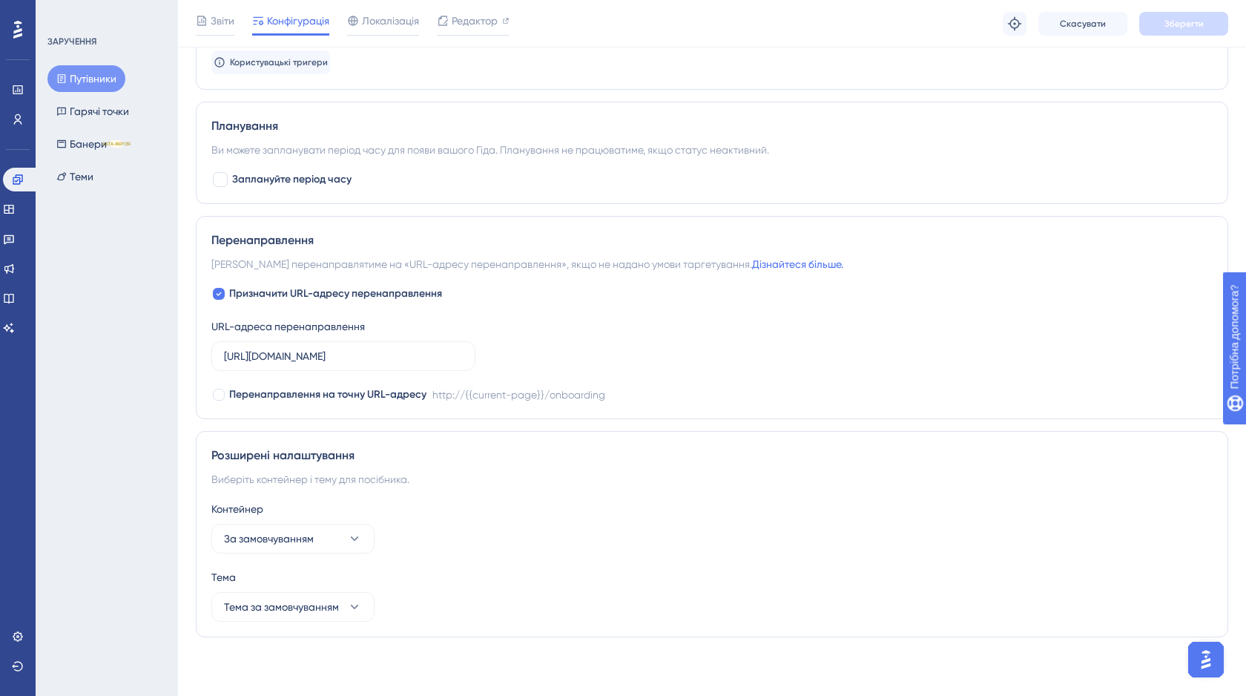
scroll to position [884, 0]
click at [350, 541] on icon at bounding box center [354, 537] width 15 height 15
click at [454, 496] on div "Розширені налаштування Виберіть контейнер і тему для посібника. Контейнер За за…" at bounding box center [712, 533] width 1032 height 206
click at [352, 601] on icon at bounding box center [354, 605] width 15 height 15
click at [450, 532] on div "Контейнер За замовчуванням" at bounding box center [711, 525] width 1001 height 53
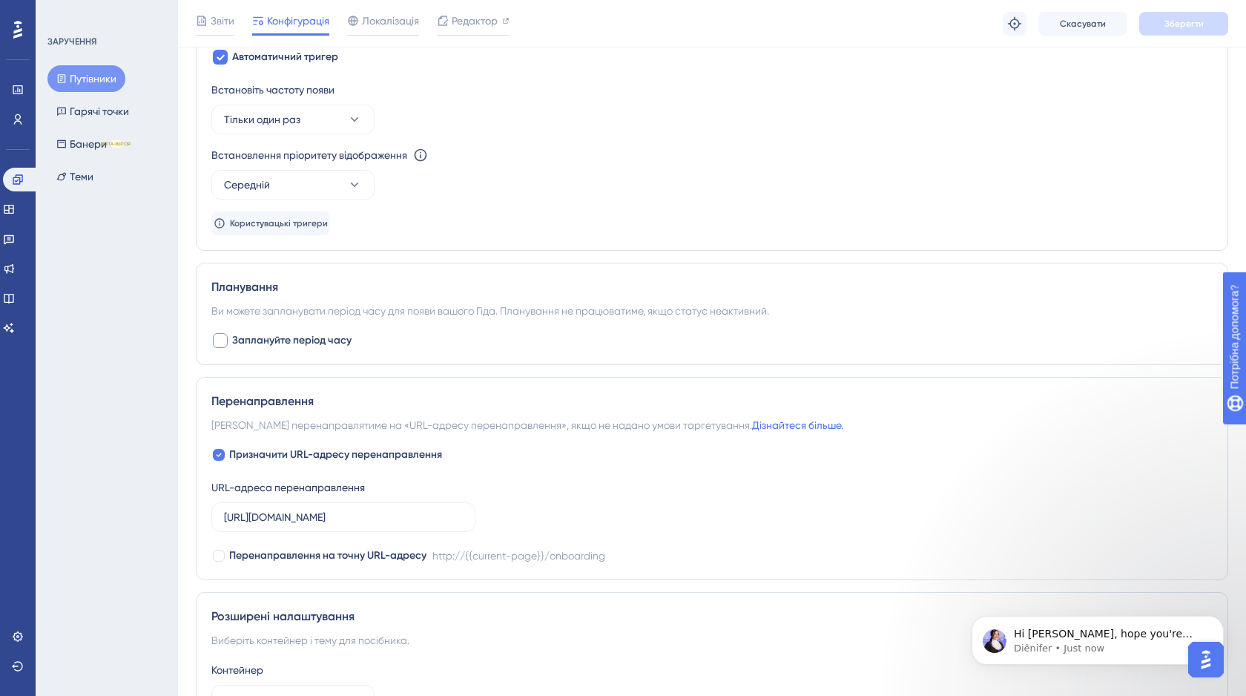
scroll to position [0, 0]
click at [222, 339] on div at bounding box center [220, 340] width 15 height 15
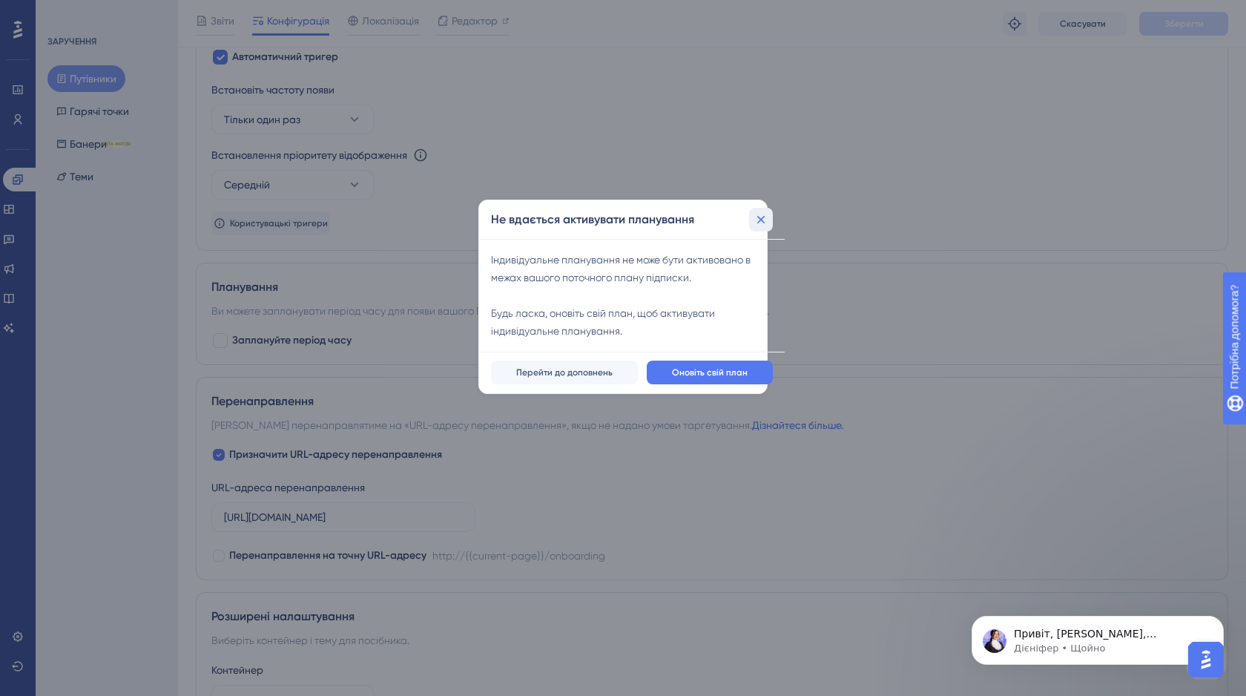
click at [759, 220] on icon at bounding box center [761, 220] width 8 height 8
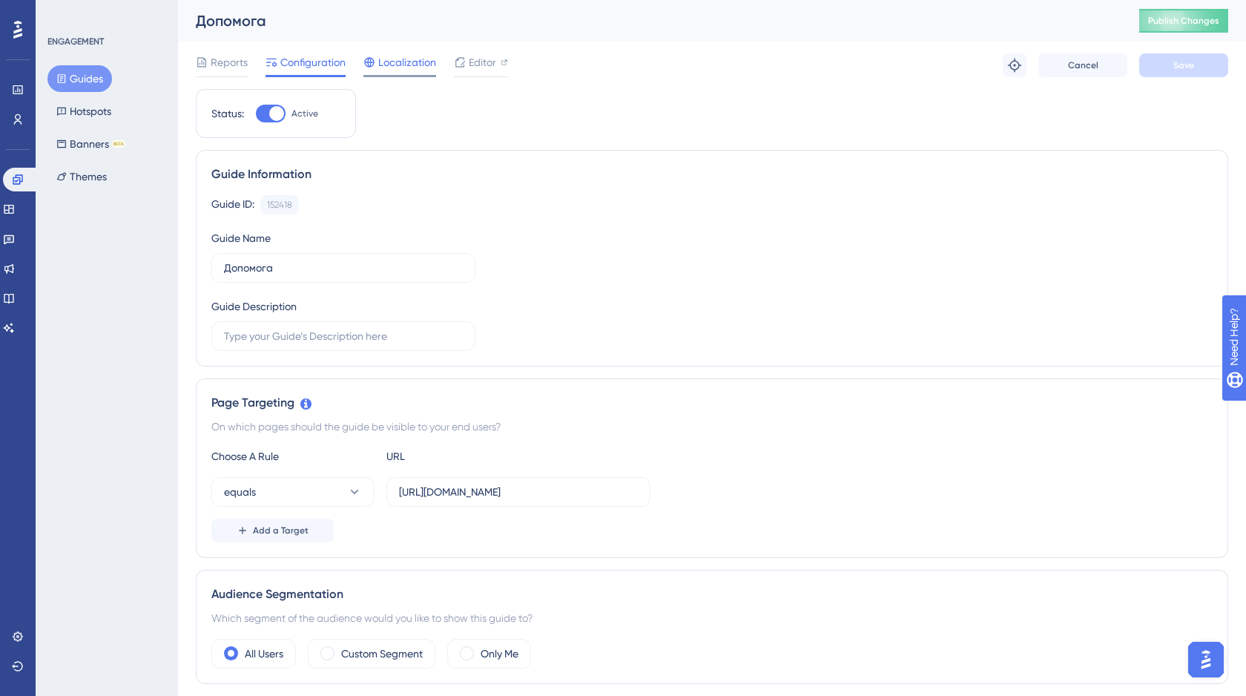
click at [409, 59] on span "Localization" at bounding box center [407, 62] width 58 height 18
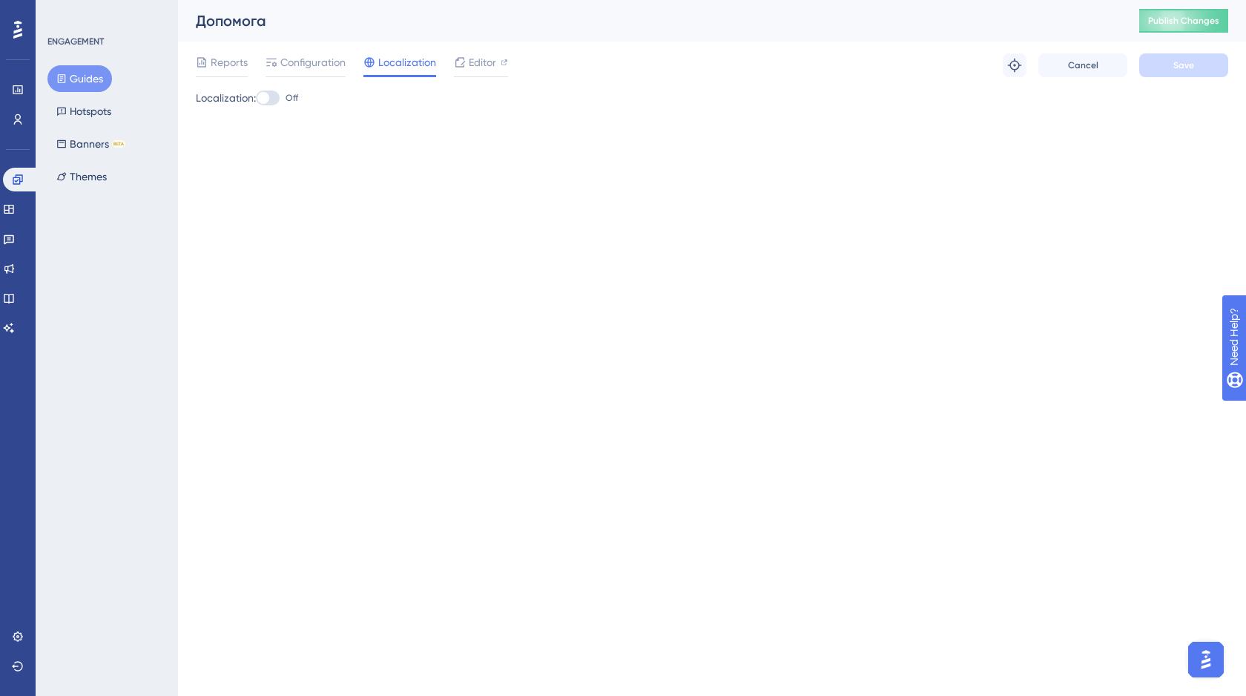
click at [280, 99] on div at bounding box center [268, 97] width 24 height 15
click at [256, 99] on input "Off" at bounding box center [255, 98] width 1 height 1
checkbox input "true"
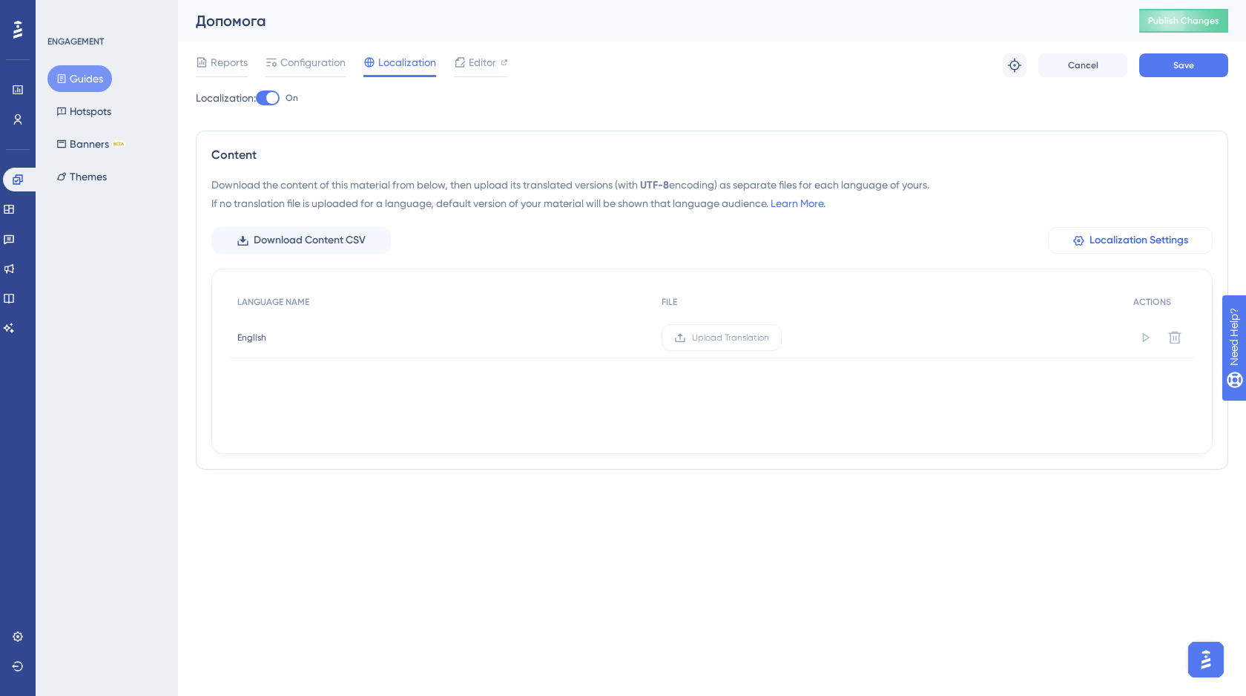
click at [1098, 240] on span "Localization Settings" at bounding box center [1138, 240] width 99 height 18
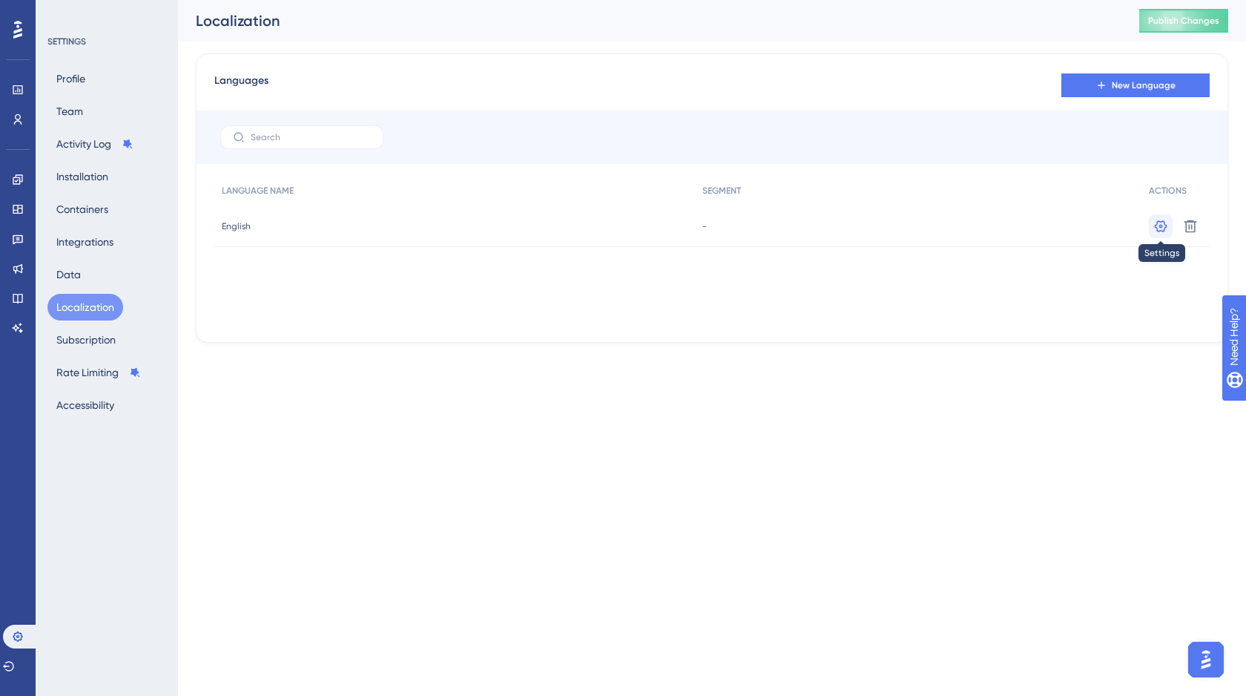
click at [1149, 226] on button at bounding box center [1161, 226] width 24 height 24
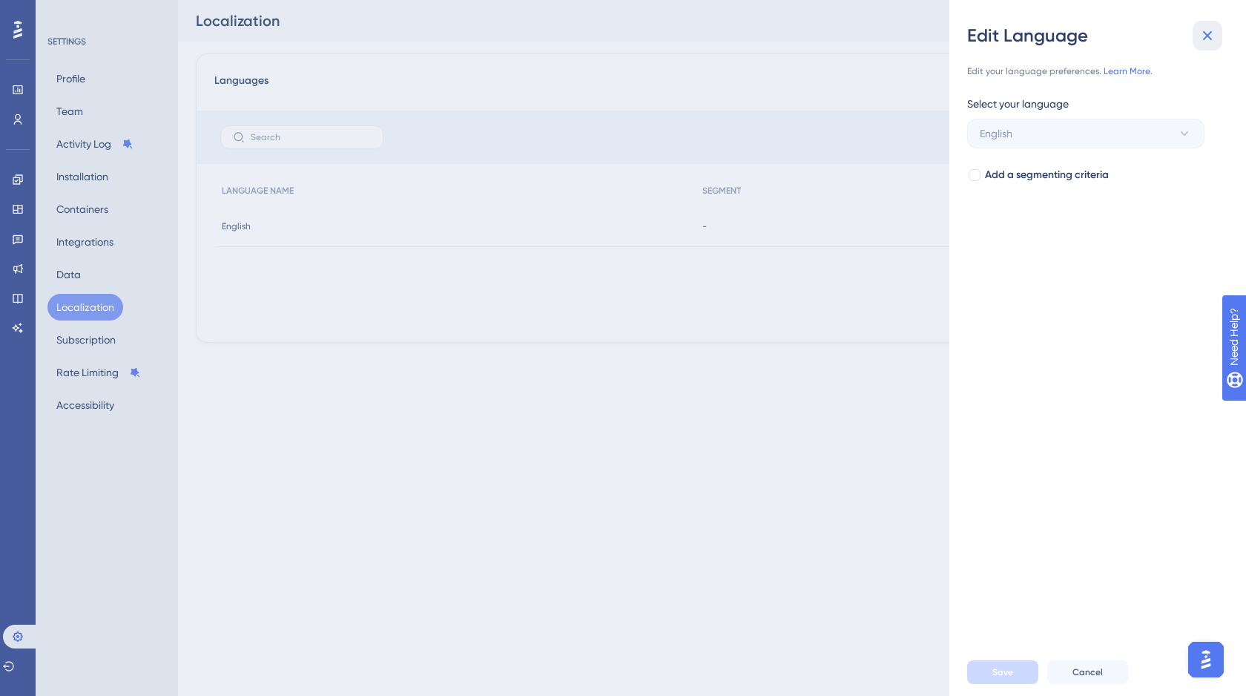
click at [1209, 36] on icon at bounding box center [1208, 36] width 10 height 10
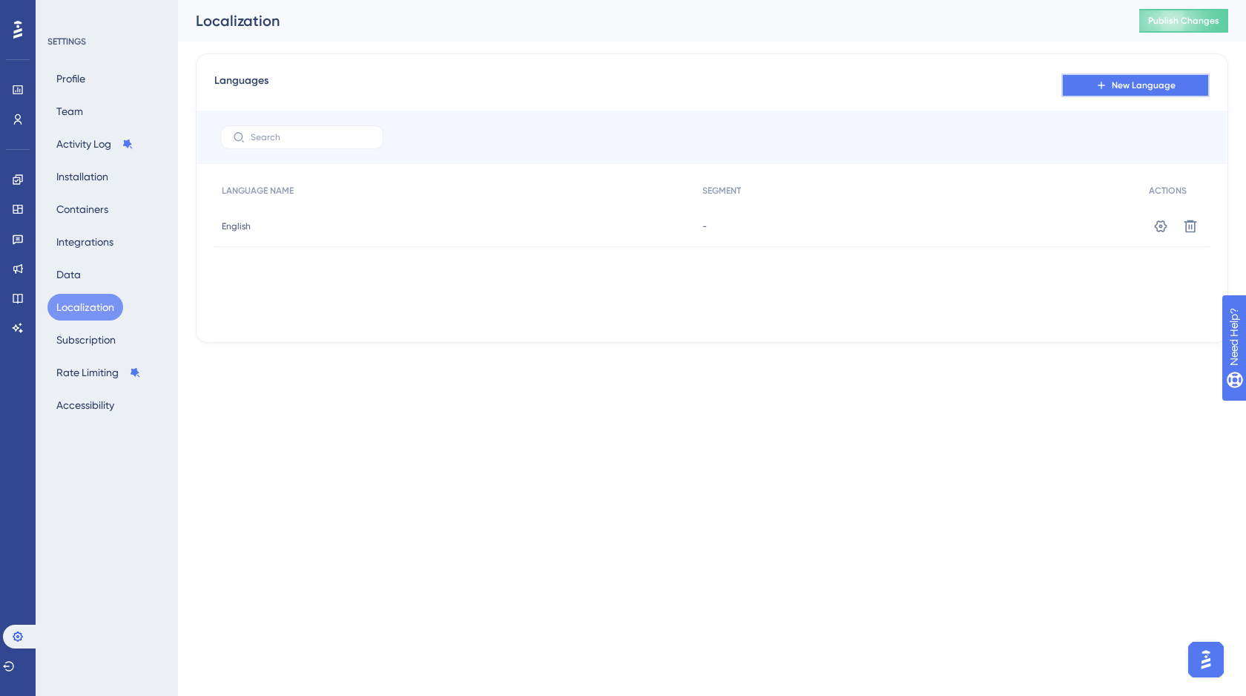
click at [1143, 95] on button "New Language" at bounding box center [1135, 85] width 148 height 24
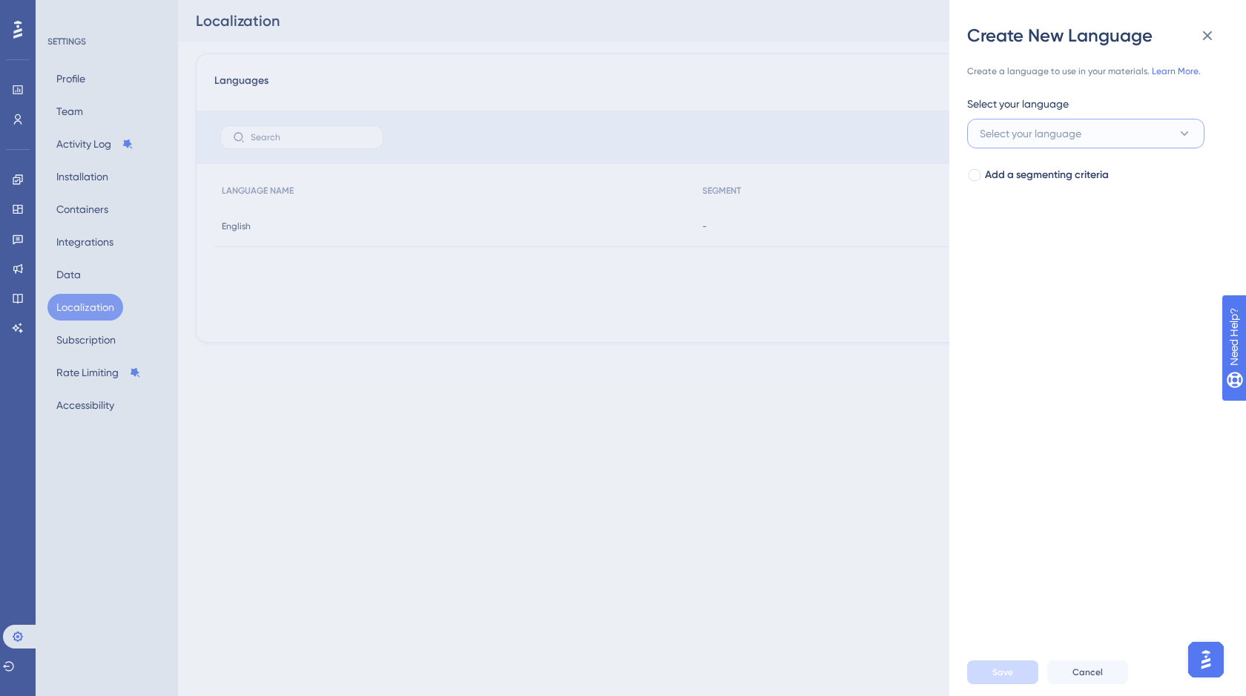
click at [1033, 142] on button "Select your language" at bounding box center [1085, 134] width 237 height 30
type input "г"
type input "u"
click at [1054, 460] on div "Create a language to use in your materials. Learn More. Select your language Se…" at bounding box center [1103, 347] width 273 height 601
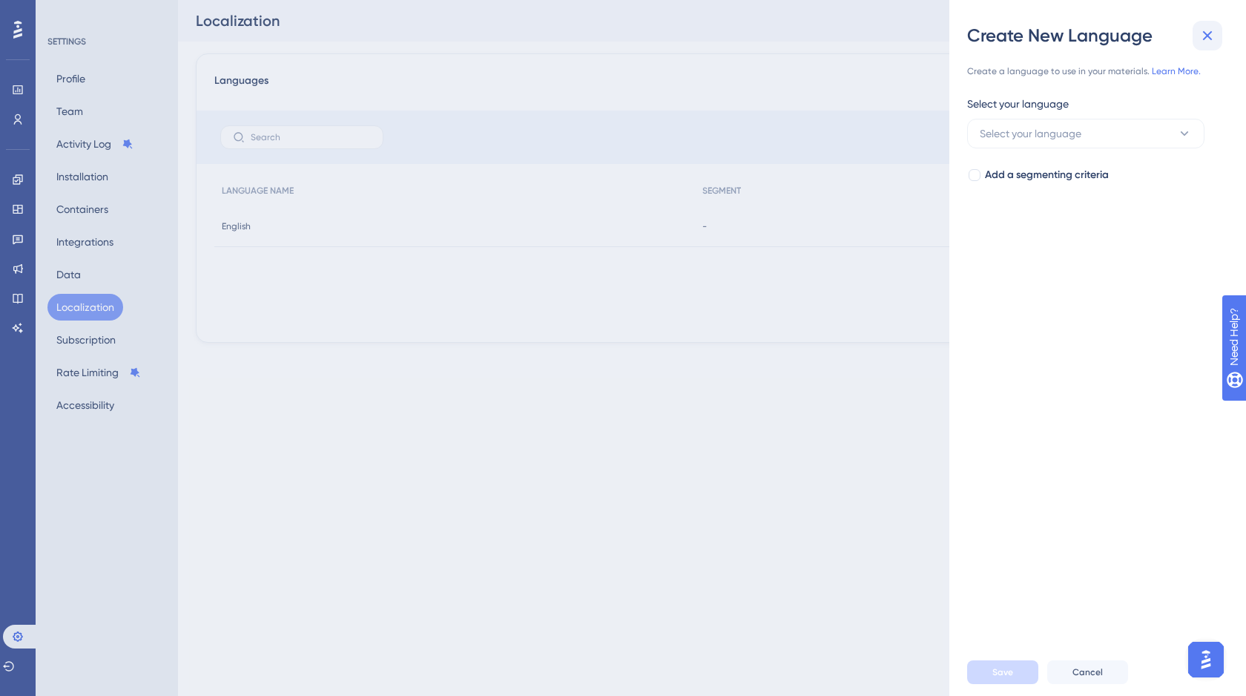
click at [1208, 39] on icon at bounding box center [1207, 36] width 18 height 18
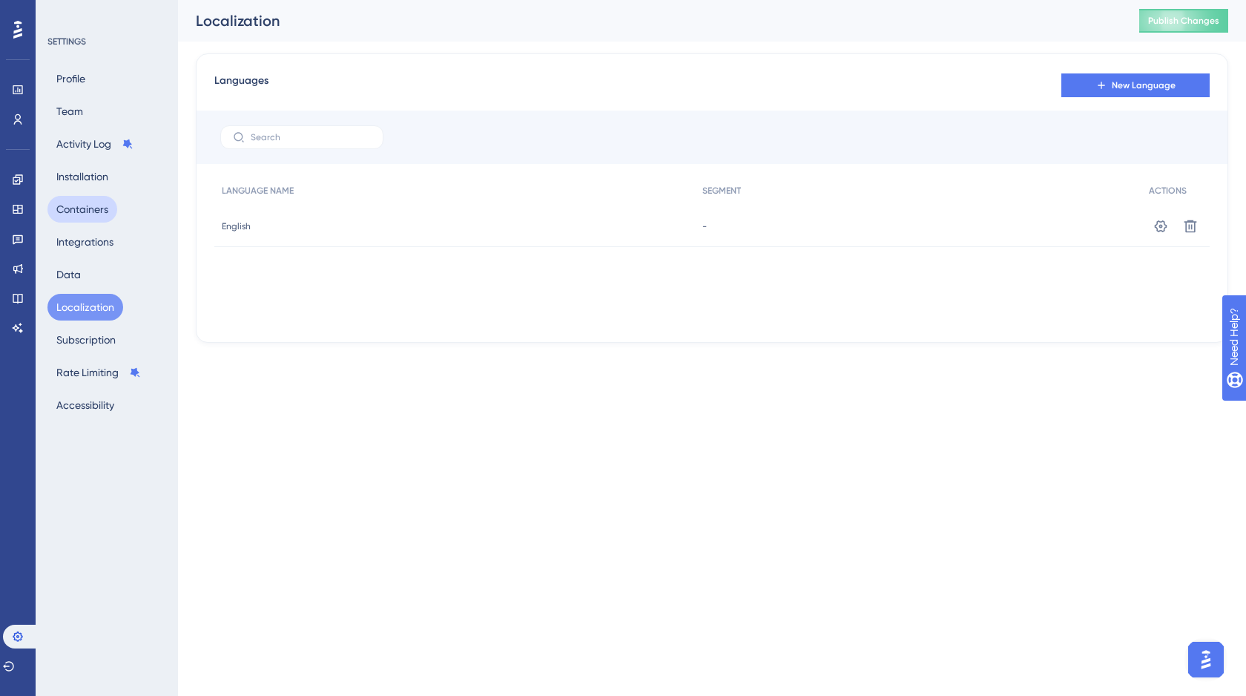
click at [73, 213] on button "Containers" at bounding box center [82, 209] width 70 height 27
click at [73, 245] on button "Integrations" at bounding box center [84, 241] width 75 height 27
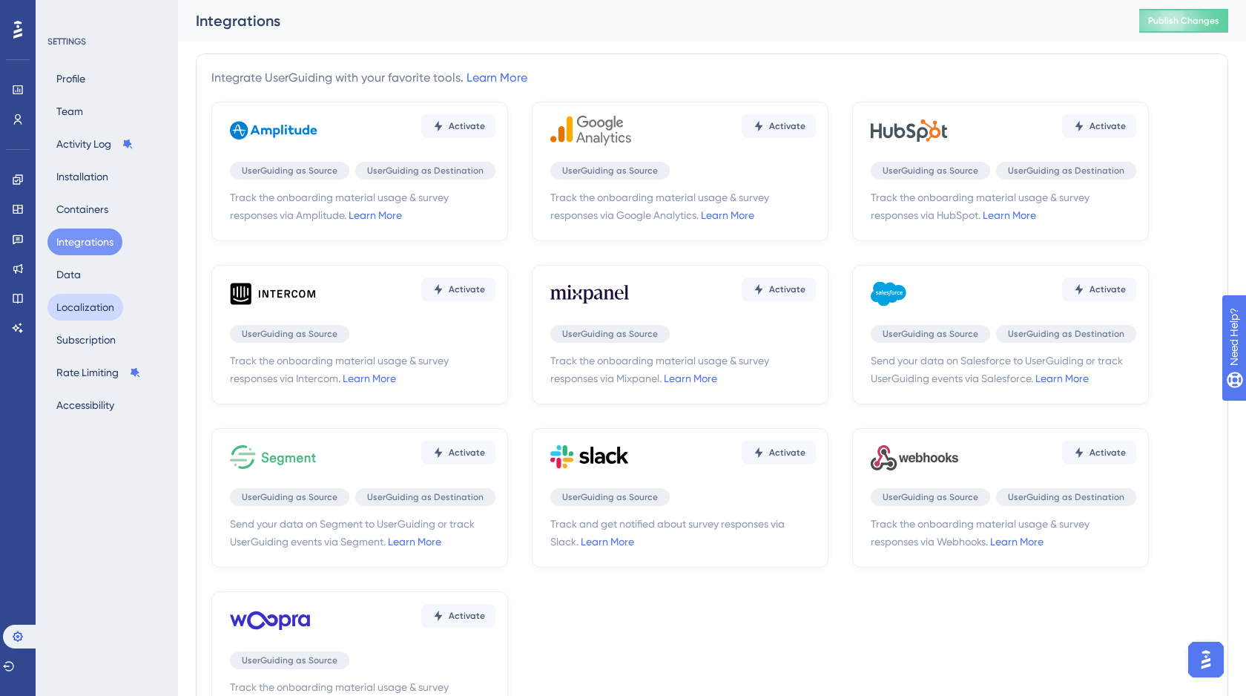
click at [85, 297] on button "Localization" at bounding box center [85, 307] width 76 height 27
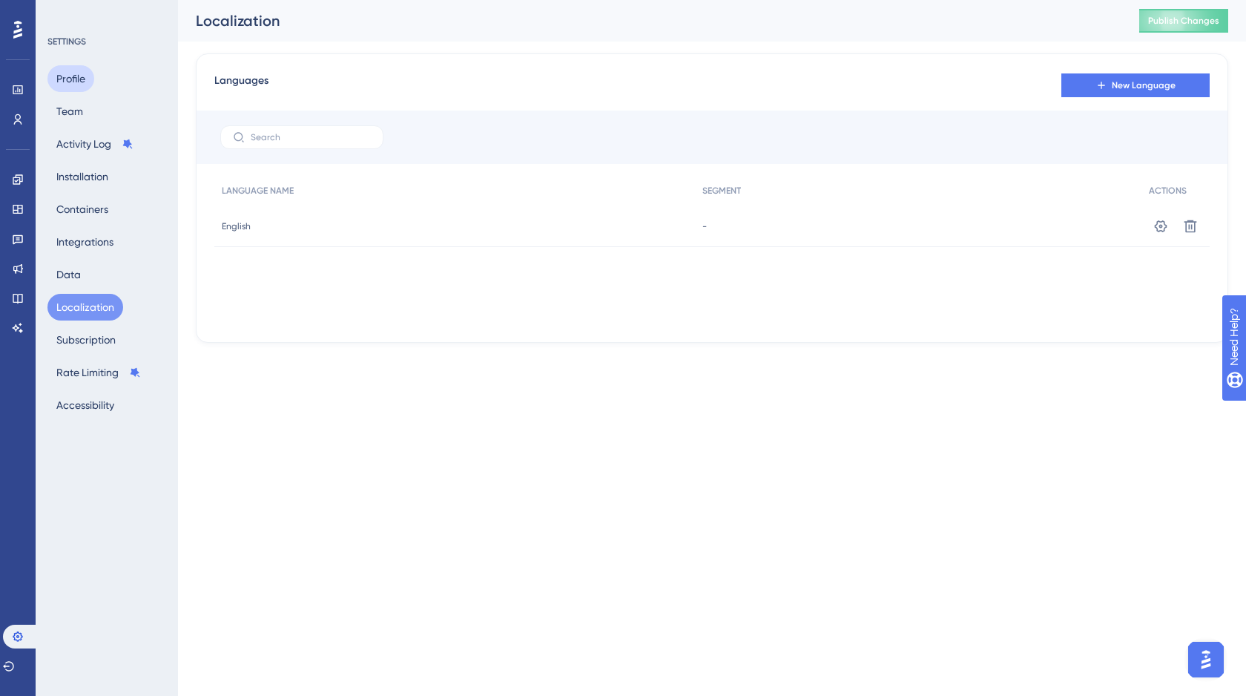
click at [72, 73] on button "Profile" at bounding box center [70, 78] width 47 height 27
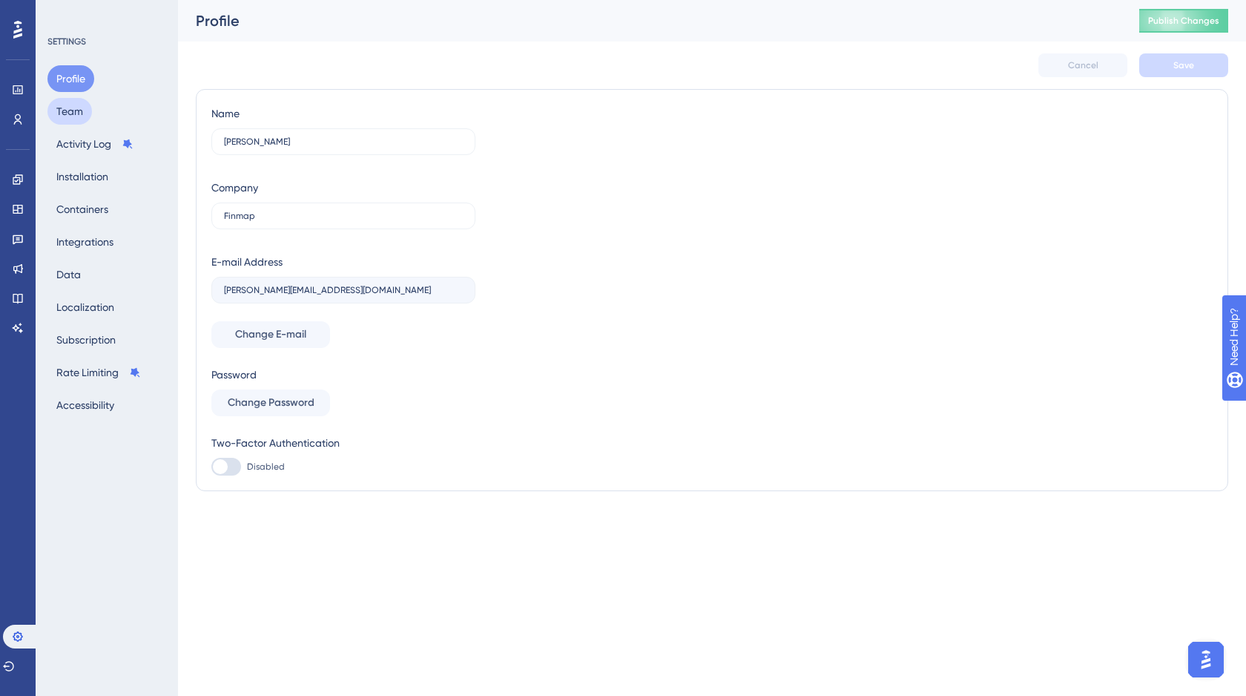
click at [73, 105] on button "Team" at bounding box center [69, 111] width 44 height 27
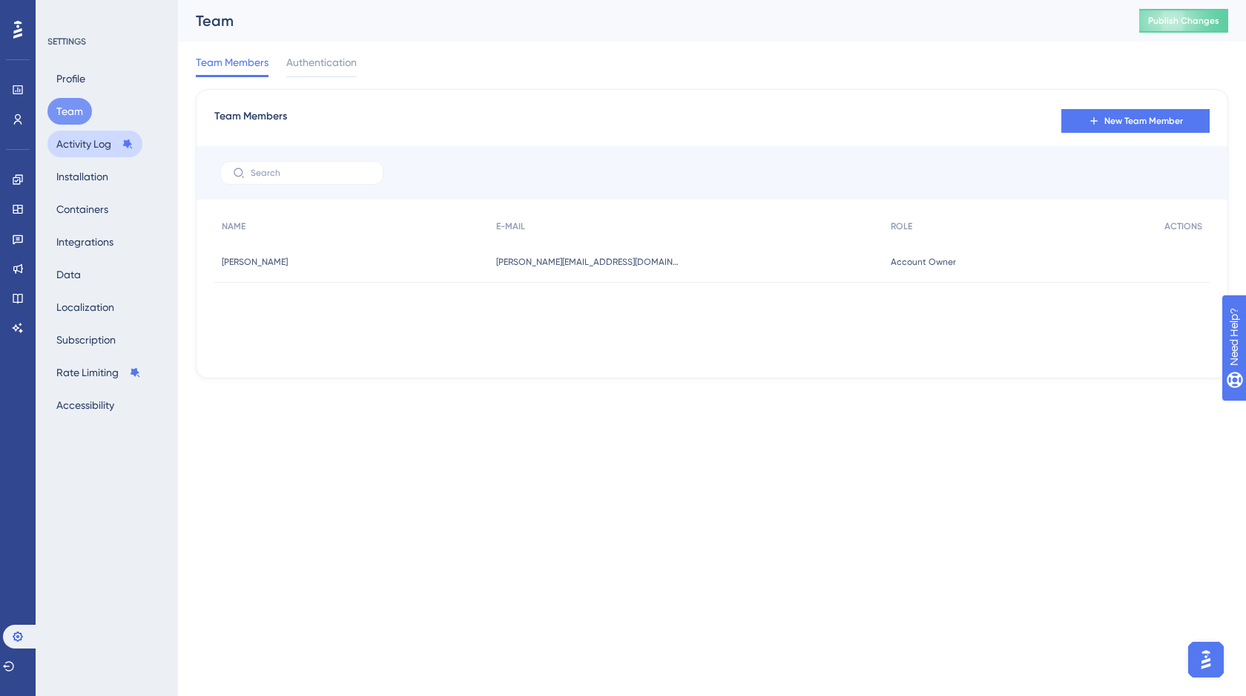
click at [79, 147] on button "Activity Log" at bounding box center [94, 144] width 95 height 27
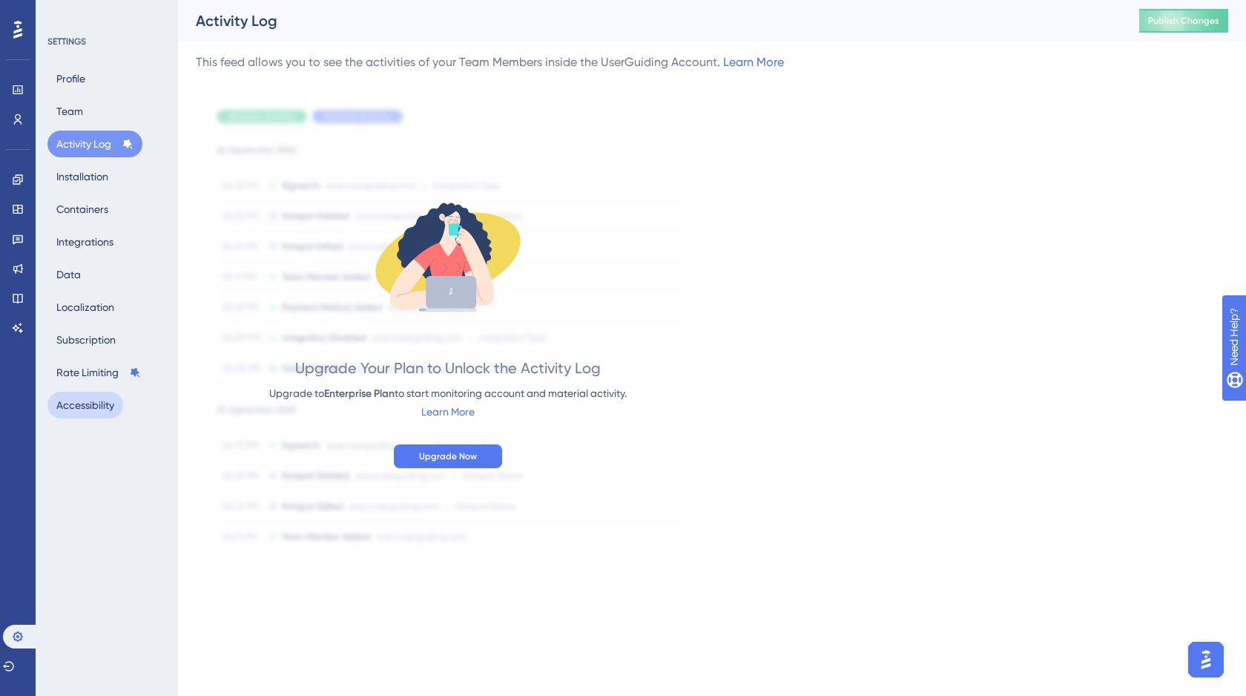
click at [84, 404] on button "Accessibility" at bounding box center [85, 405] width 76 height 27
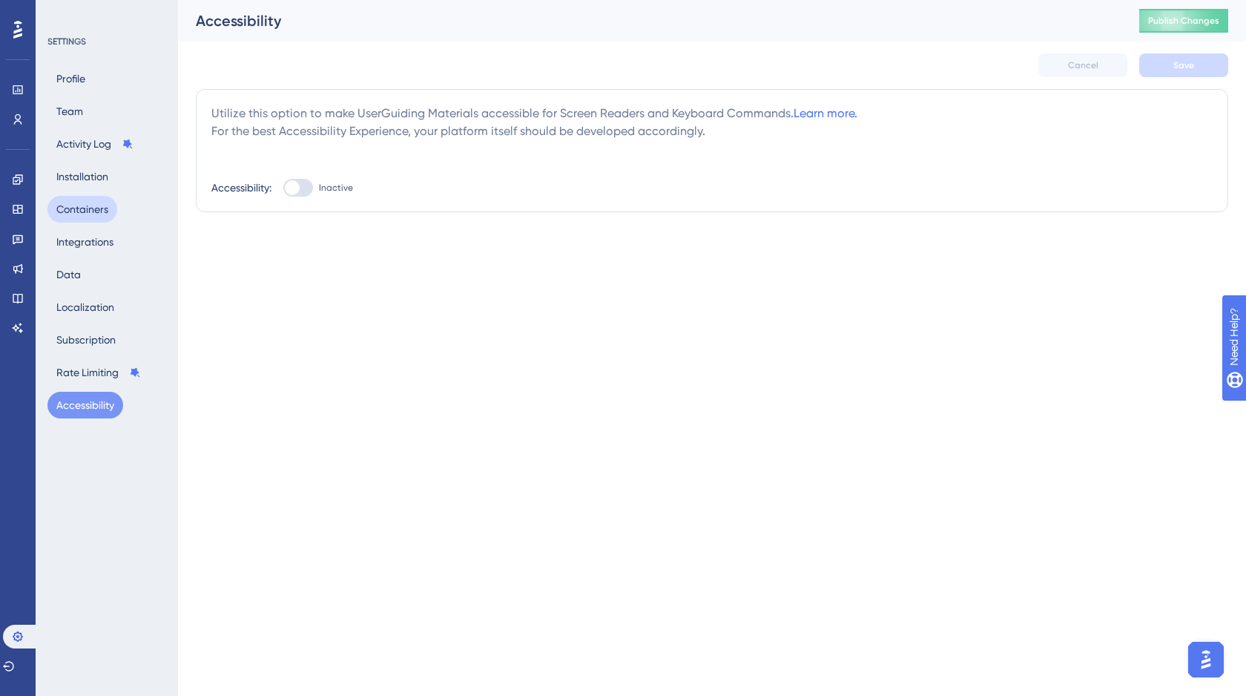
click at [89, 209] on button "Containers" at bounding box center [82, 209] width 70 height 27
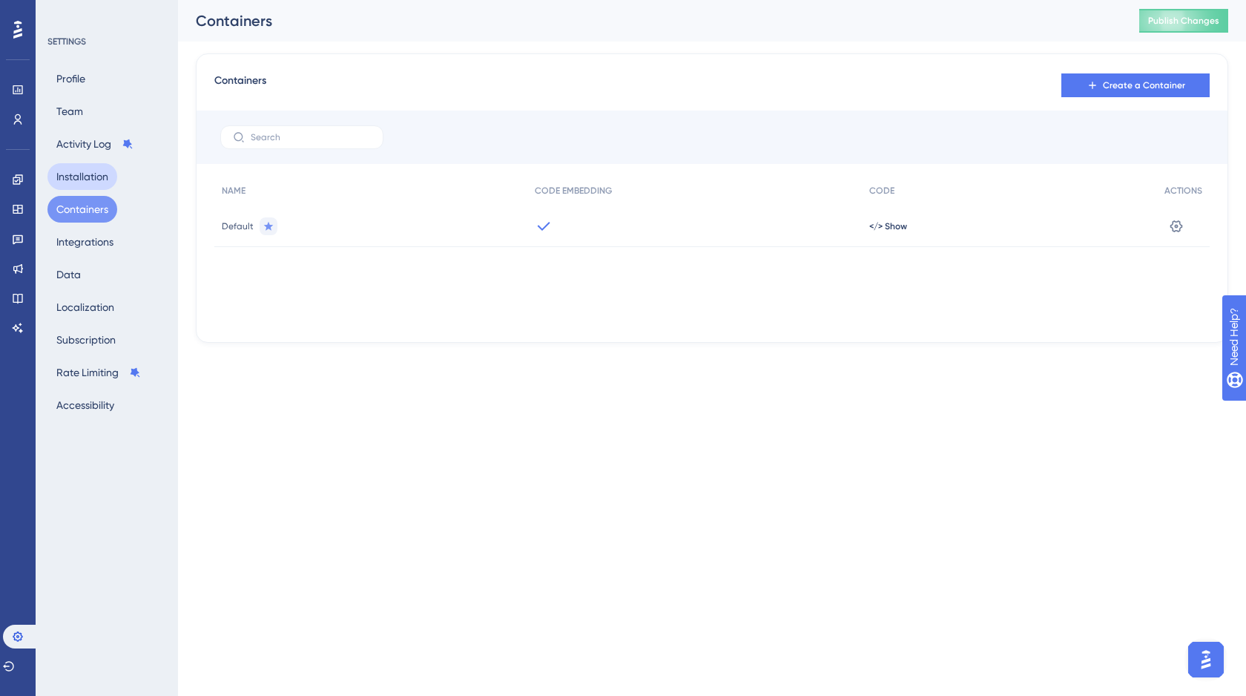
click at [85, 175] on button "Installation" at bounding box center [82, 176] width 70 height 27
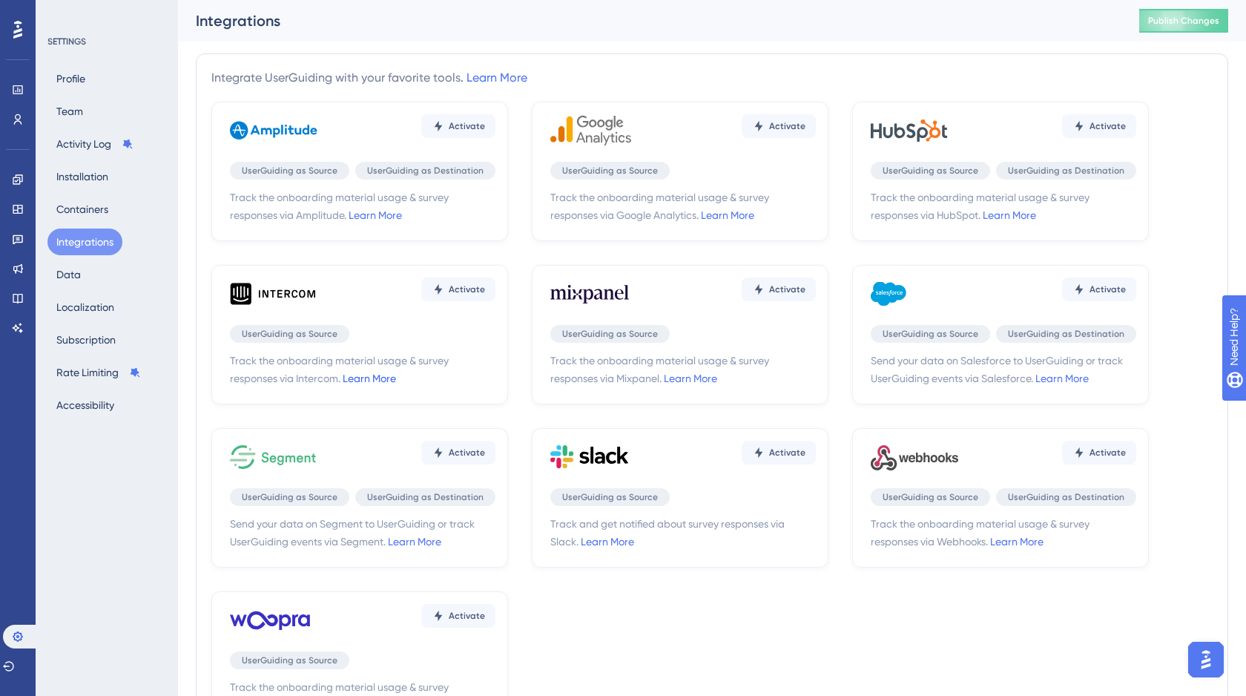
click at [369, 377] on link "Learn More" at bounding box center [369, 378] width 53 height 12
click at [14, 185] on link at bounding box center [18, 180] width 12 height 24
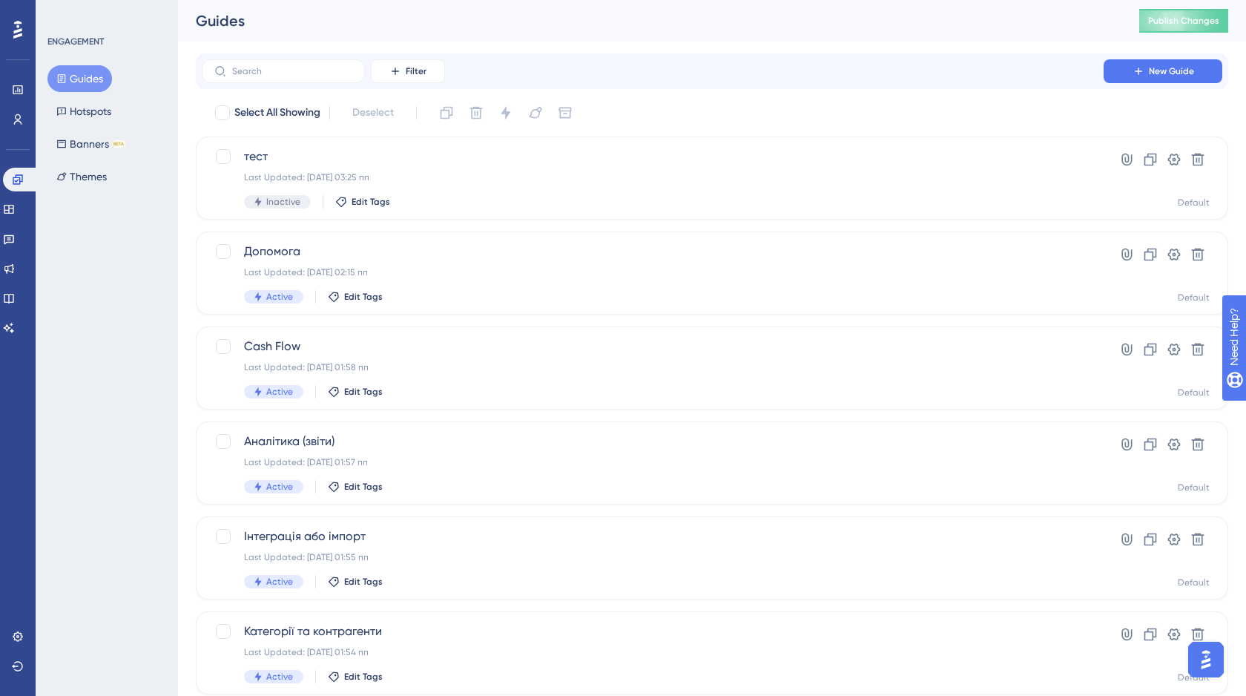
scroll to position [75, 0]
click at [13, 207] on icon at bounding box center [9, 209] width 12 height 12
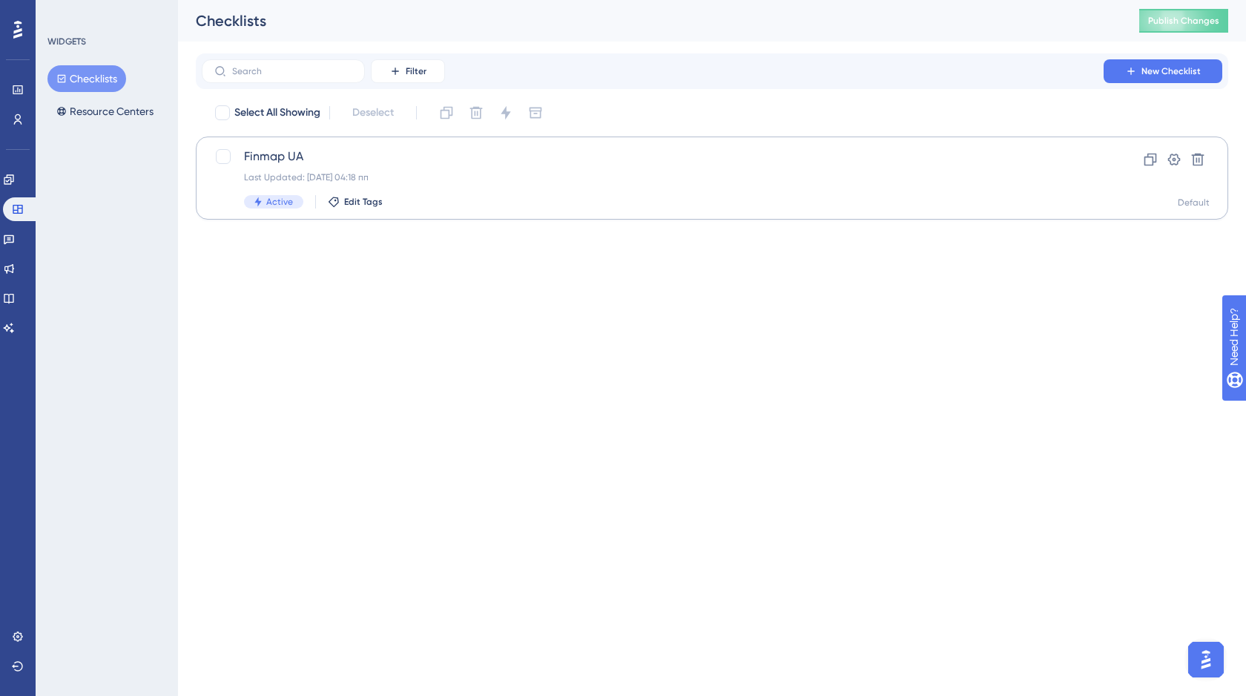
scroll to position [132, 0]
click at [421, 165] on span "Finmap UA" at bounding box center [652, 157] width 817 height 18
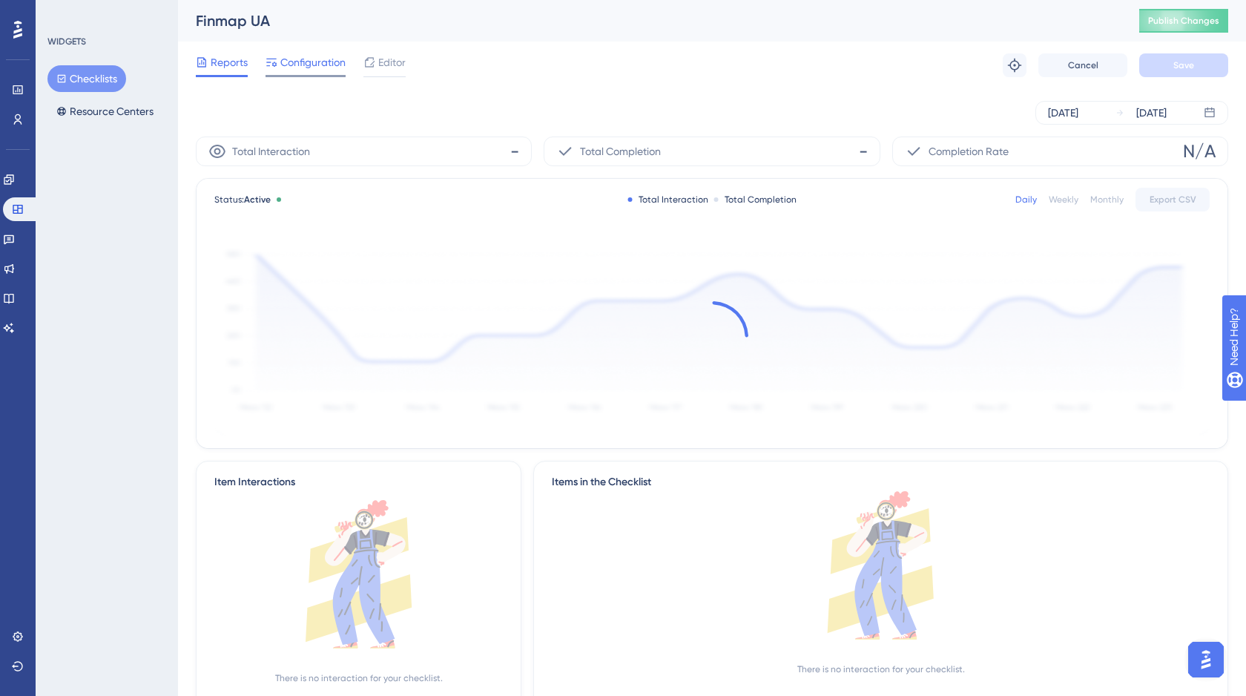
click at [305, 64] on span "Configuration" at bounding box center [312, 62] width 65 height 18
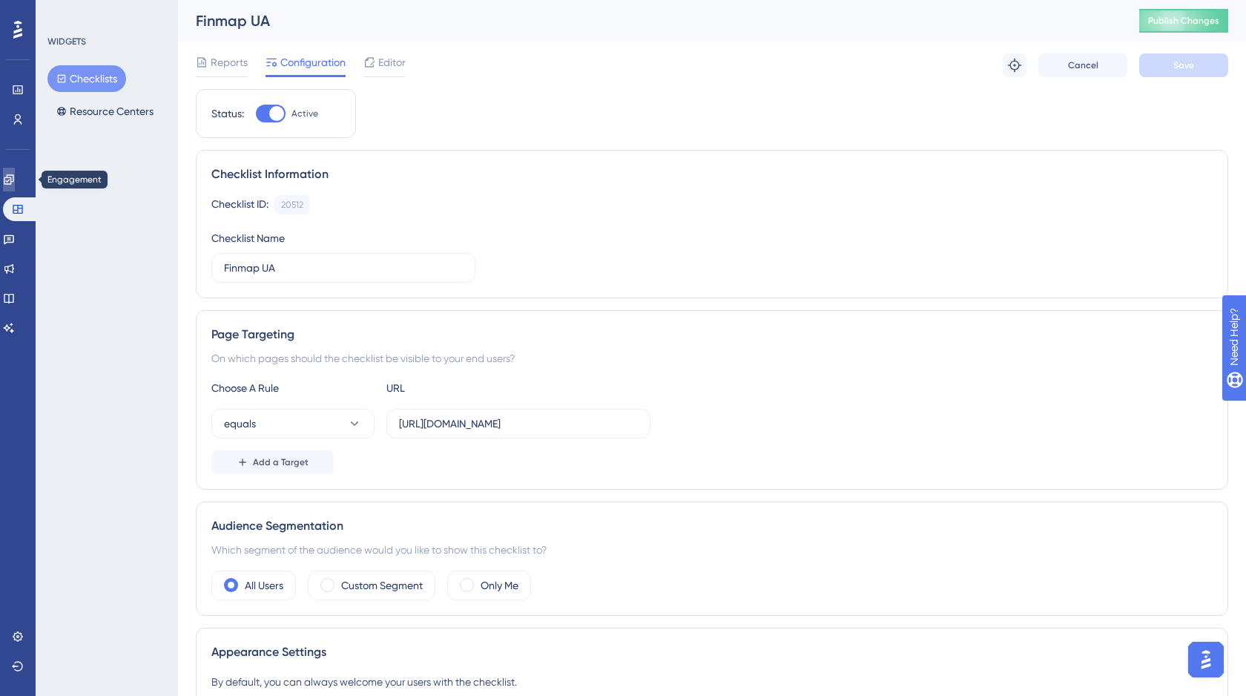
click at [10, 174] on link at bounding box center [9, 180] width 12 height 24
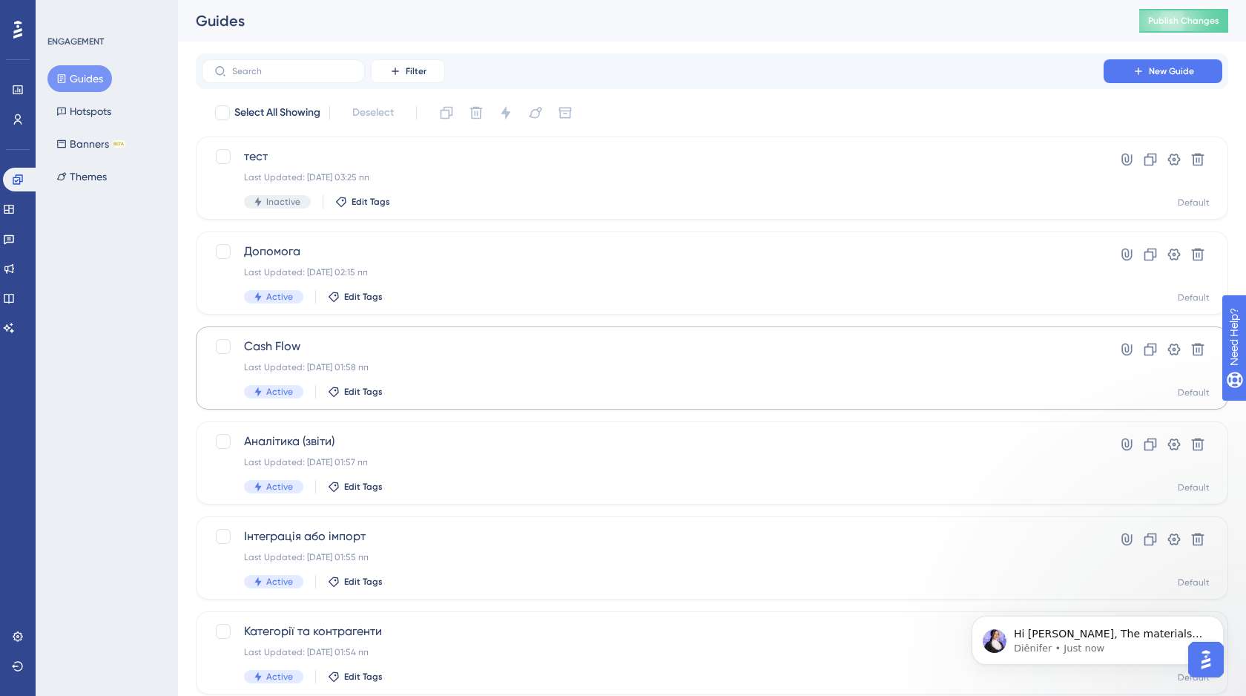
scroll to position [204, 0]
